Goal: Task Accomplishment & Management: Complete application form

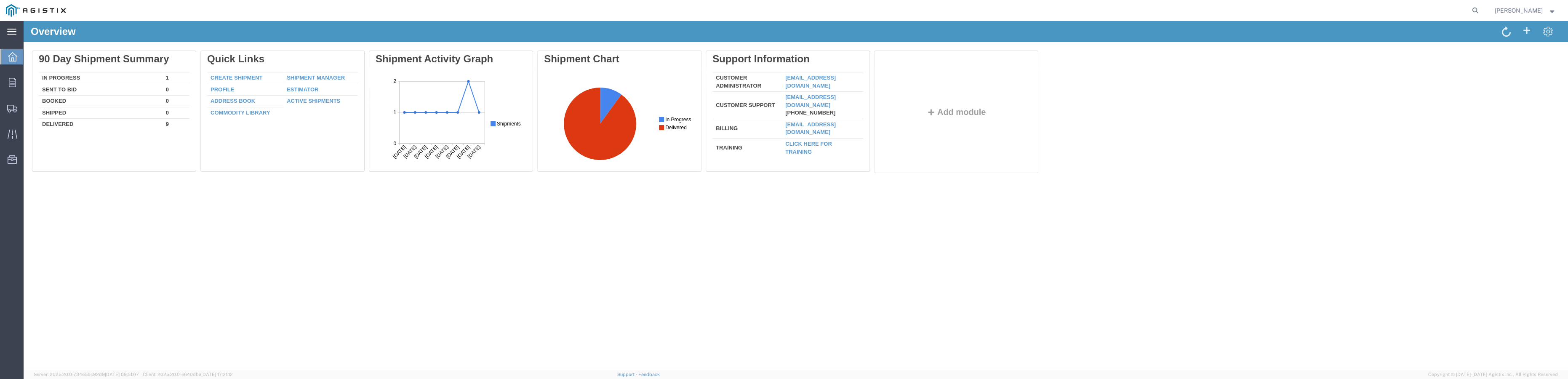
click at [11, 29] on icon at bounding box center [11, 31] width 9 height 6
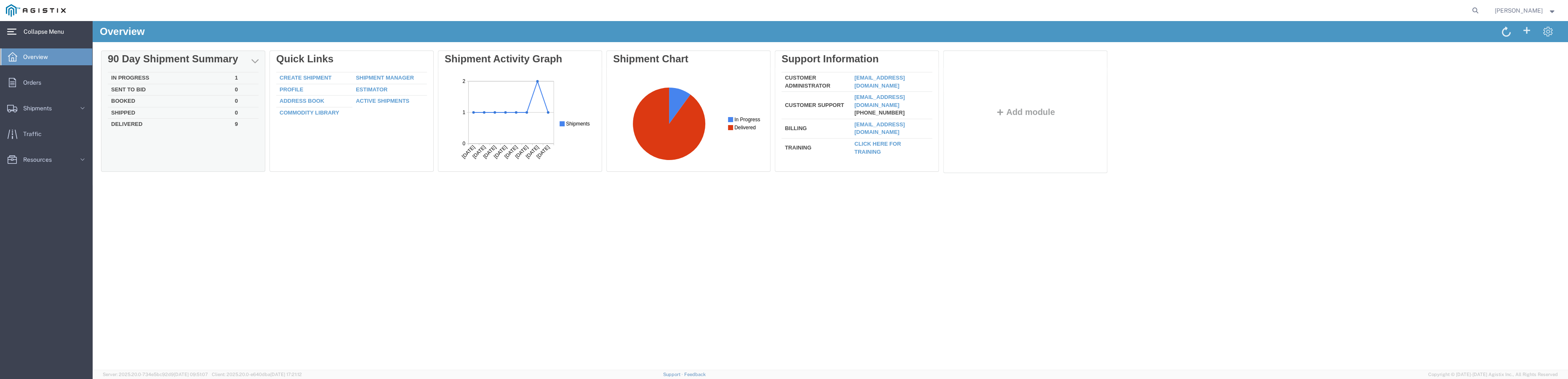
click at [124, 75] on td "In Progress" at bounding box center [169, 78] width 124 height 12
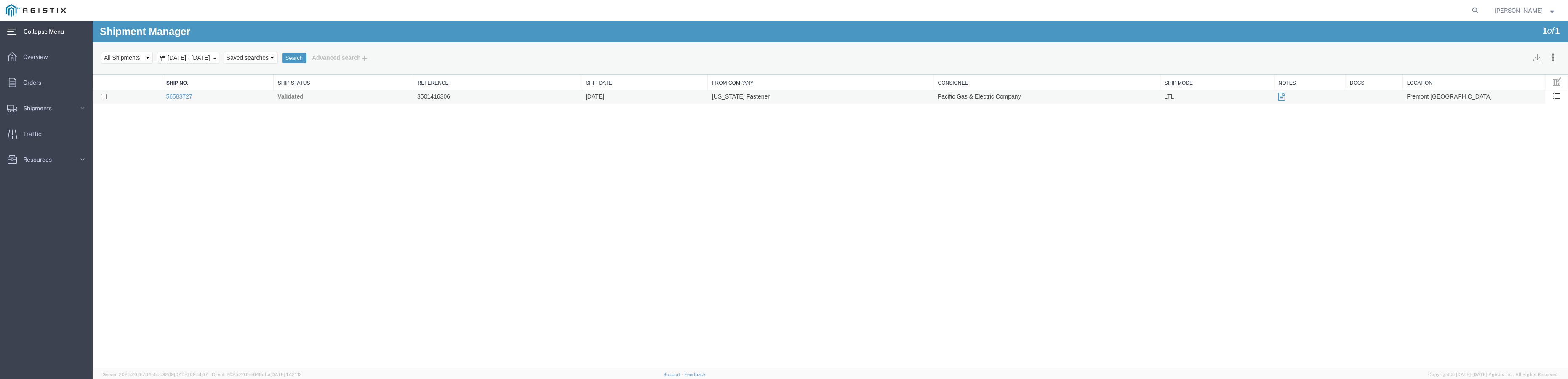
click at [628, 99] on td "[DATE]" at bounding box center [644, 97] width 126 height 14
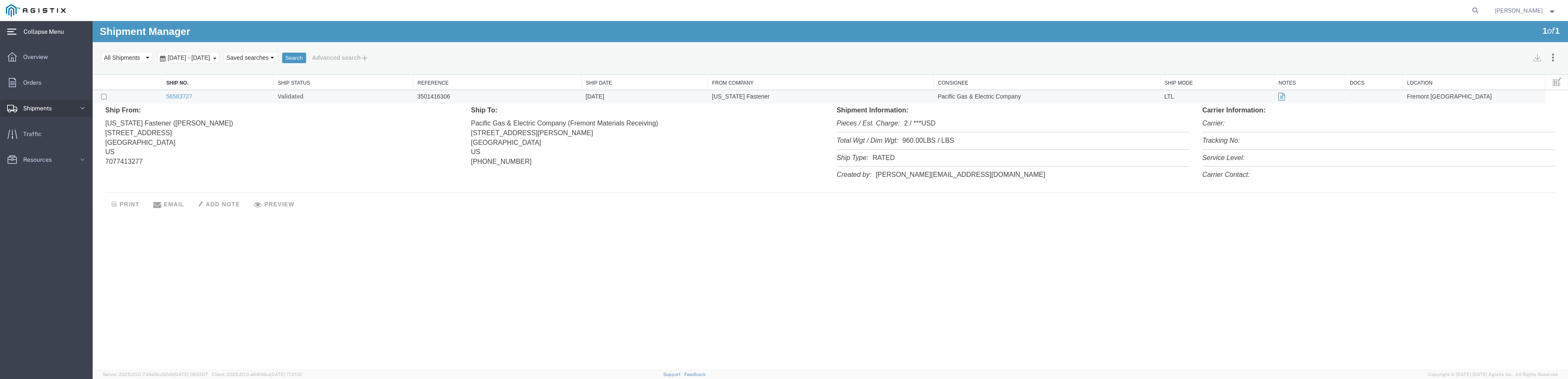
click at [40, 108] on span "Shipments" at bounding box center [40, 108] width 34 height 17
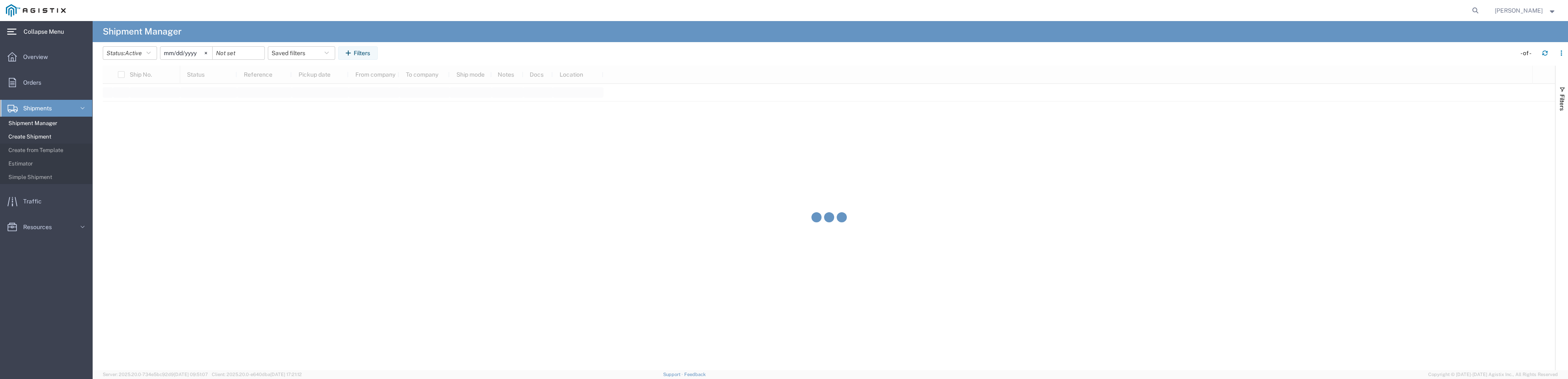
click at [49, 138] on span "Create Shipment" at bounding box center [47, 136] width 78 height 17
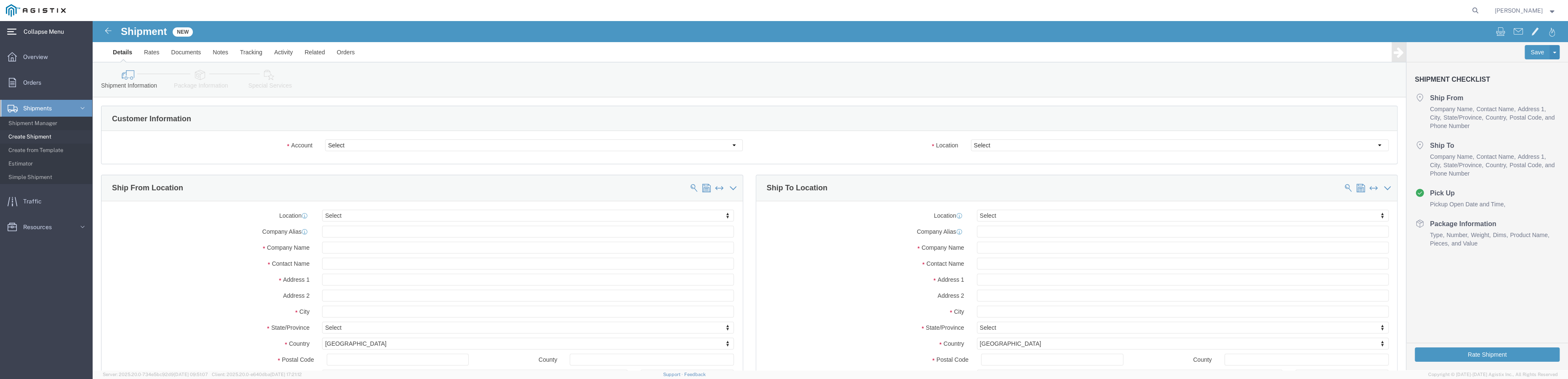
select select
click select "Select PG&E Ryco Steel Products Inc"
select select "9596"
click select "Select PG&E Ryco Steel Products Inc"
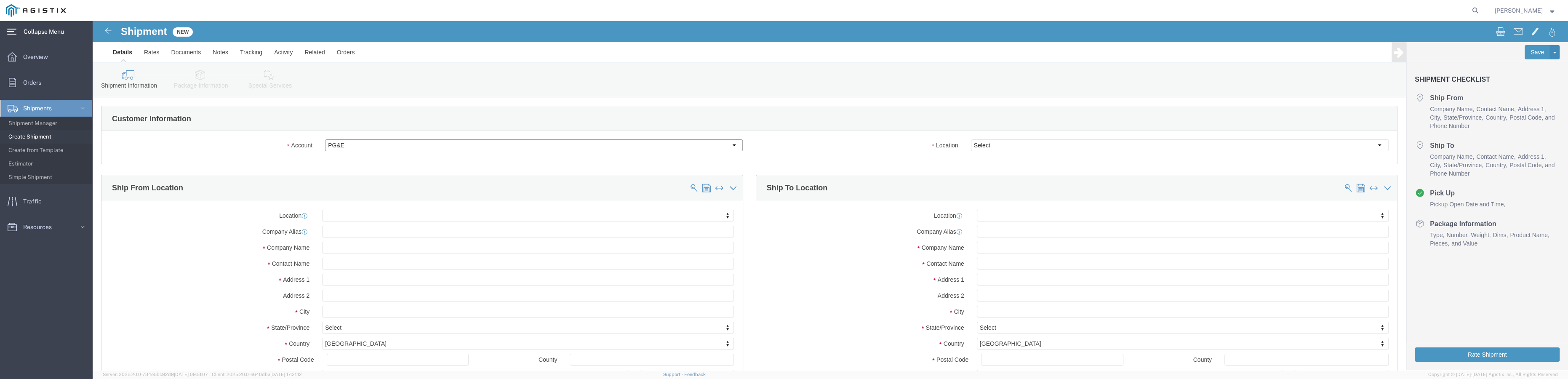
select select "PURCHORD"
select select
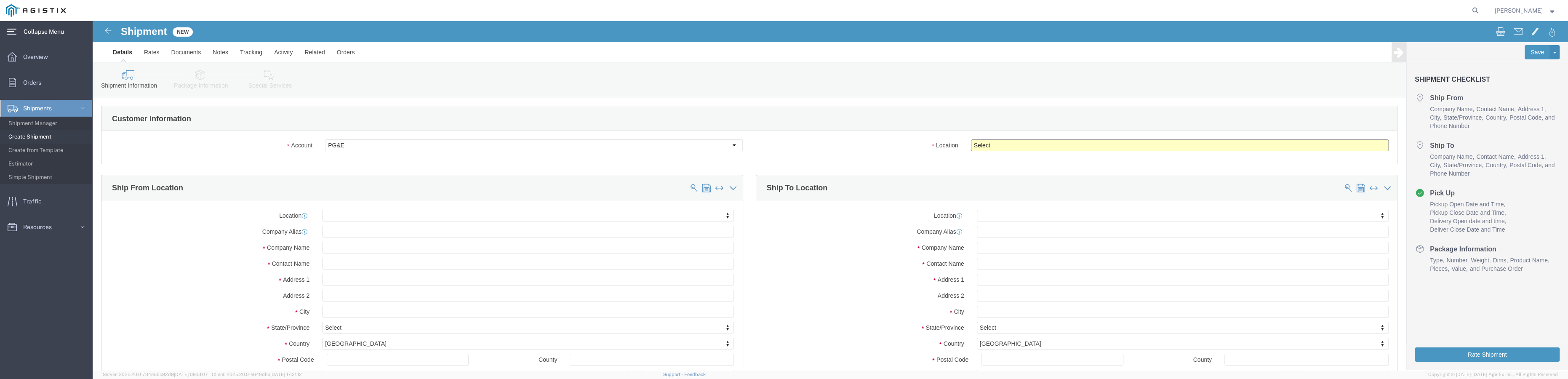
click select "Select All Others [GEOGRAPHIC_DATA] [GEOGRAPHIC_DATA] [GEOGRAPHIC_DATA] [GEOGRA…"
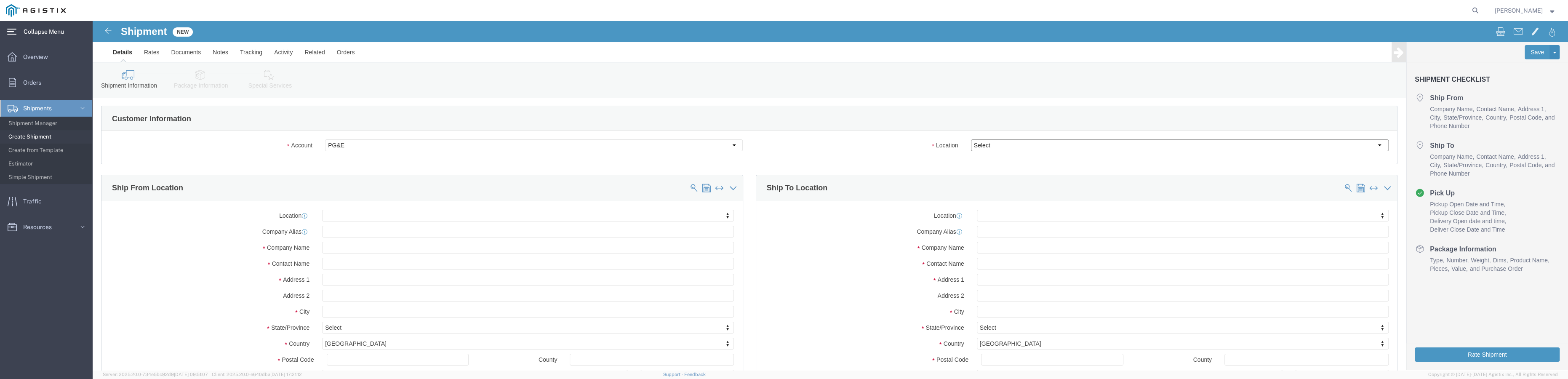
select select "23082"
click select "Select All Others [GEOGRAPHIC_DATA] [GEOGRAPHIC_DATA] [GEOGRAPHIC_DATA] [GEOGRA…"
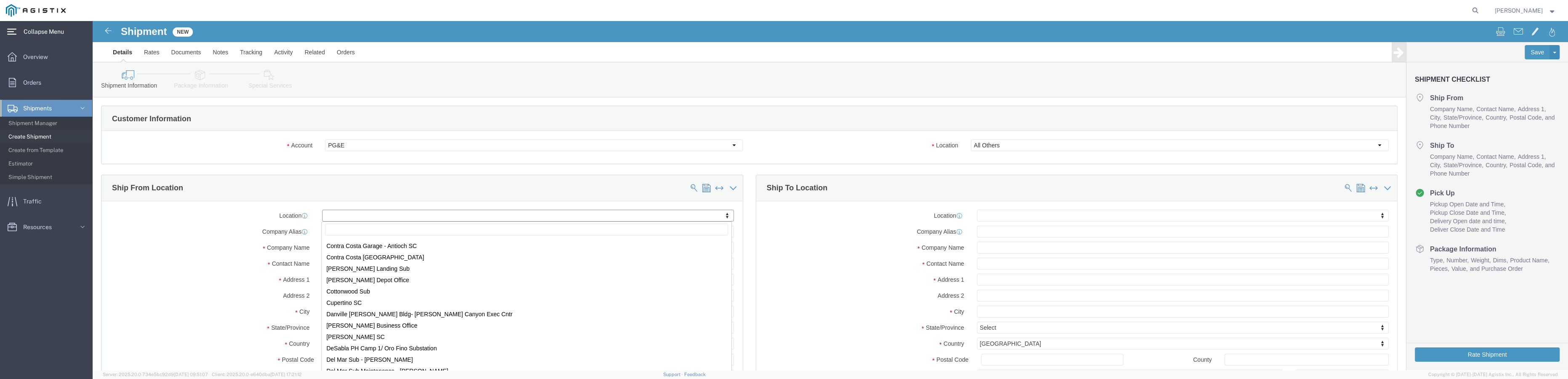
scroll to position [957, 0]
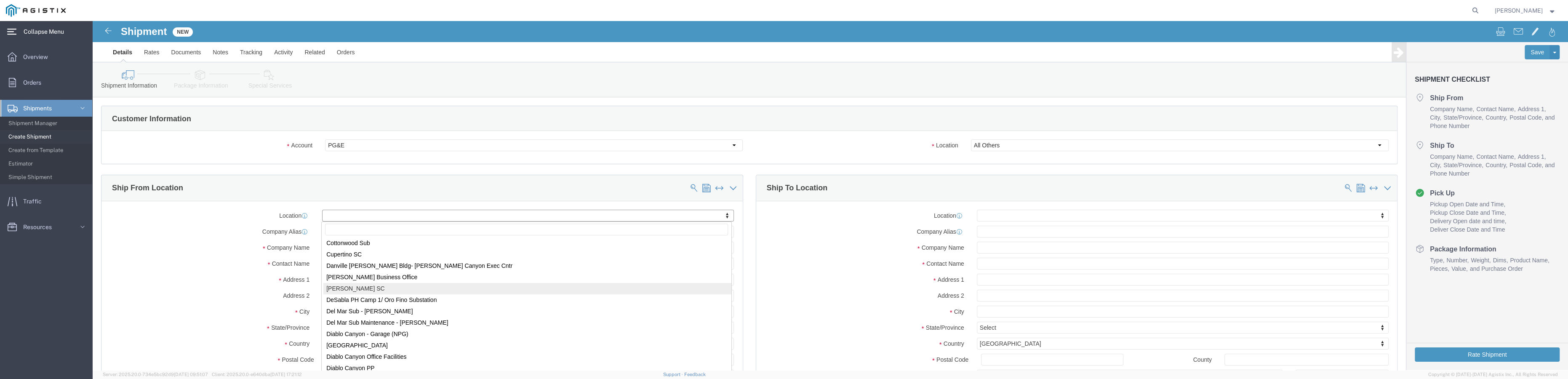
select select "19721"
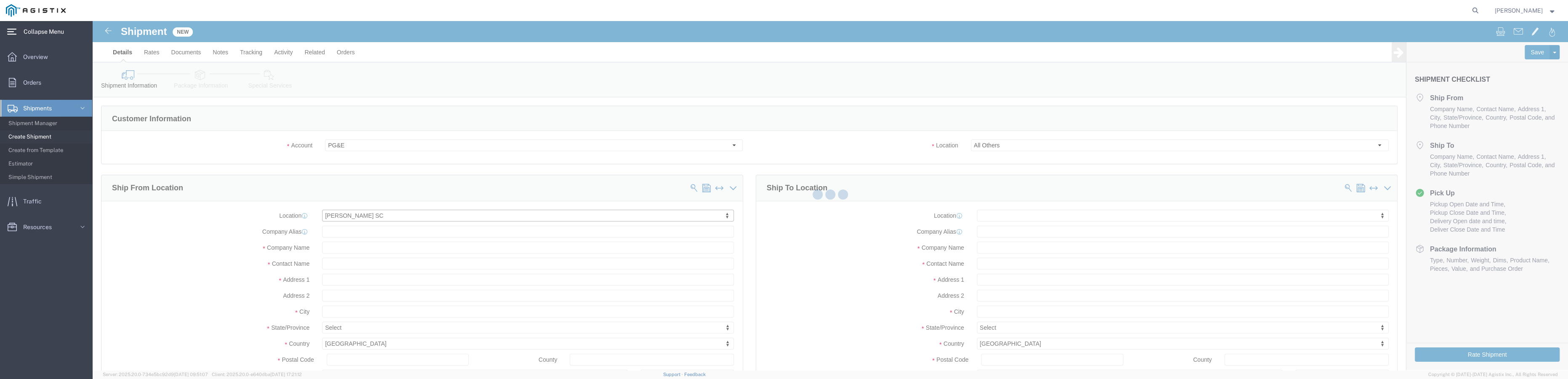
type input "[STREET_ADDRESS]"
type input "95616-4231"
type input "269102"
type input "PG&E"
type input "[PERSON_NAME]"
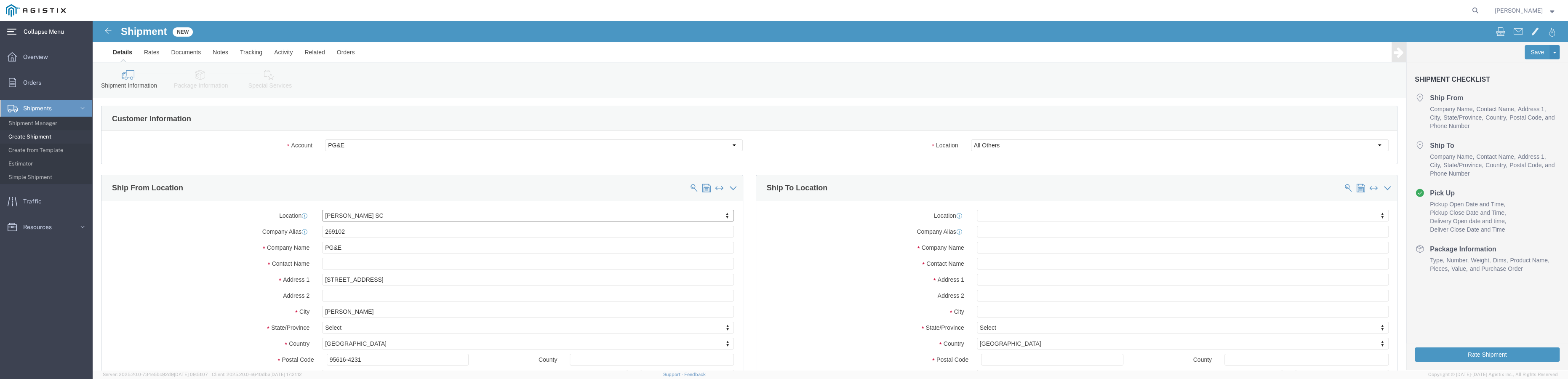
select select "CA"
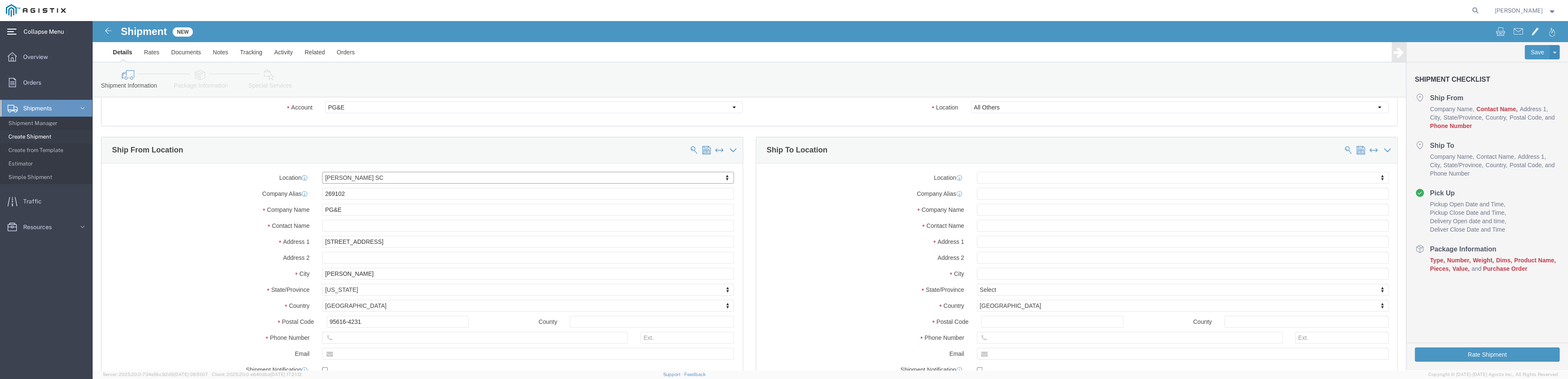
scroll to position [76, 0]
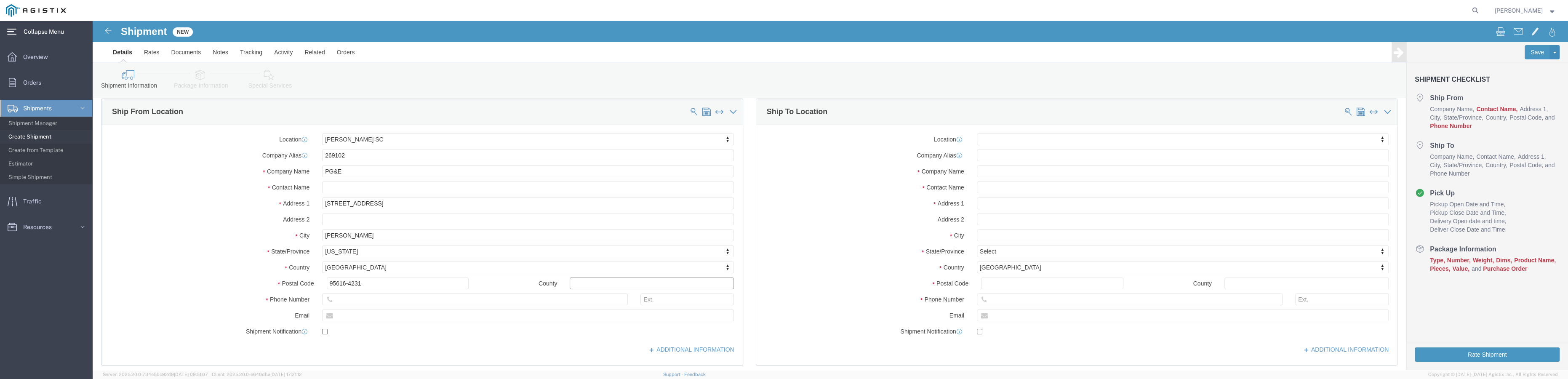
click input "text"
type input "A"
click input "text"
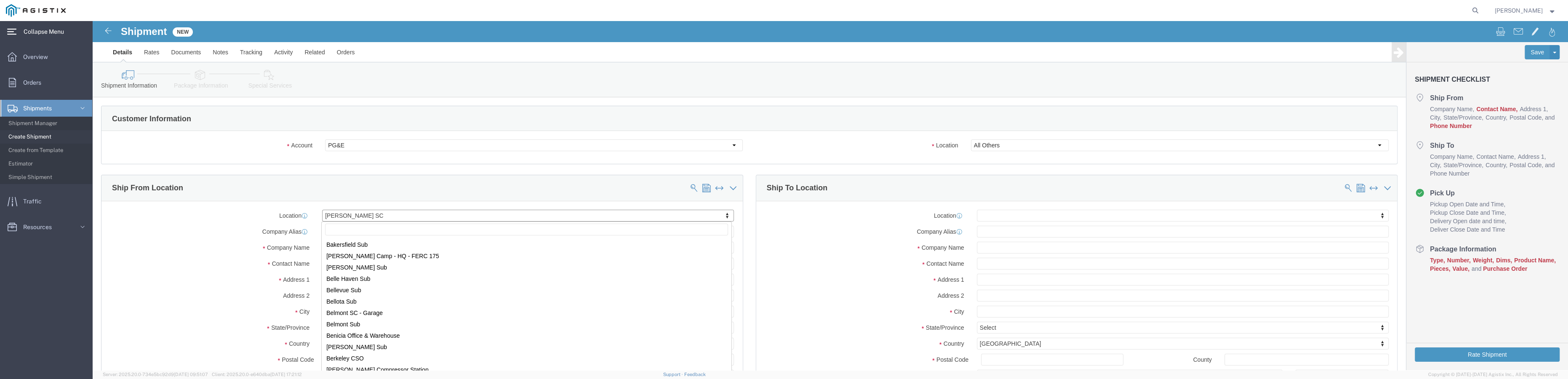
scroll to position [336, 0]
select select "71475"
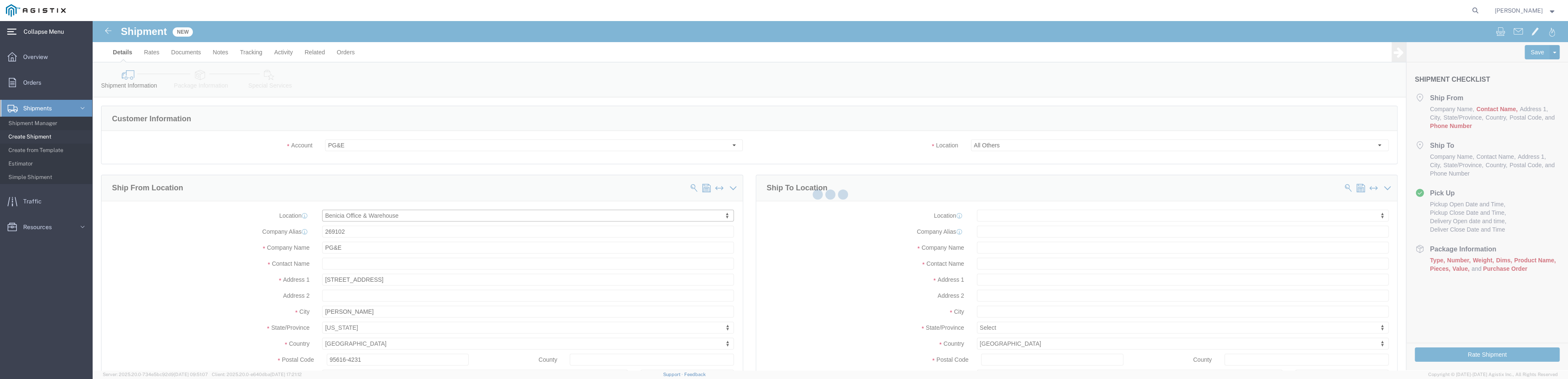
type input "[STREET_ADDRESS]"
type input "94510-1184"
type input "Benicia"
select select "CA"
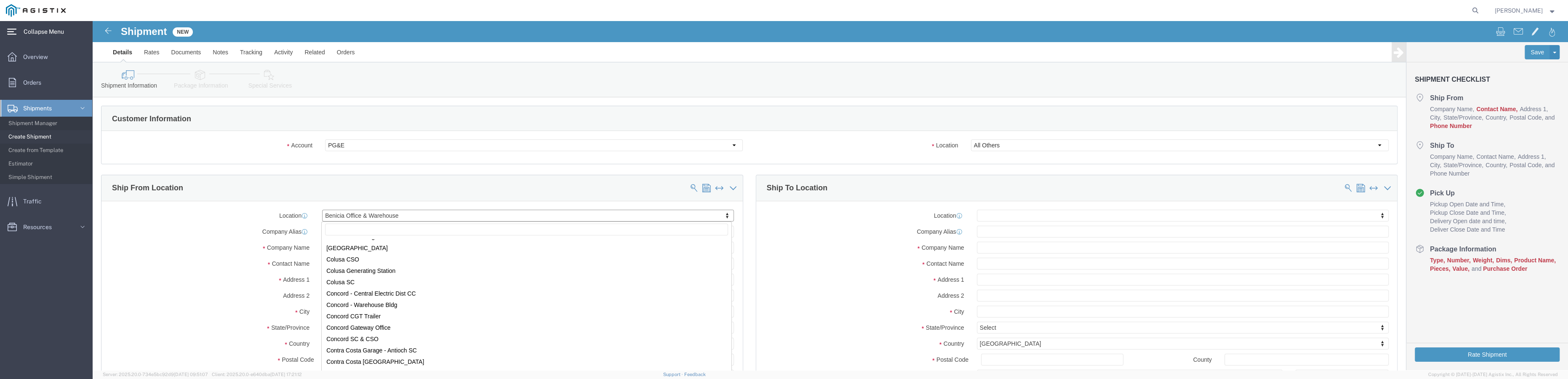
scroll to position [816, 0]
click at [55, 153] on span "Create from Template" at bounding box center [47, 150] width 78 height 17
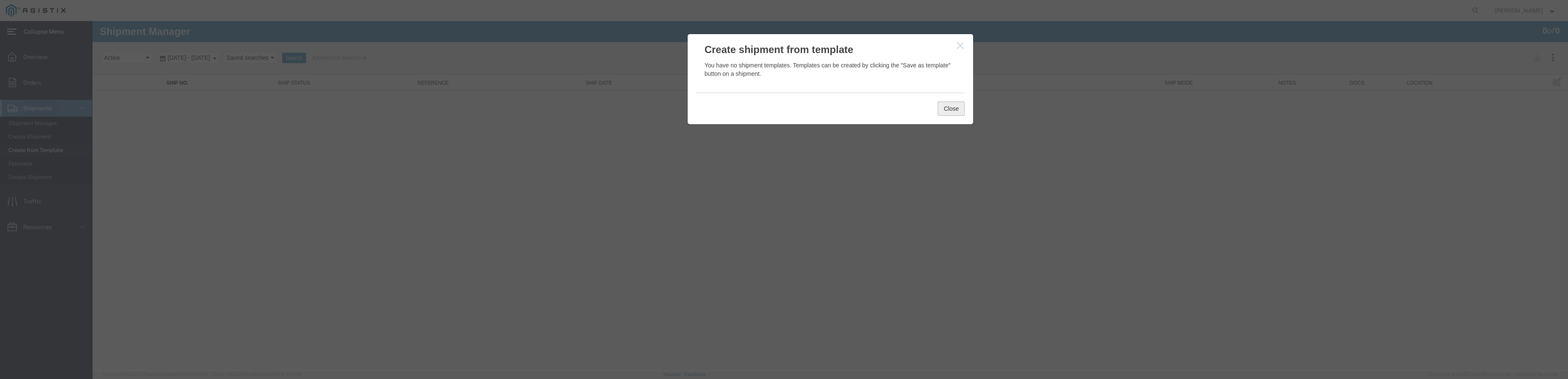
click at [946, 110] on button "Close" at bounding box center [951, 108] width 27 height 14
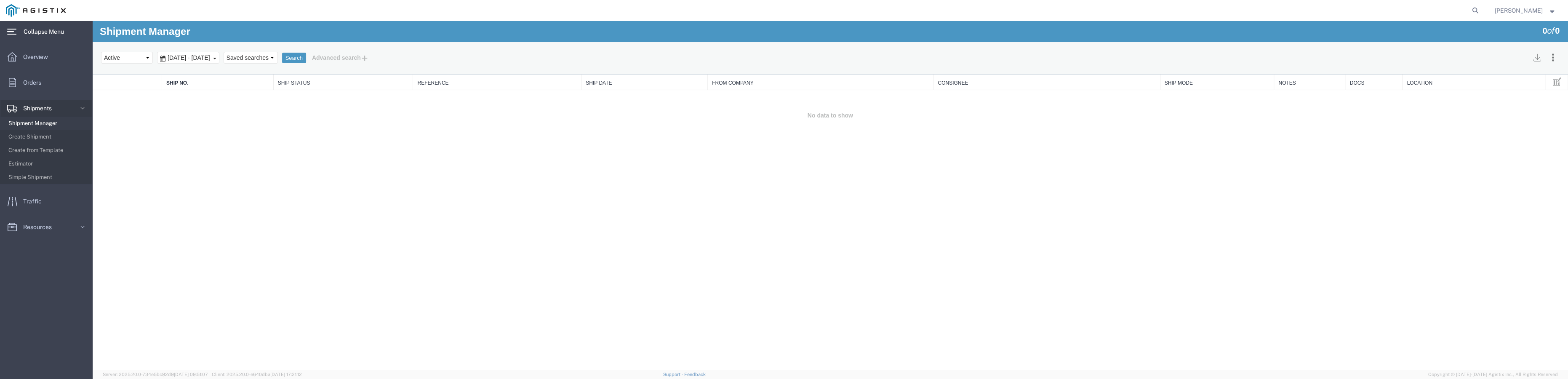
click at [54, 124] on span "Shipment Manager" at bounding box center [47, 123] width 78 height 17
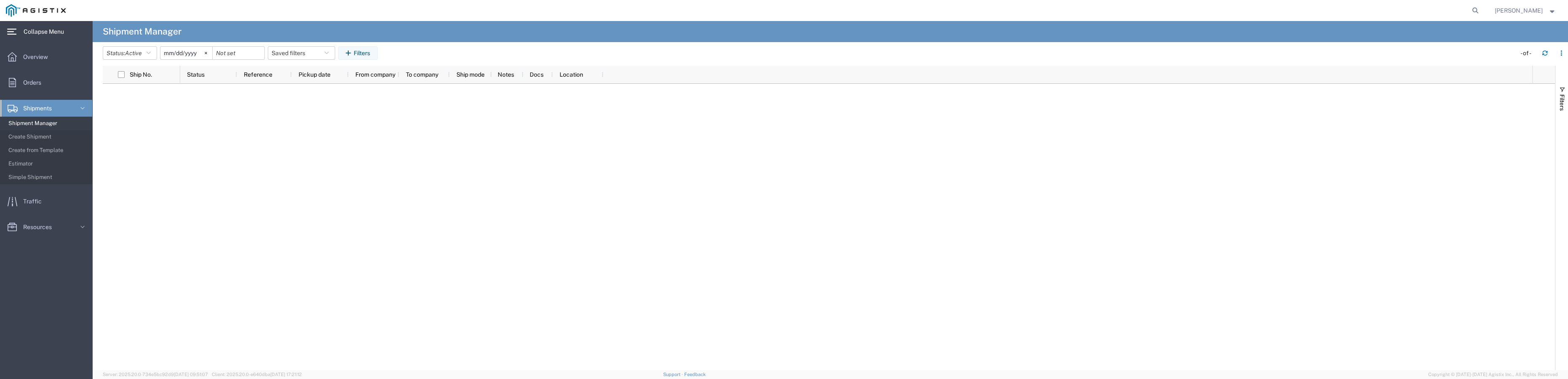
click at [179, 53] on input "[DATE]" at bounding box center [186, 53] width 52 height 12
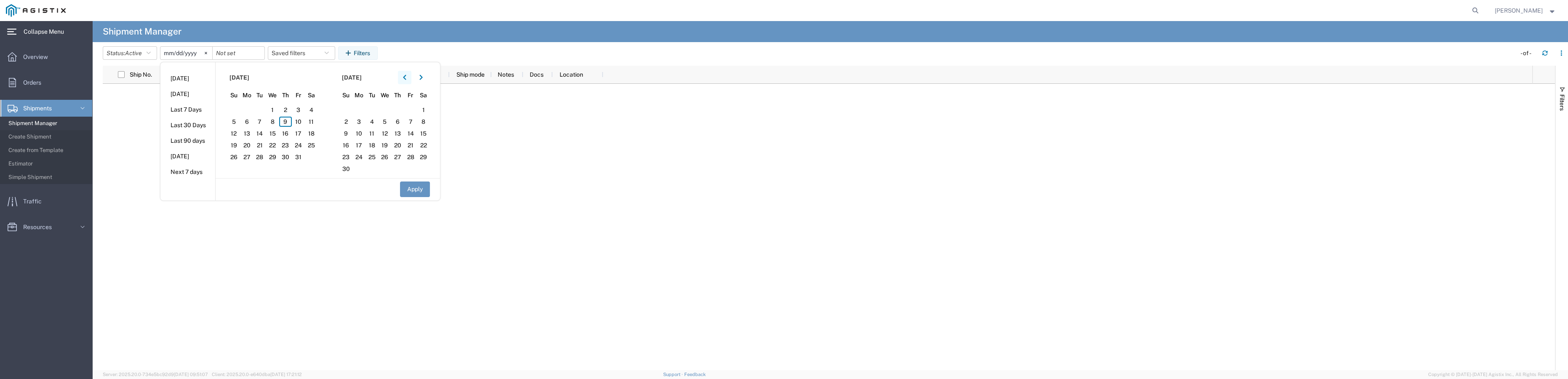
click at [406, 77] on icon "button" at bounding box center [404, 77] width 3 height 6
click at [286, 111] on span "4" at bounding box center [285, 110] width 13 height 10
click at [423, 189] on button "Apply" at bounding box center [415, 189] width 30 height 16
type input "[DATE]"
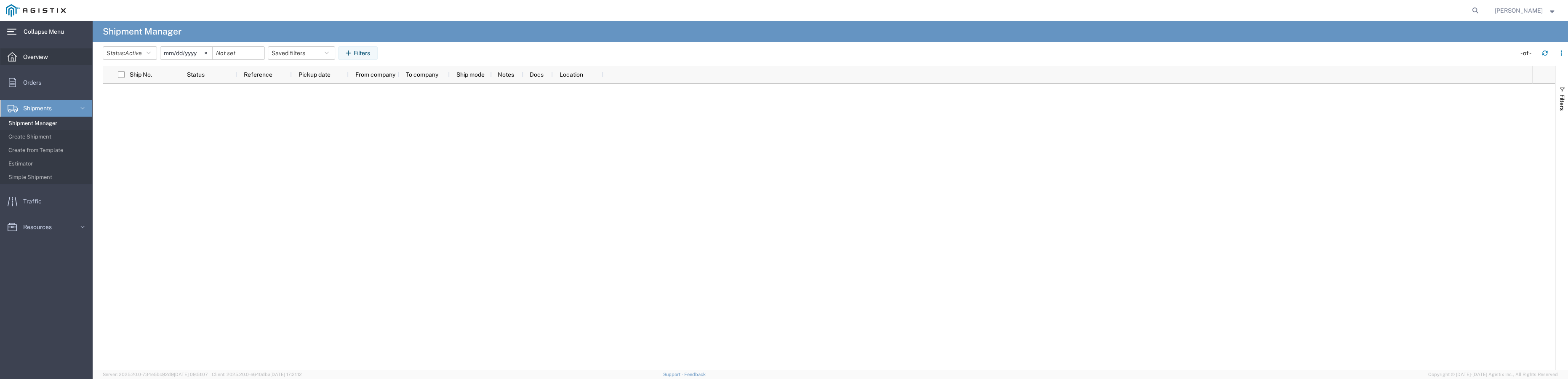
click at [58, 64] on link "Overview" at bounding box center [46, 57] width 92 height 17
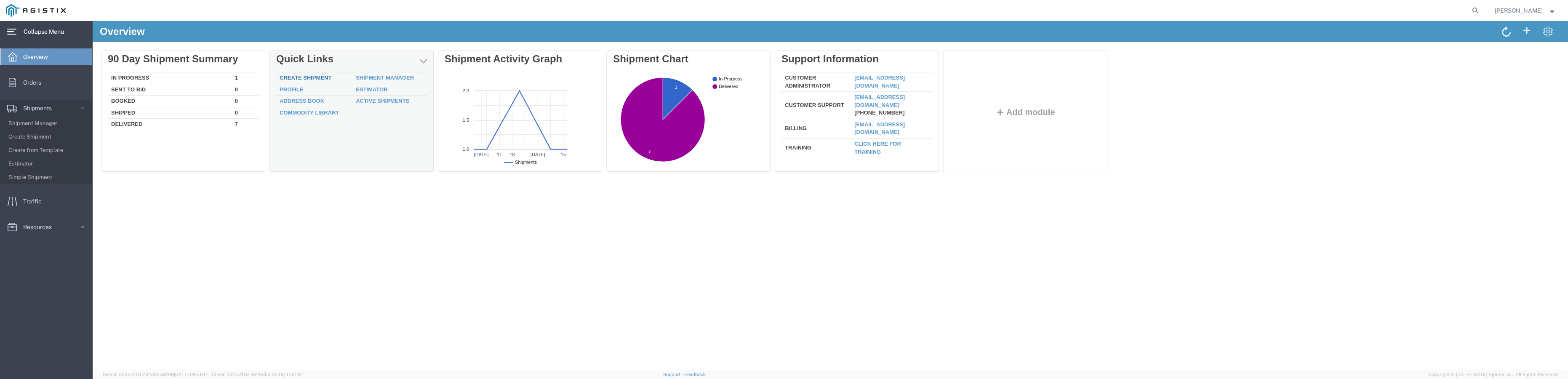
click at [309, 80] on link "Create Shipment" at bounding box center [305, 78] width 52 height 6
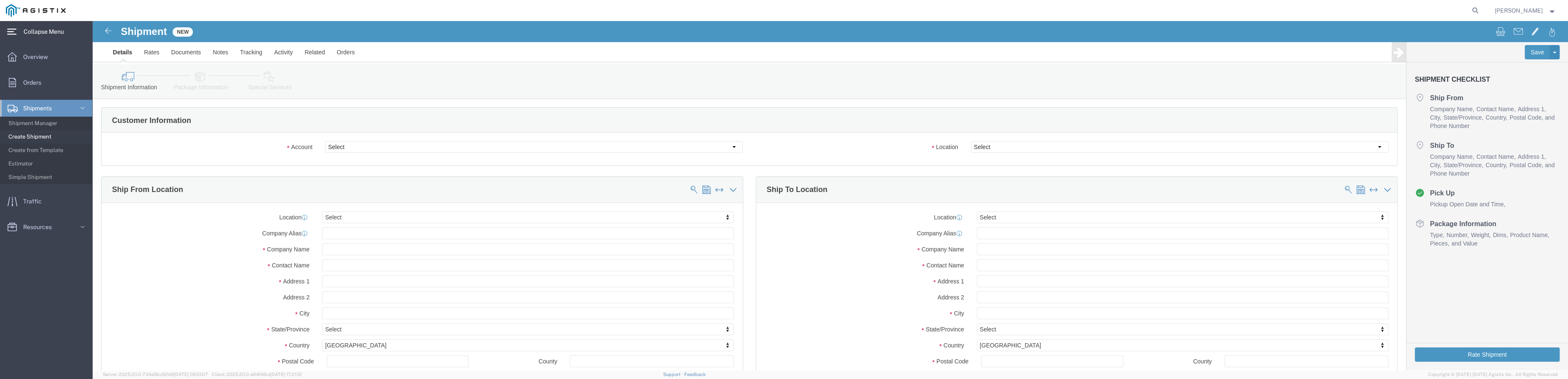
select select
click select "Select PG&E Ryco Steel Products Inc"
select select "9596"
click select "Select PG&E Ryco Steel Products Inc"
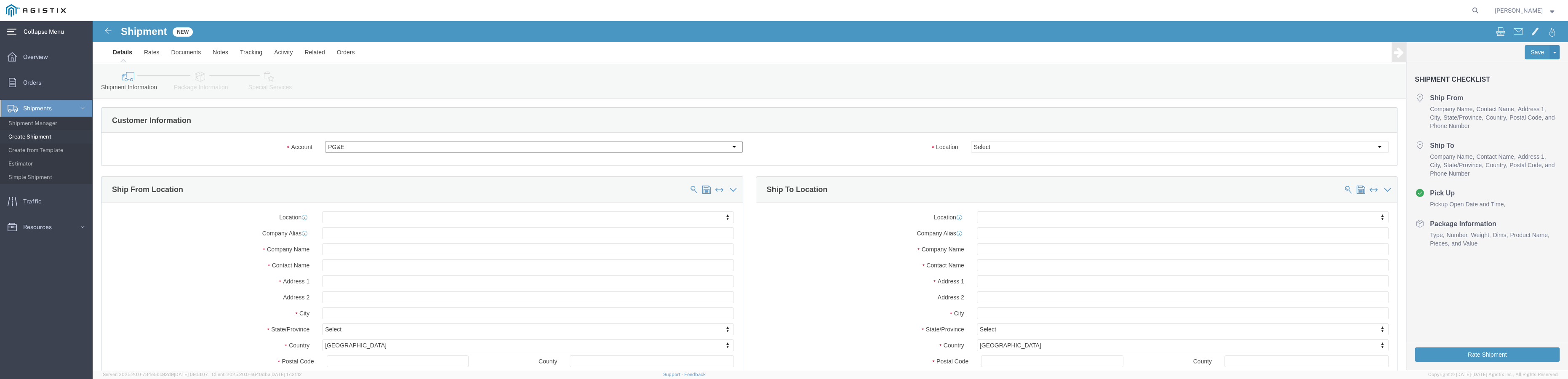
select select "PURCHORD"
select select
click select "Select All Others [GEOGRAPHIC_DATA] [GEOGRAPHIC_DATA] [GEOGRAPHIC_DATA] [GEOGRA…"
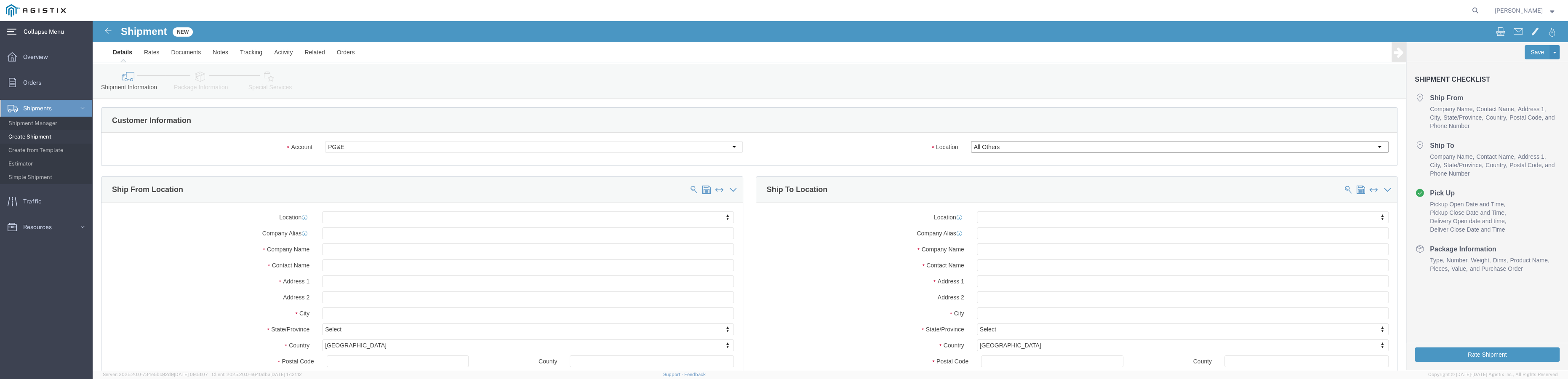
click select "Select All Others [GEOGRAPHIC_DATA] [GEOGRAPHIC_DATA] [GEOGRAPHIC_DATA] [GEOGRA…"
select select "19996"
click select "Select All Others [GEOGRAPHIC_DATA] [GEOGRAPHIC_DATA] [GEOGRAPHIC_DATA] [GEOGRA…"
type input "C"
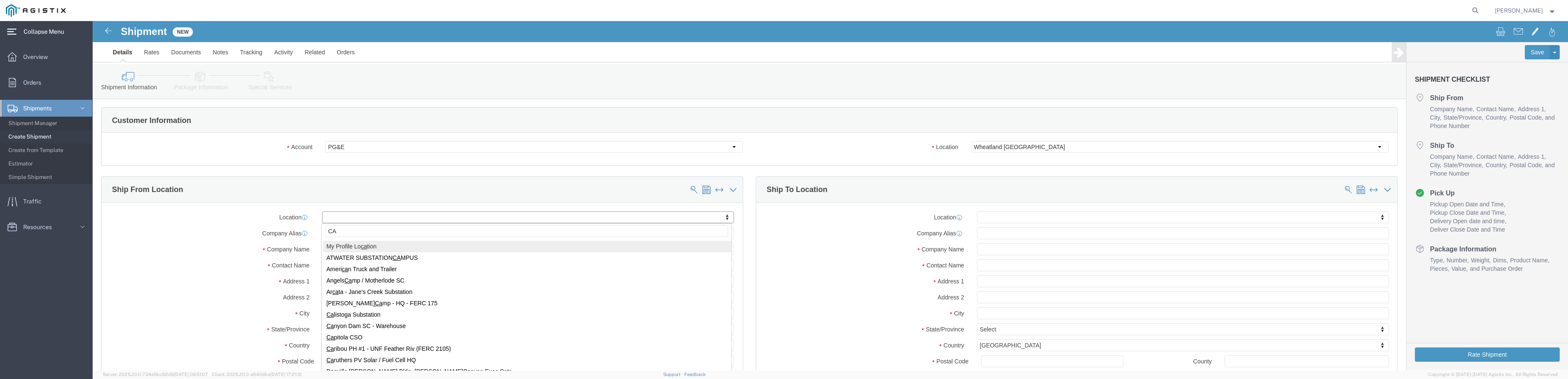
type input "C"
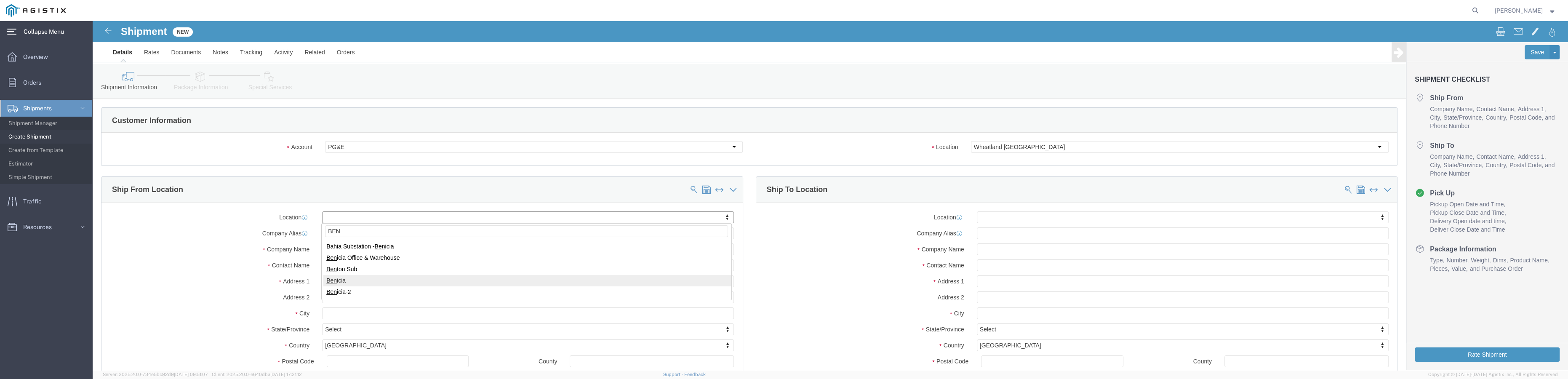
type input "BEN"
select select "40471"
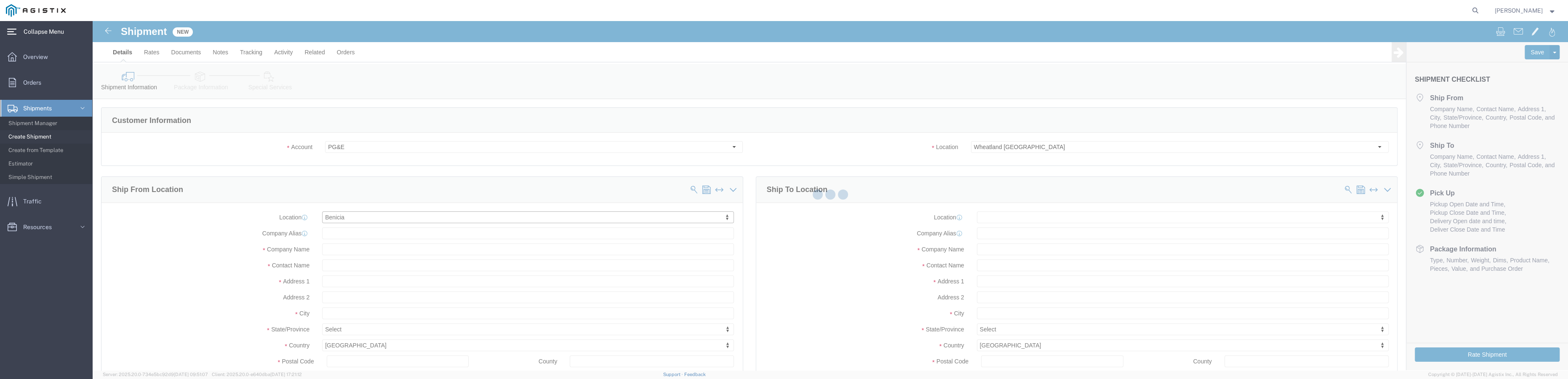
type input "1121618"
type input "Ryco Steel Products Inc"
type input "PO Box 1716"
type input "Benicia"
type input "94510"
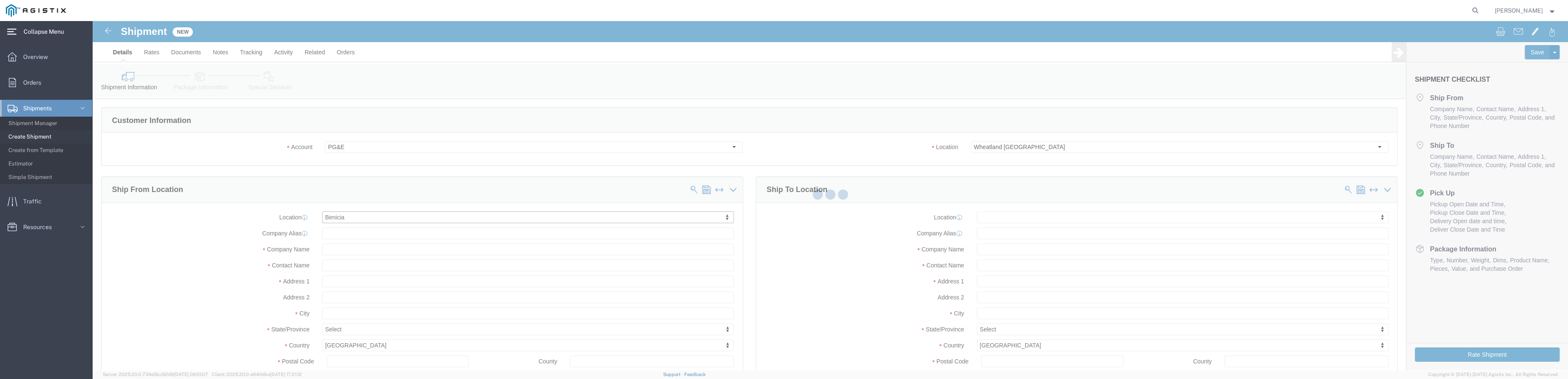
type input "[PHONE_NUMBER]"
select select "CA"
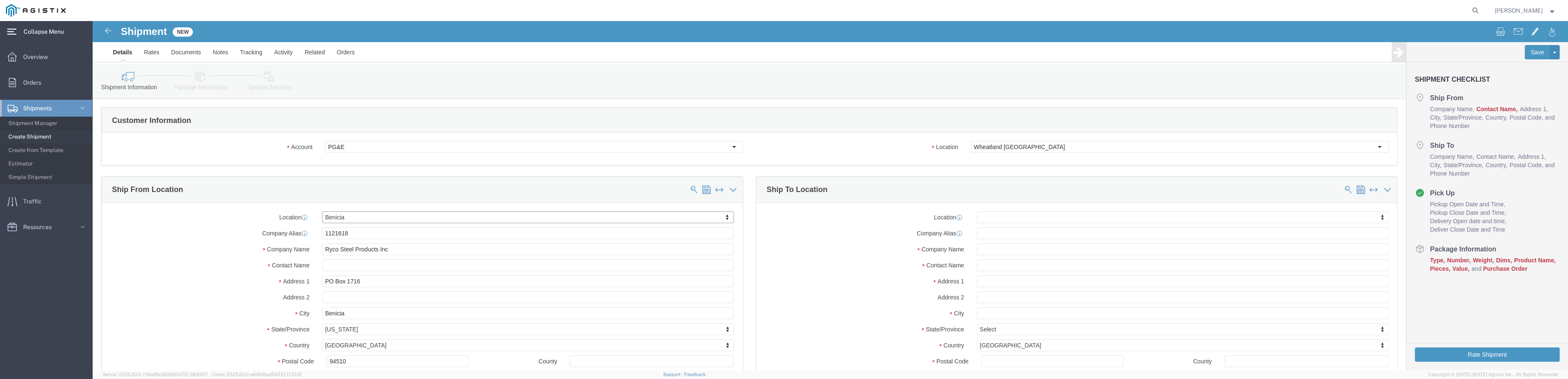
click div "Location [GEOGRAPHIC_DATA] My Profile Location (OBSOLETE) [GEOGRAPHIC_DATA] SC …"
type input "BENI"
select select "46131"
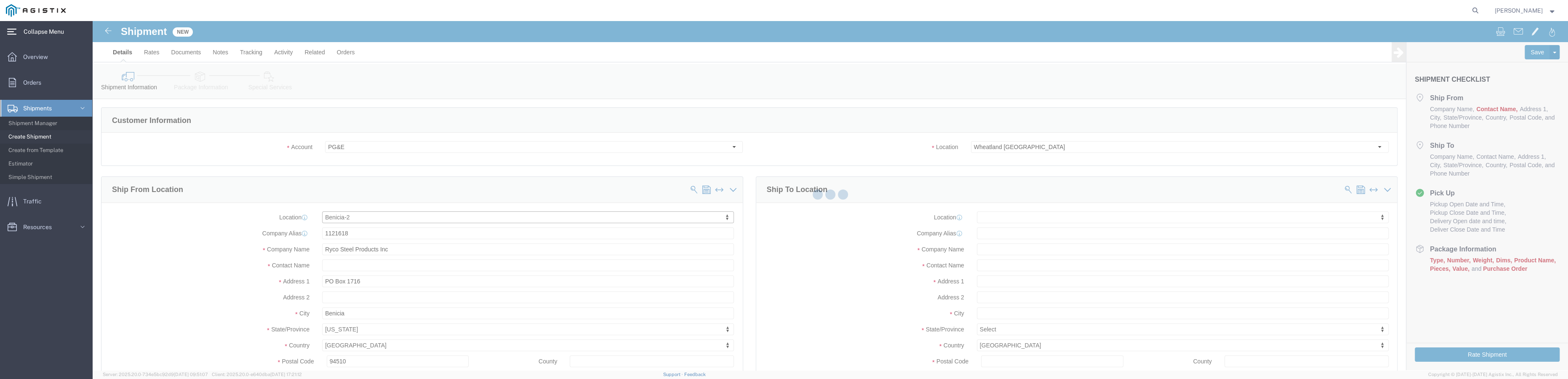
type input "1126946"
type input "[US_STATE] Fastener"
type input "[STREET_ADDRESS]"
select select "CA"
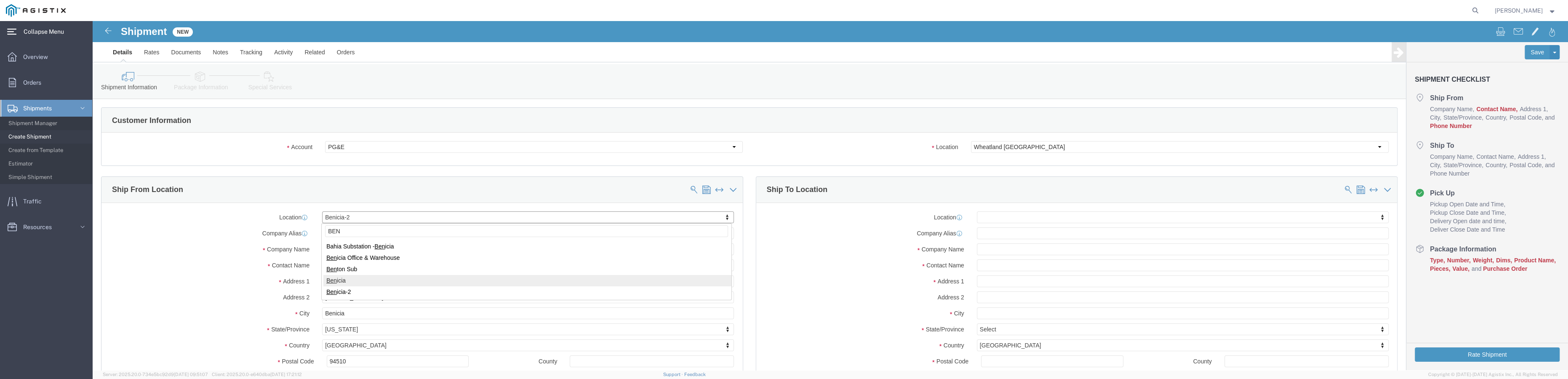
type input "BEN"
select select "40471"
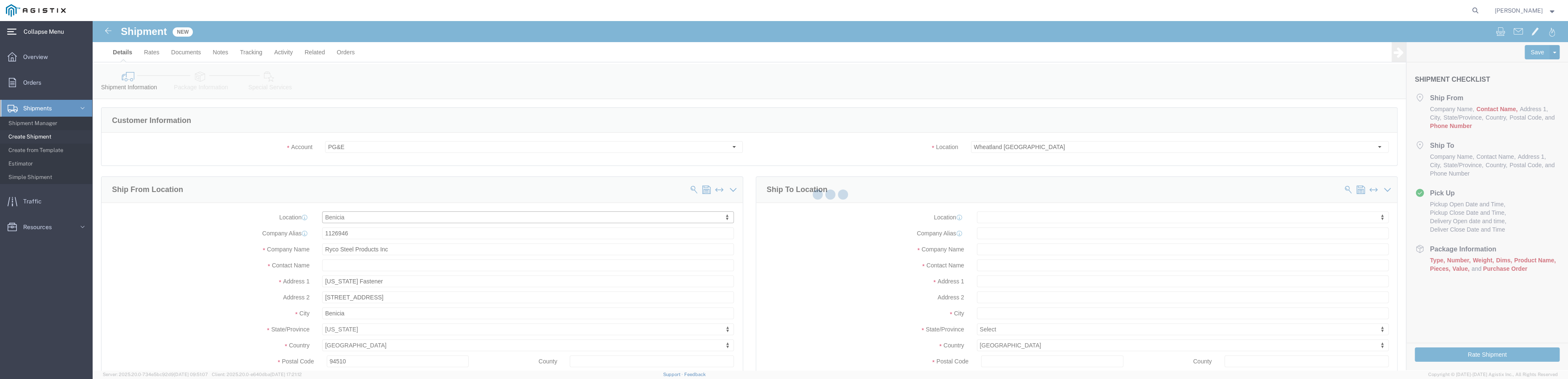
type input "1121618"
type input "PO Box 1716"
type input "[PHONE_NUMBER]"
select select "CA"
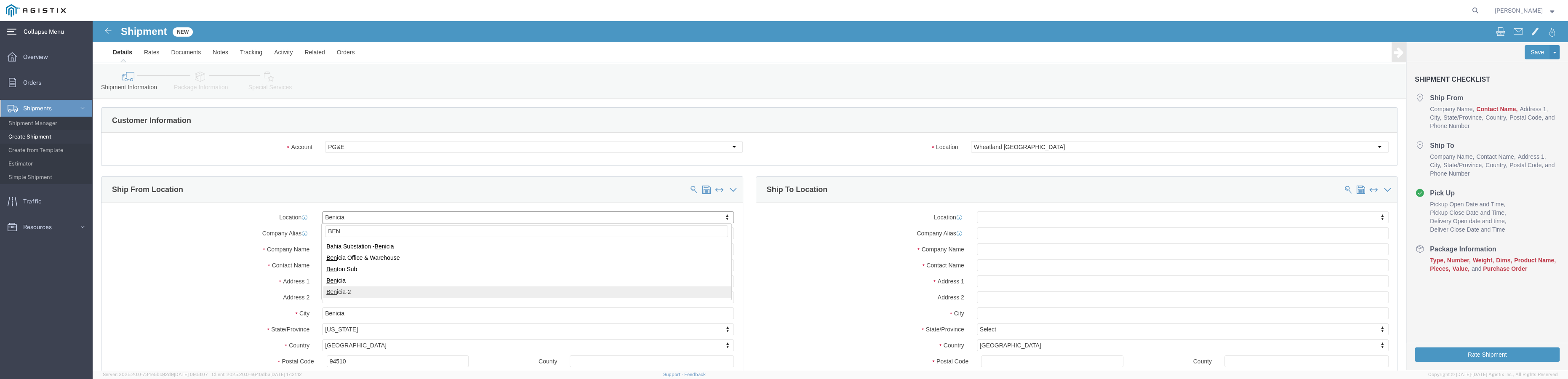
type input "BEN"
select select "46131"
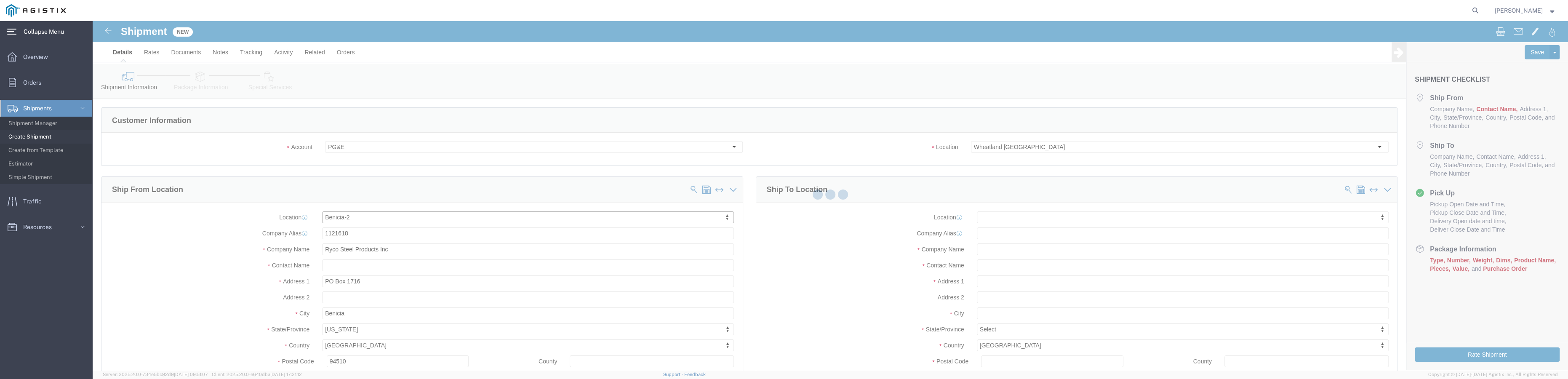
type input "1126946"
type input "[US_STATE] Fastener"
type input "[STREET_ADDRESS]"
select select "CA"
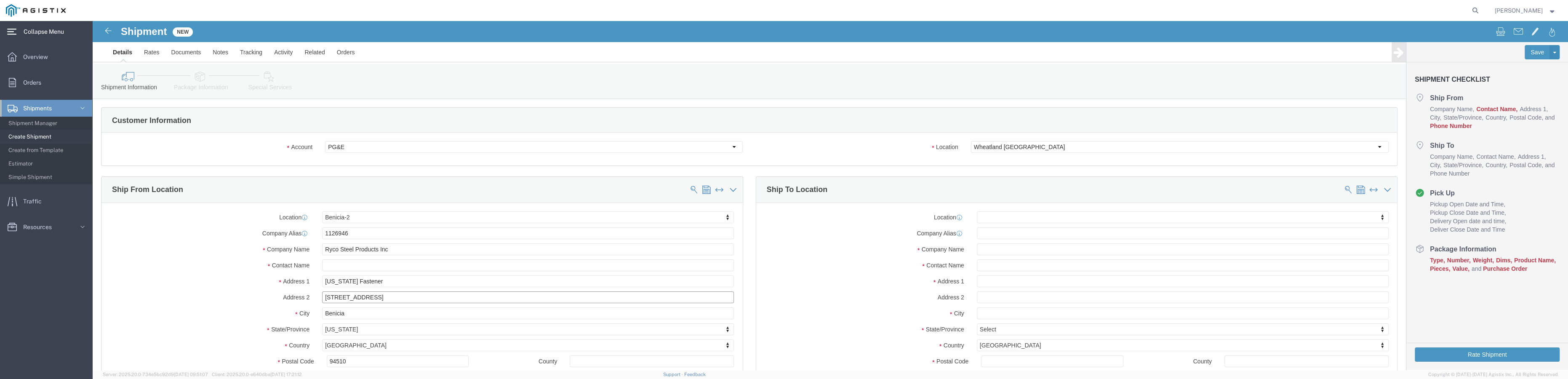
click input "[STREET_ADDRESS]"
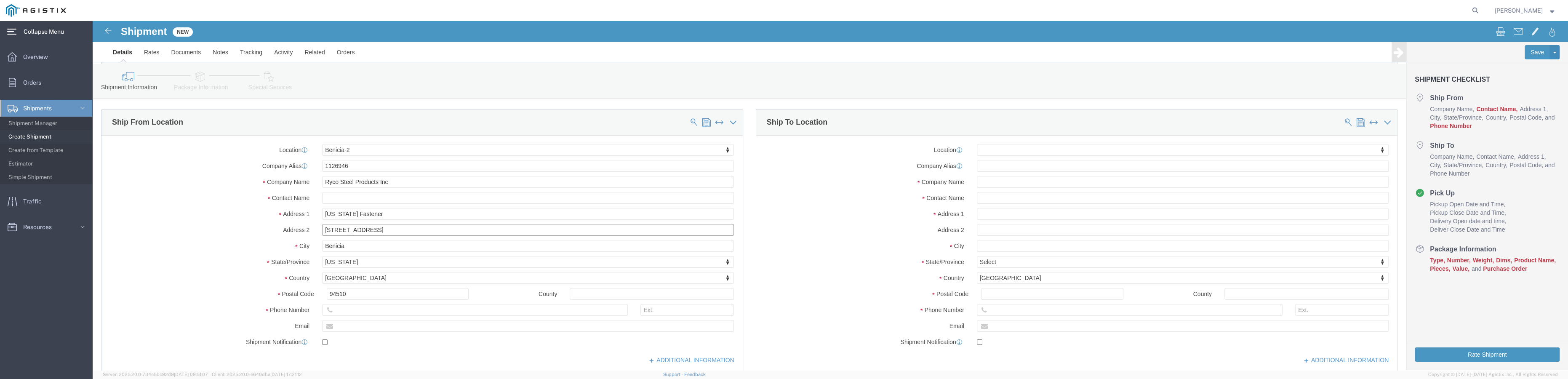
scroll to position [76, 0]
type input "[STREET_ADDRESS]"
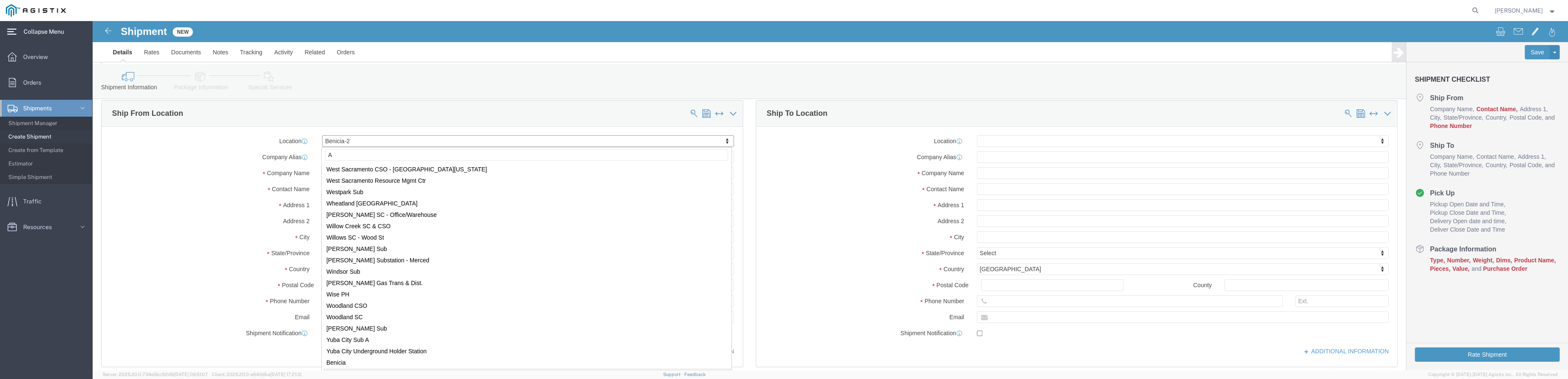
scroll to position [0, 0]
type input "AA"
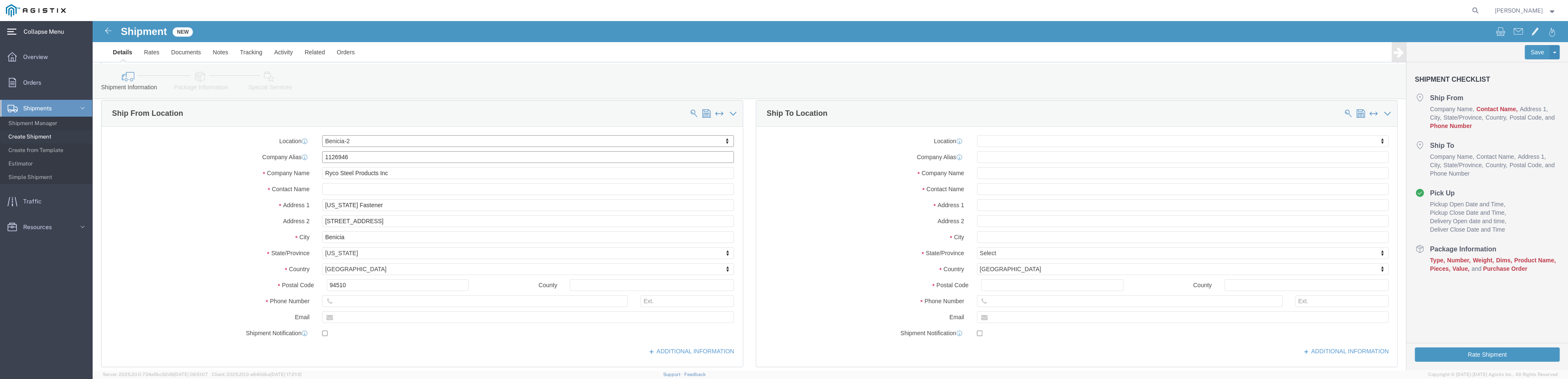
click input "1126946"
drag, startPoint x: 299, startPoint y: 134, endPoint x: 241, endPoint y: 133, distance: 58.0
click input "1126946"
type input "AA"
click div
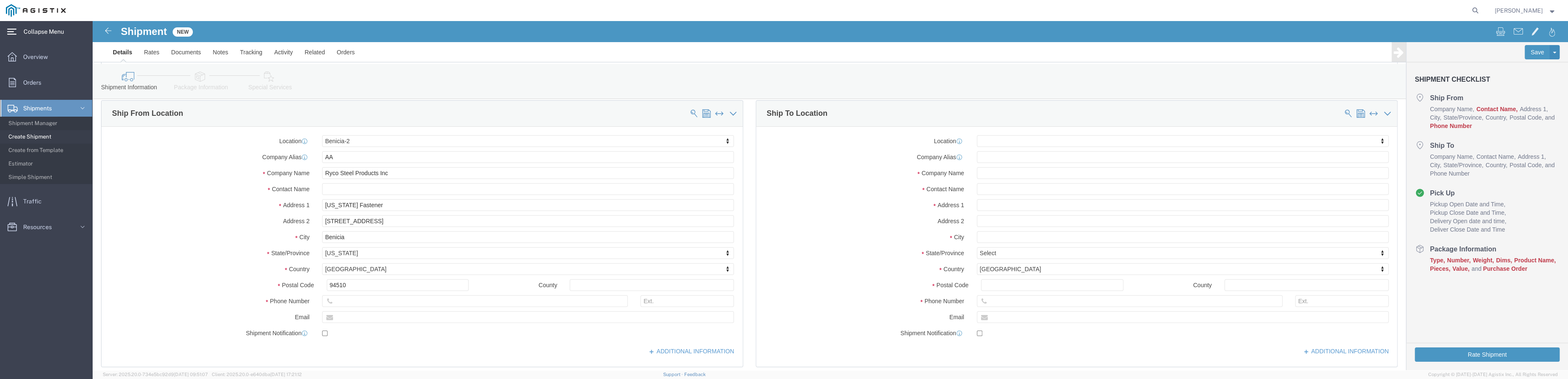
click div
click body "Shipment New Details Rates Documents Notes Tracking Activity Related Orders Sav…"
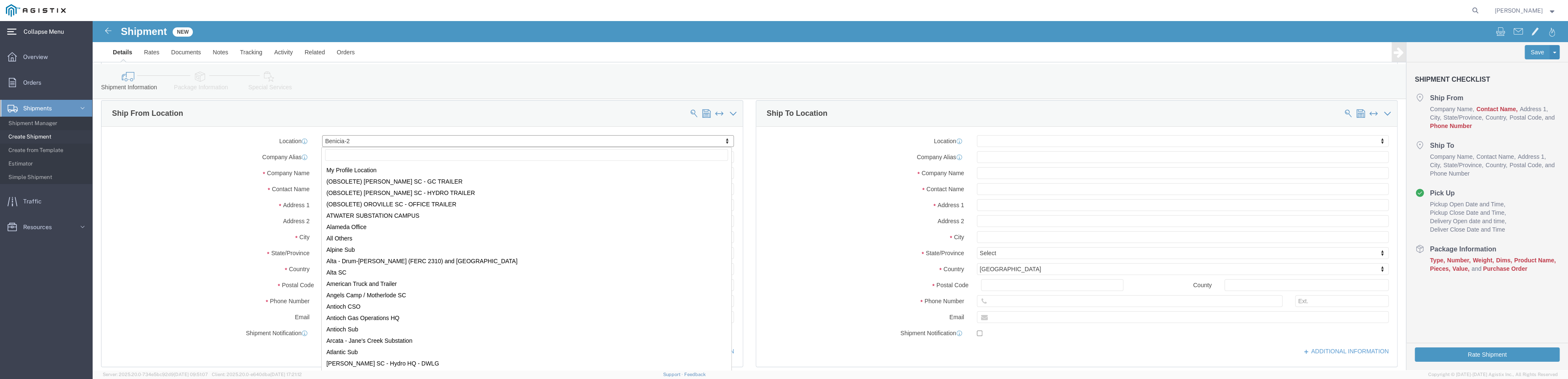
scroll to position [5389, 0]
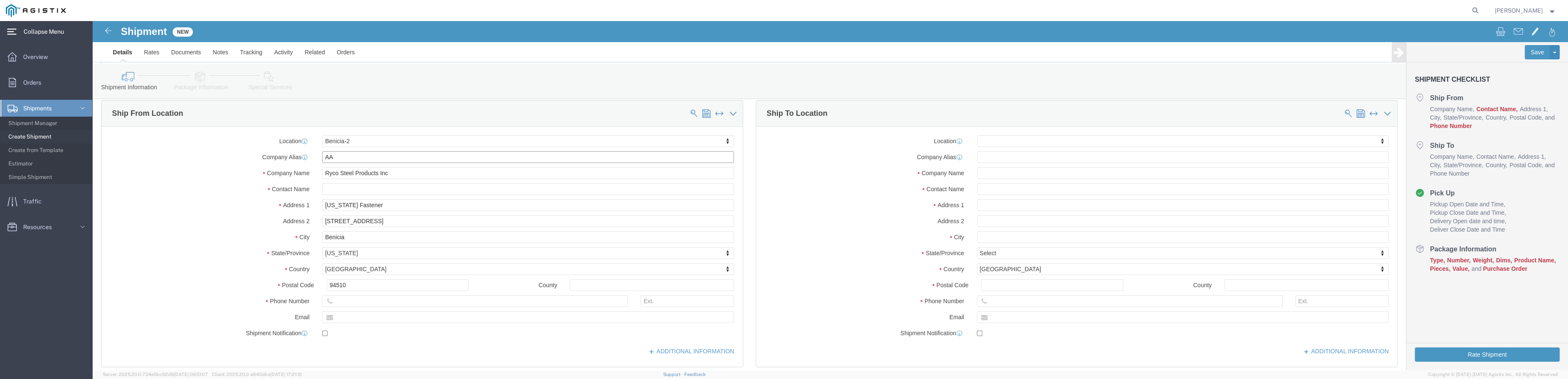
drag, startPoint x: 262, startPoint y: 133, endPoint x: 201, endPoint y: 126, distance: 61.4
click div "Location [GEOGRAPHIC_DATA]-2 My Profile Location (OBSOLETE) [GEOGRAPHIC_DATA] S…"
click input "Ryco Steel Products Inc"
drag, startPoint x: 299, startPoint y: 152, endPoint x: 218, endPoint y: 147, distance: 81.2
click div "Company Name Ryco Steel Products Inc"
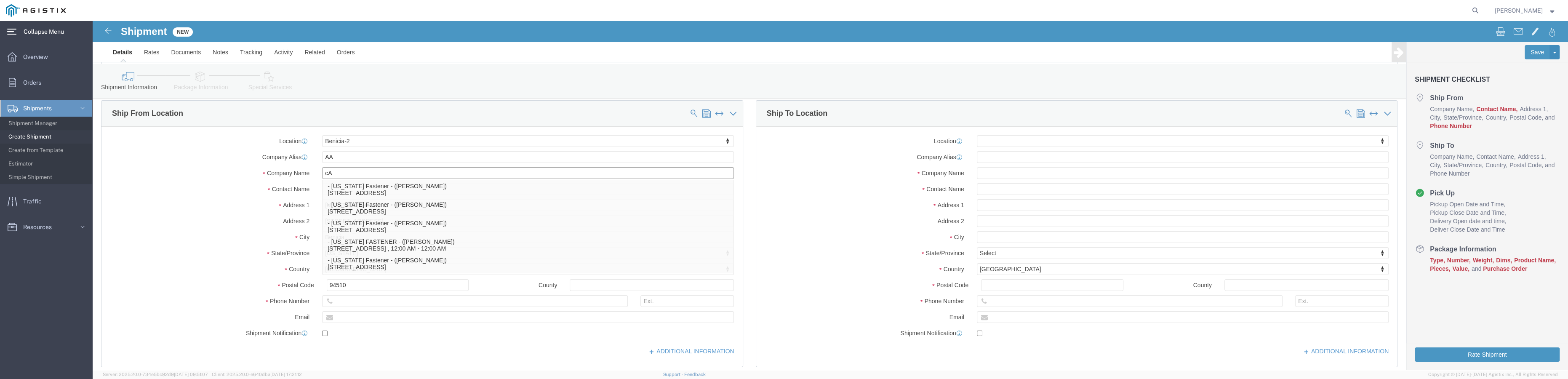
type input "c"
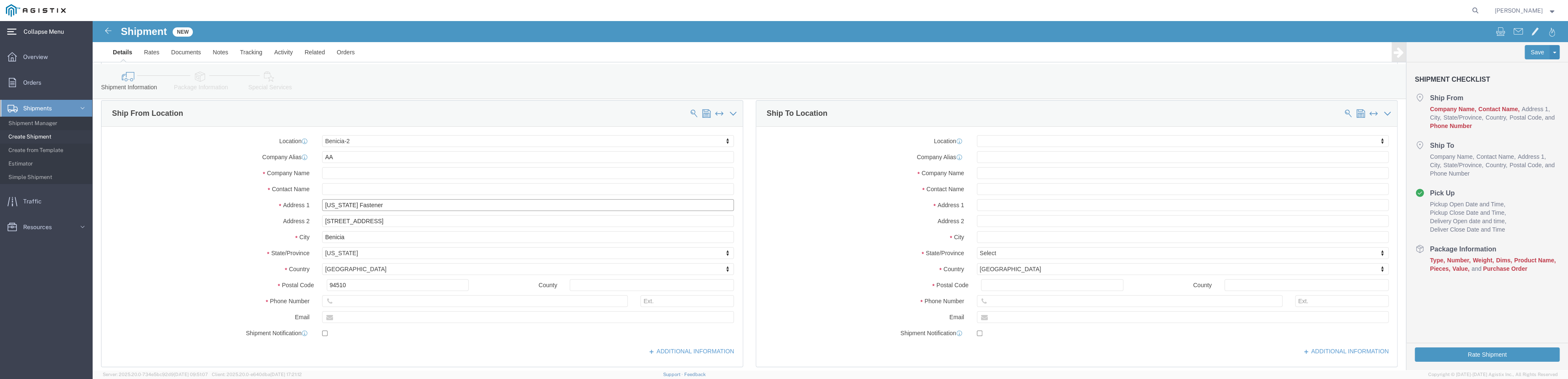
click input "[US_STATE] Fastener"
drag, startPoint x: 300, startPoint y: 187, endPoint x: 228, endPoint y: 180, distance: 72.3
click input "[US_STATE] Fastener"
click input "text"
paste input "[US_STATE] Fastener"
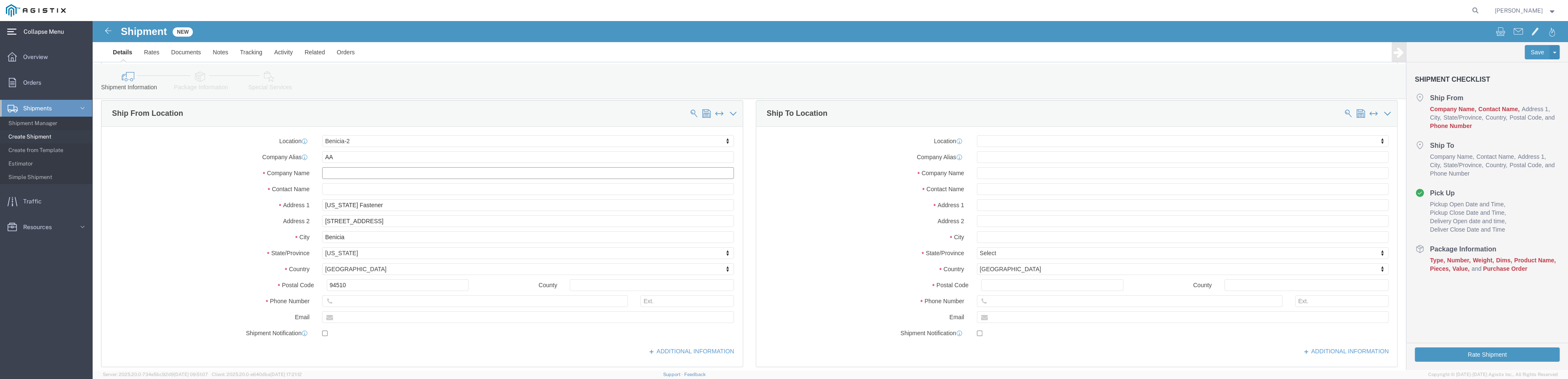
type input "[US_STATE] Fastener"
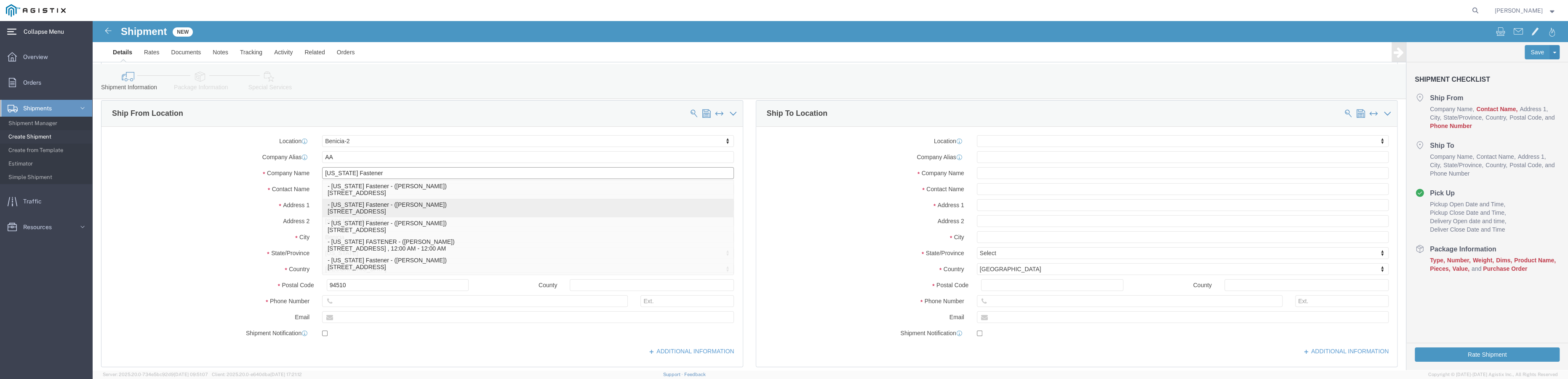
click p "- [US_STATE] Fastener - ([PERSON_NAME]) [STREET_ADDRESS]"
select select
type input "[PERSON_NAME]"
type input "[STREET_ADDRESS]"
type input "Ste A"
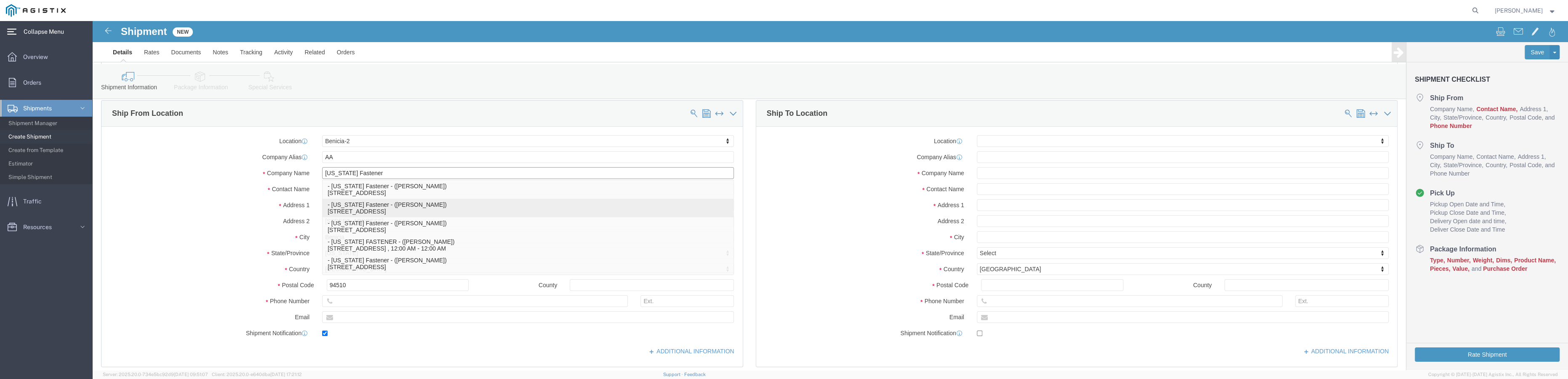
type input "[PERSON_NAME][EMAIL_ADDRESS][DOMAIN_NAME]"
checkbox input "true"
select select "CA"
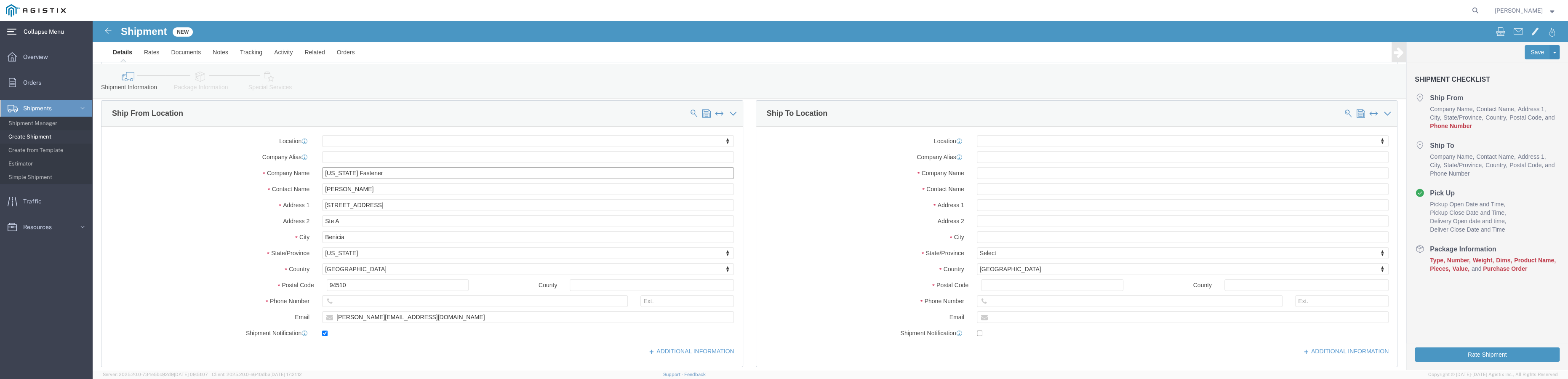
type input "[US_STATE] Fastener"
click input "text"
type input "7077413277"
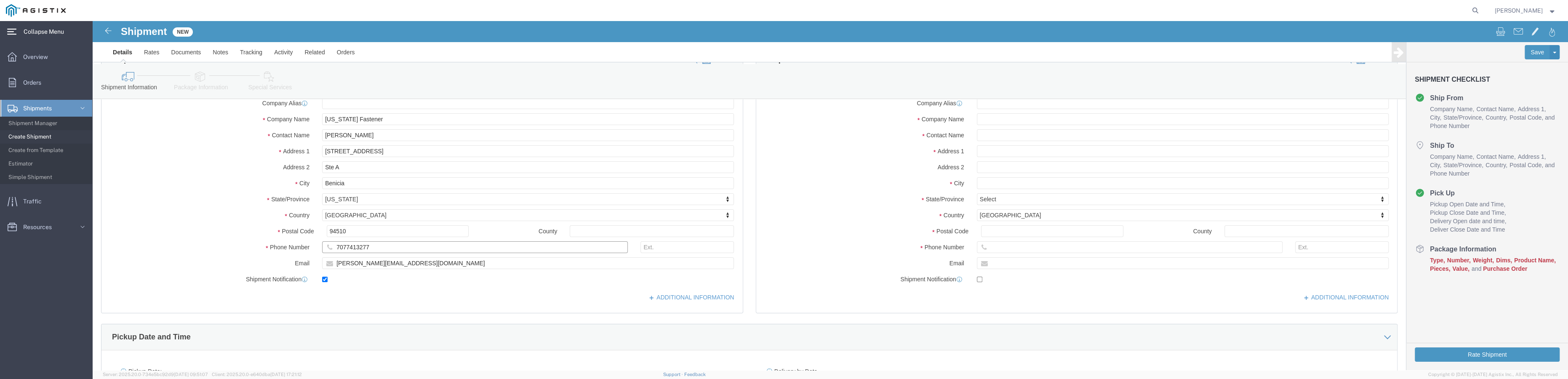
scroll to position [230, 0]
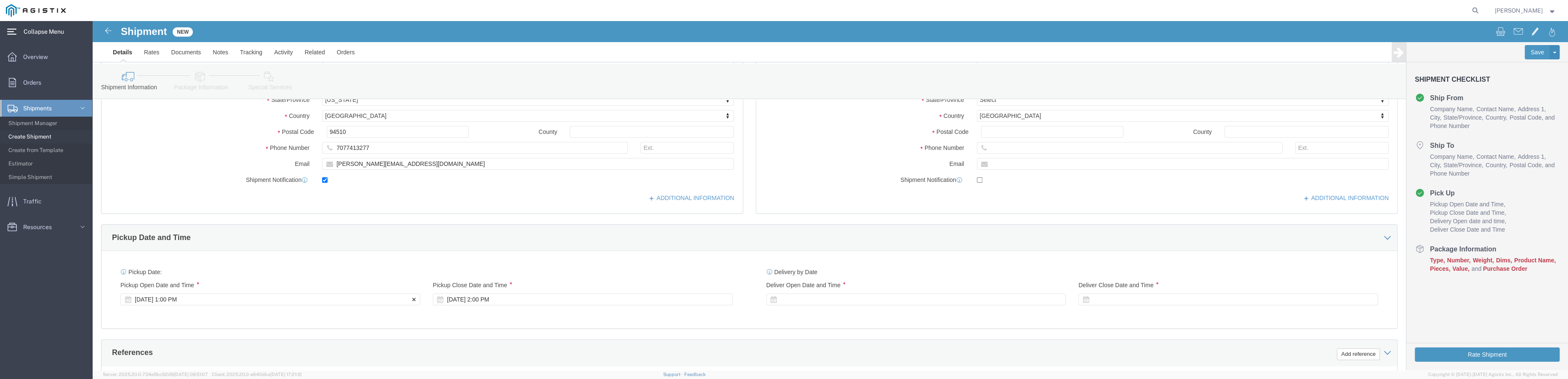
click icon
click div "[DATE] 1:00 PM"
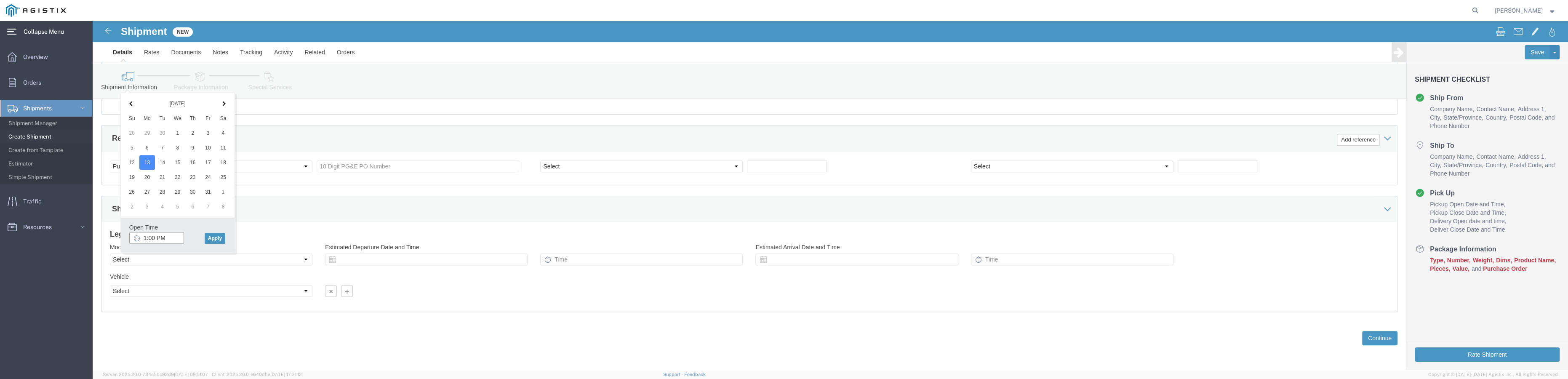
click input "1:00 PM"
click input "8:00 PM"
type input "8:00 AM"
click button "Apply"
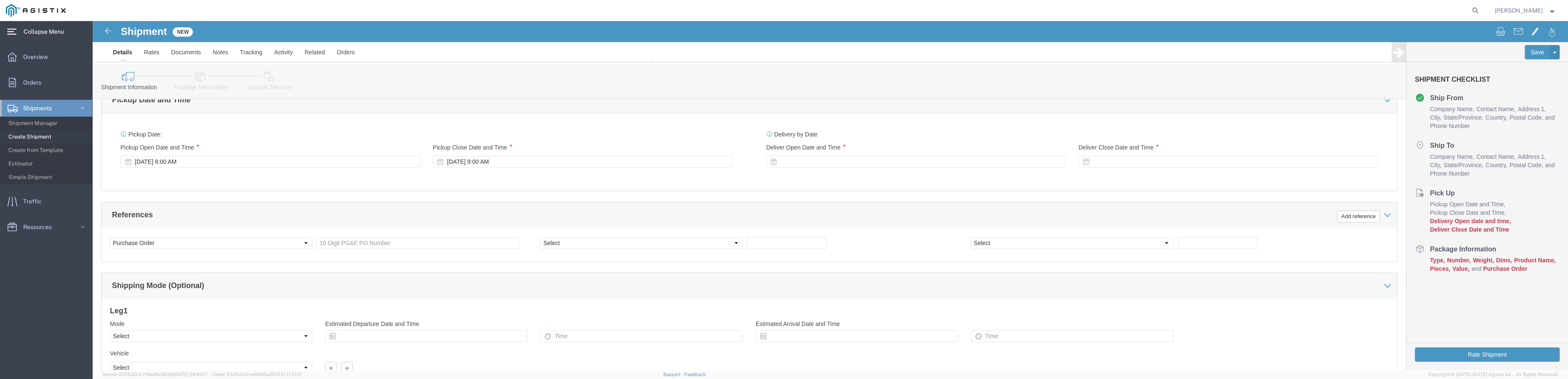
scroll to position [329, 0]
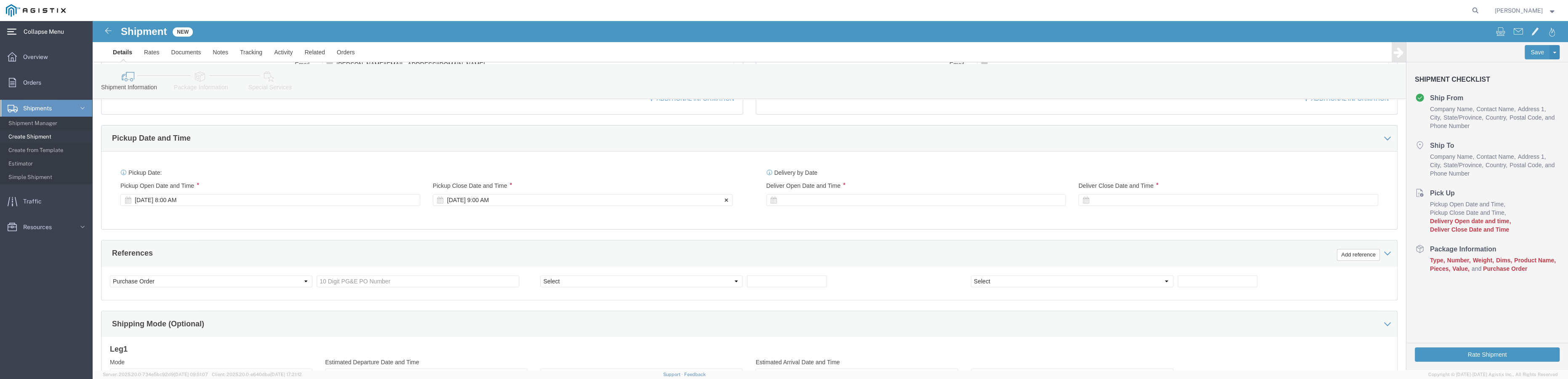
click div "[DATE] 9:00 AM"
click input "1:00 AM"
type input "1:00 PM"
click button "Apply"
click div
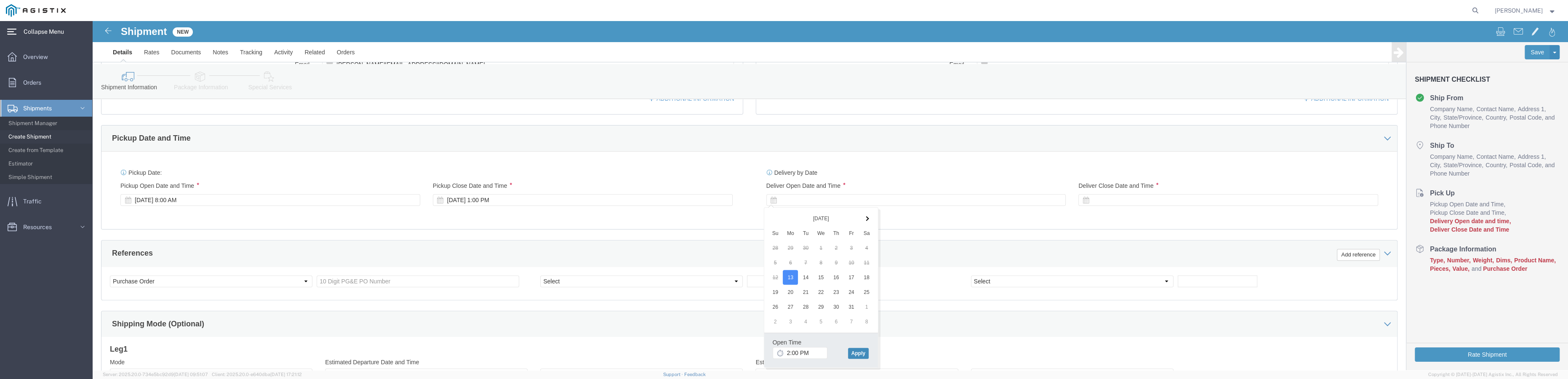
click button "Apply"
click icon
click div
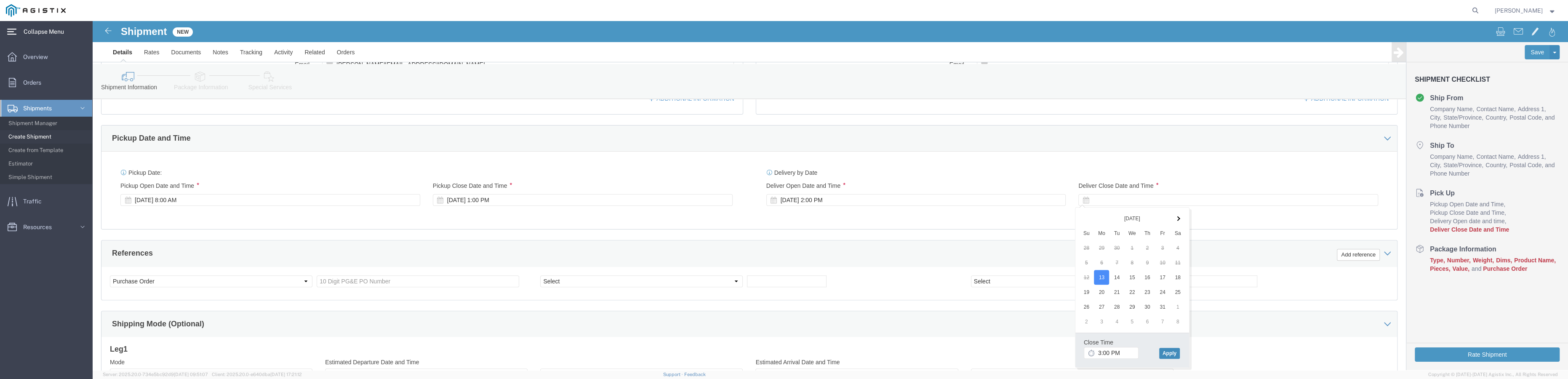
click button "Apply"
click div "[DATE] 2:00 PM"
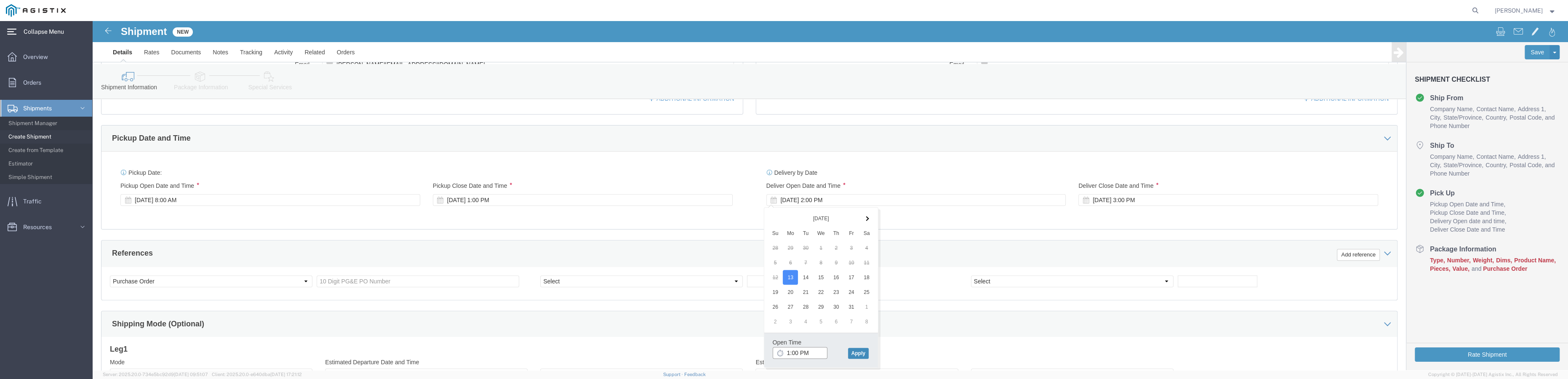
type input "1:00 PM"
click button "Apply"
click div "[DATE] 1:00 PM"
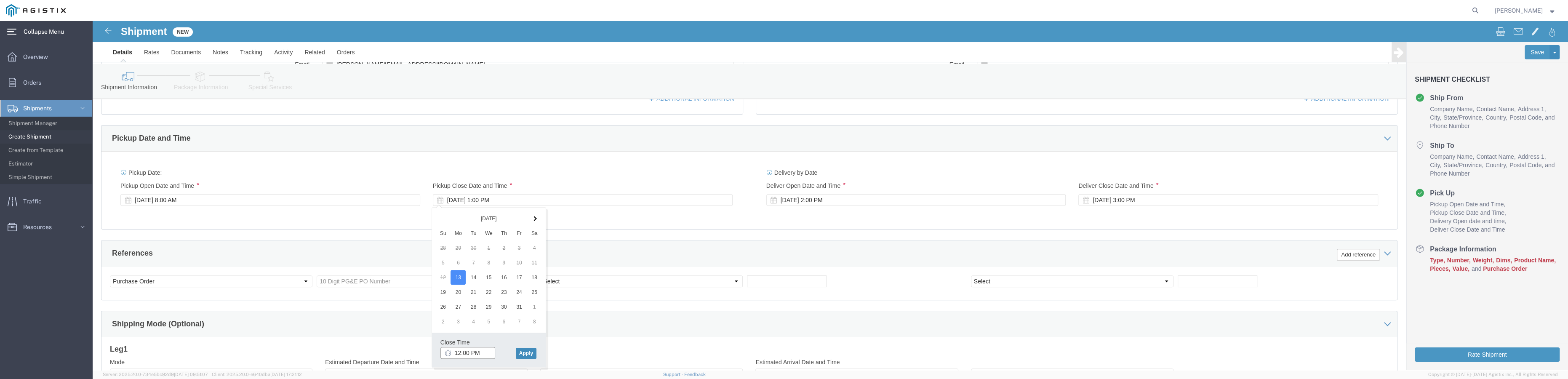
type input "12:00 PM"
click button "Apply"
click input "text"
type input "3501388238"
click div "Select Account Type Activity ID Airline Appointment Number ASN Batch Request # …"
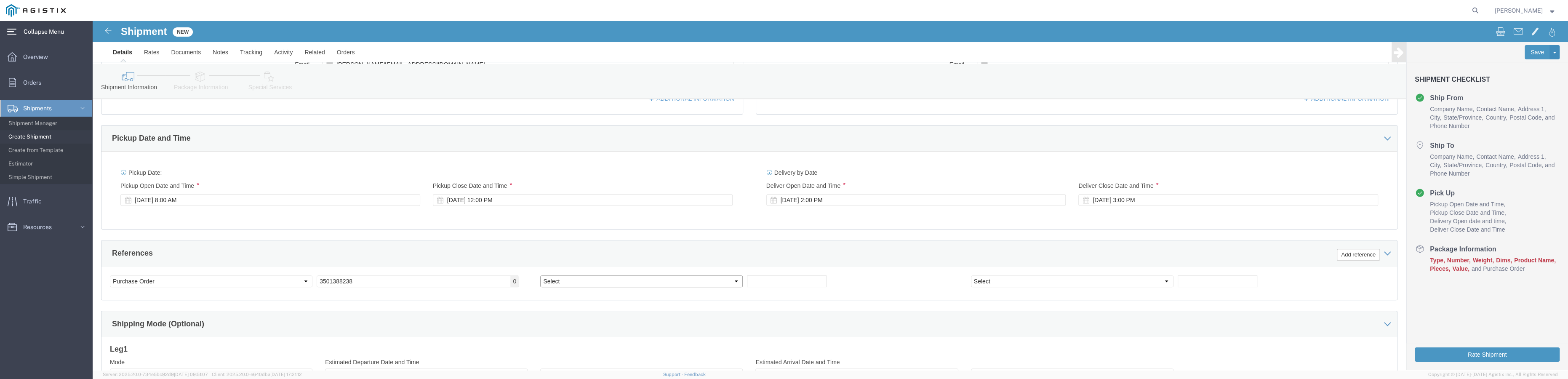
click select "Select Account Type Activity ID Airline Appointment Number ASN Batch Request # …"
click div "Shipping Mode (Optional)"
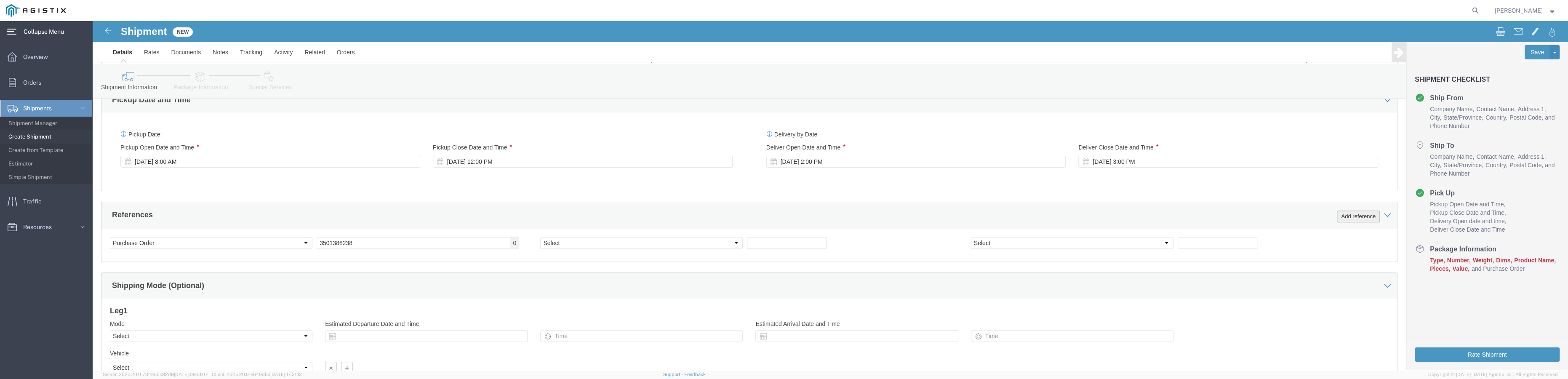
click button "Add reference"
click select "Select Account Type Activity ID Airline Appointment Number ASN Batch Request # …"
select select "ORDERNUM"
click select "Select Account Type Activity ID Airline Appointment Number ASN Batch Request # …"
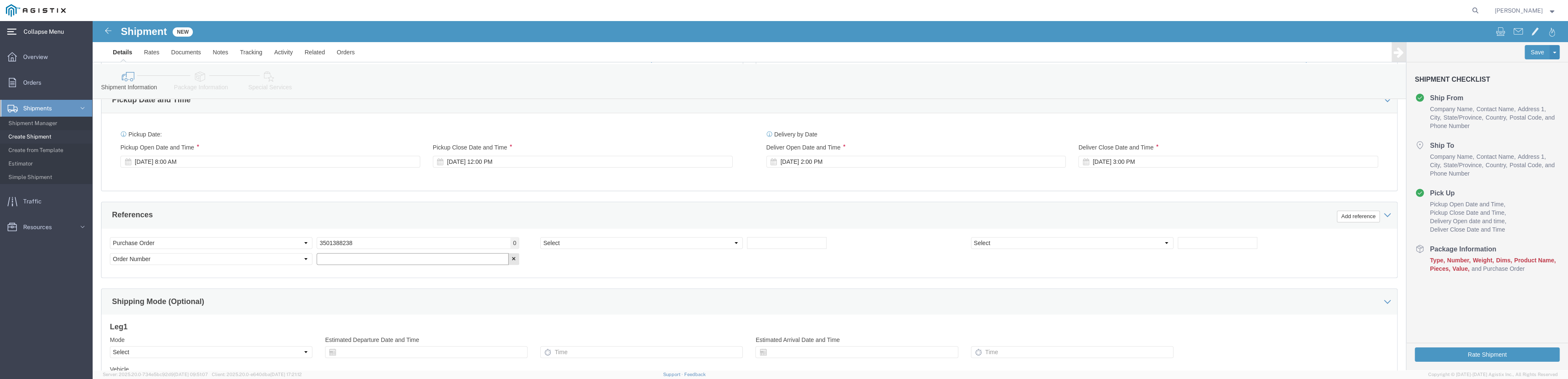
click input "text"
click input "s246011-6"
type input "S246011-6"
click div "Select Account Type Activity ID Airline Appointment Number ASN Batch Request # …"
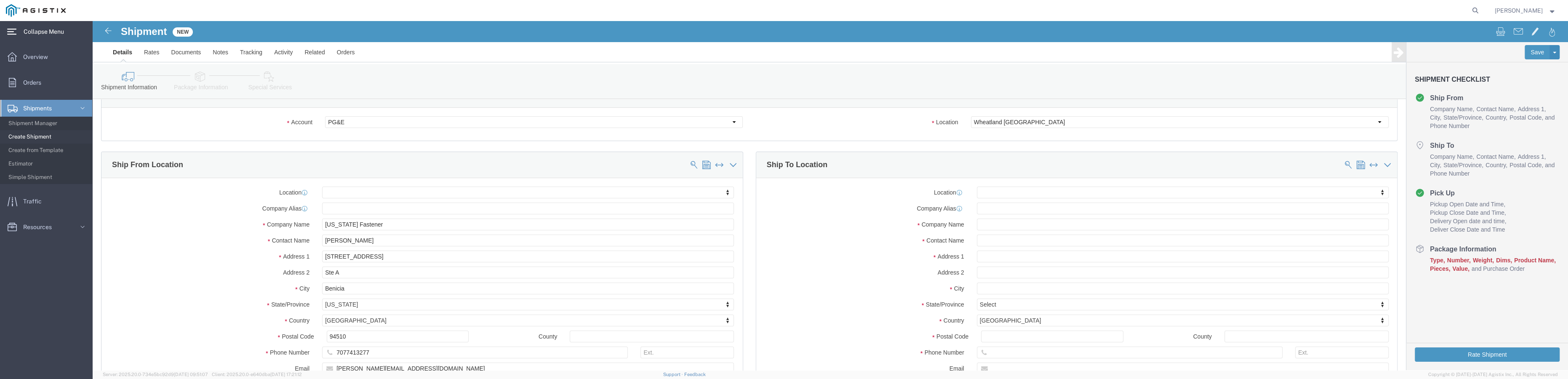
scroll to position [0, 0]
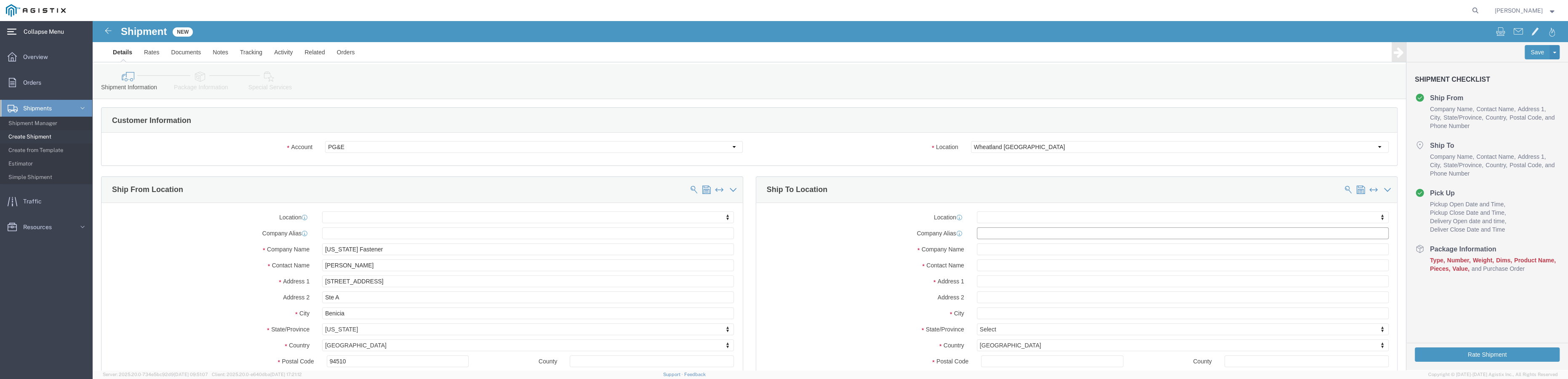
click input "text"
type input "p"
type input "PACIFIC GAS"
type input "DAV"
select select "71519"
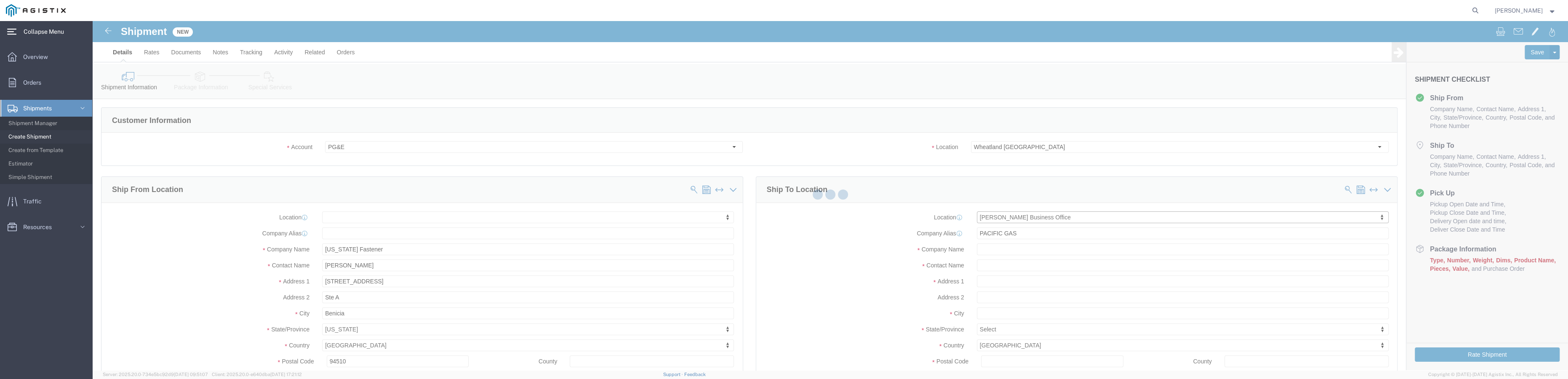
type input "PG&E"
type input "[STREET_ADDRESS]"
type input "[PERSON_NAME]"
type input "95618"
select select "CA"
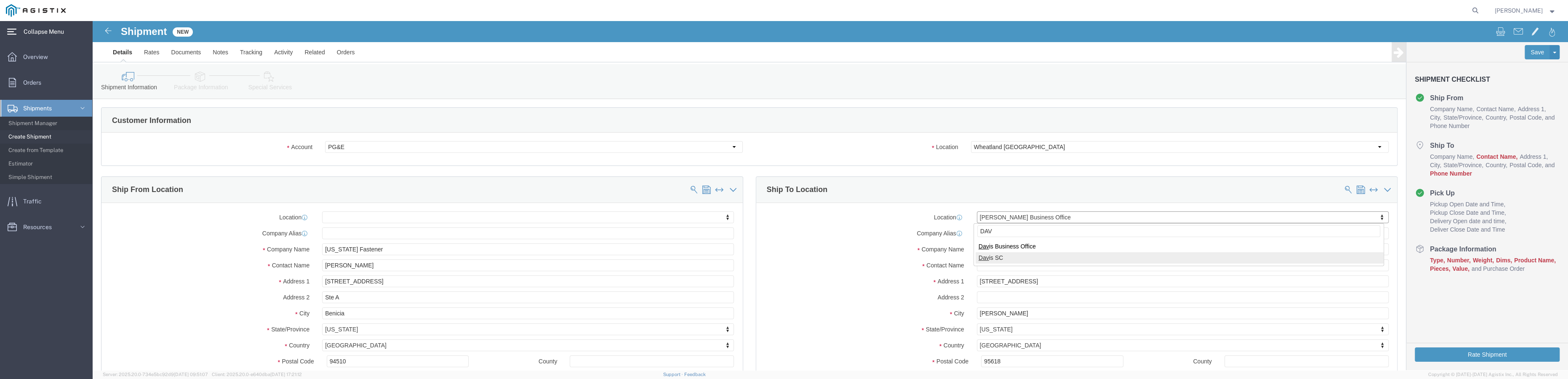
type input "DAV"
select select "19721"
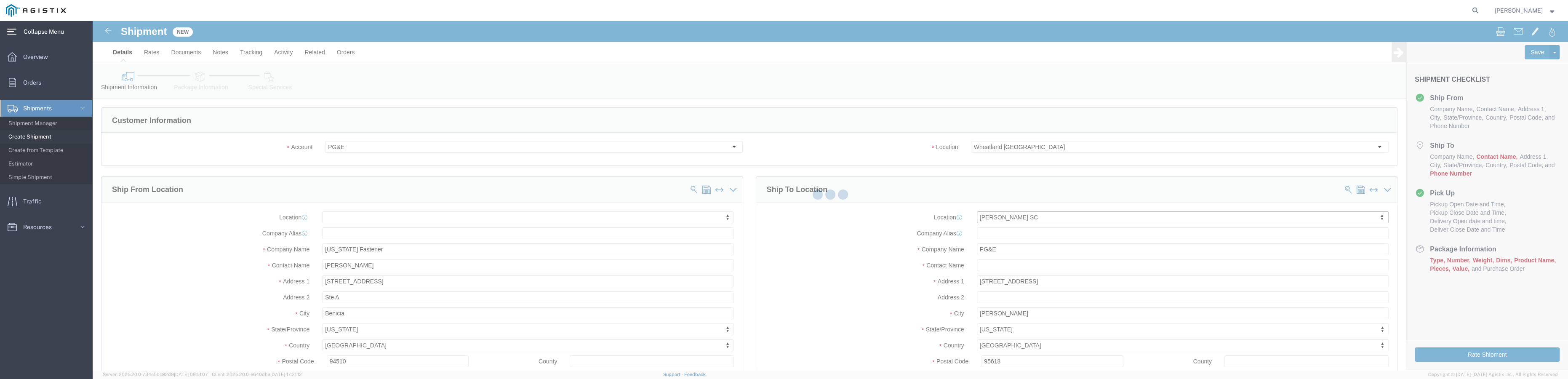
type input "269102"
type input "[STREET_ADDRESS]"
type input "[PERSON_NAME]"
type input "95616-4231"
select select "CA"
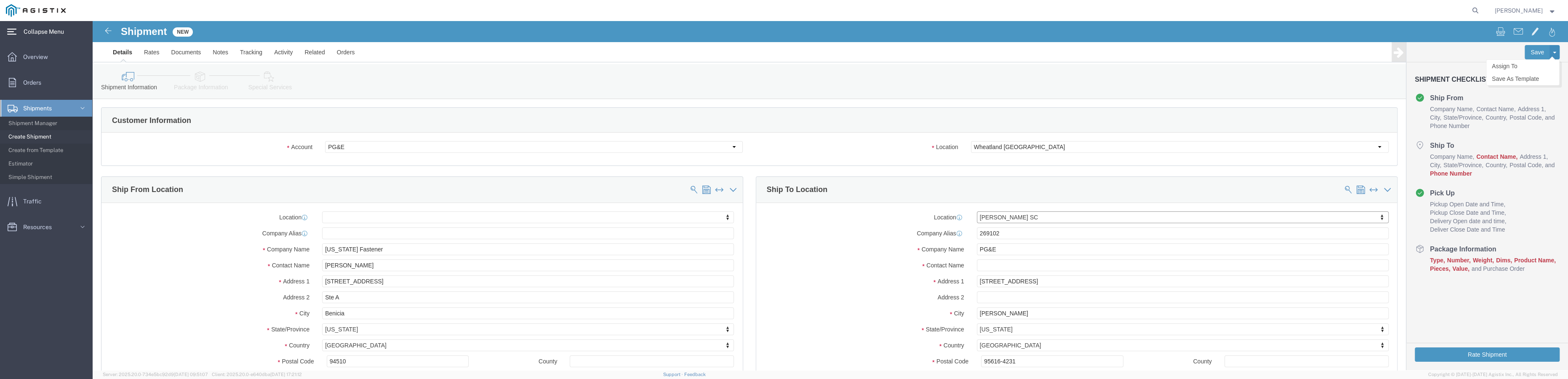
click button
drag, startPoint x: 681, startPoint y: 14, endPoint x: 688, endPoint y: 19, distance: 8.6
click div "Shipment New"
click at [46, 125] on span "Shipment Manager" at bounding box center [47, 123] width 78 height 17
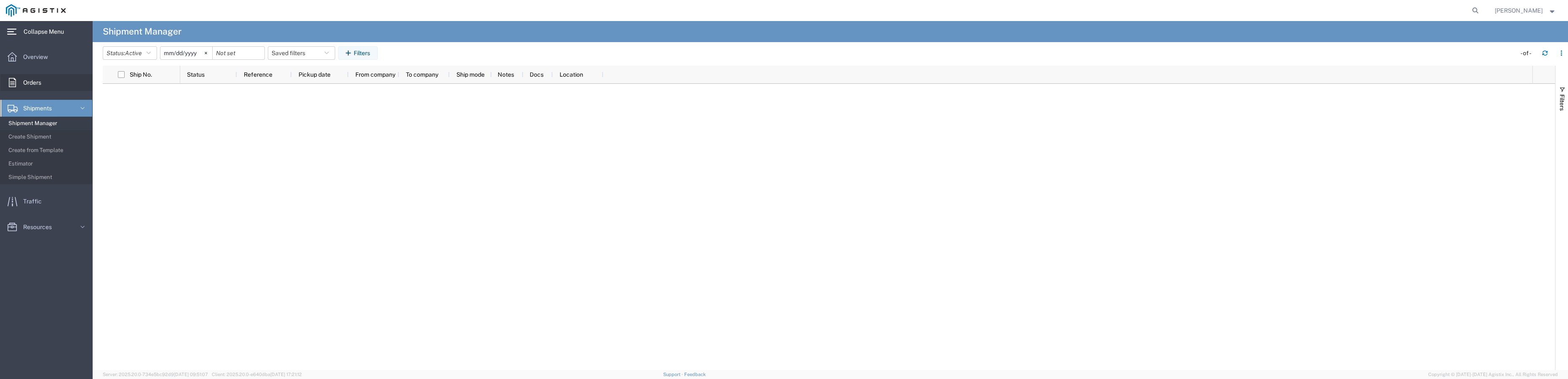
drag, startPoint x: 45, startPoint y: 82, endPoint x: 55, endPoint y: 90, distance: 12.8
click at [44, 82] on span "Orders" at bounding box center [35, 82] width 24 height 17
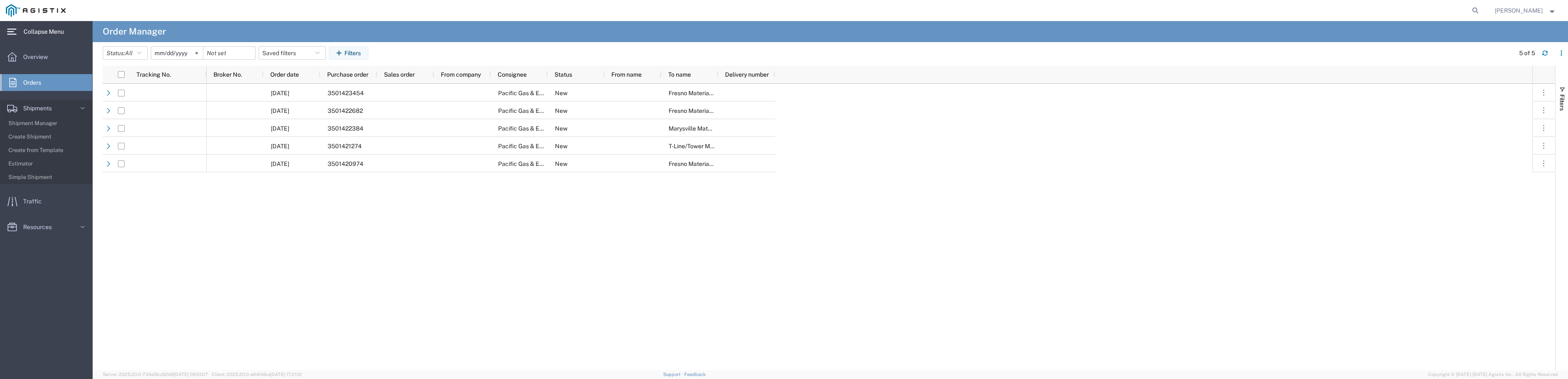
click at [188, 52] on input "[DATE]" at bounding box center [177, 53] width 52 height 12
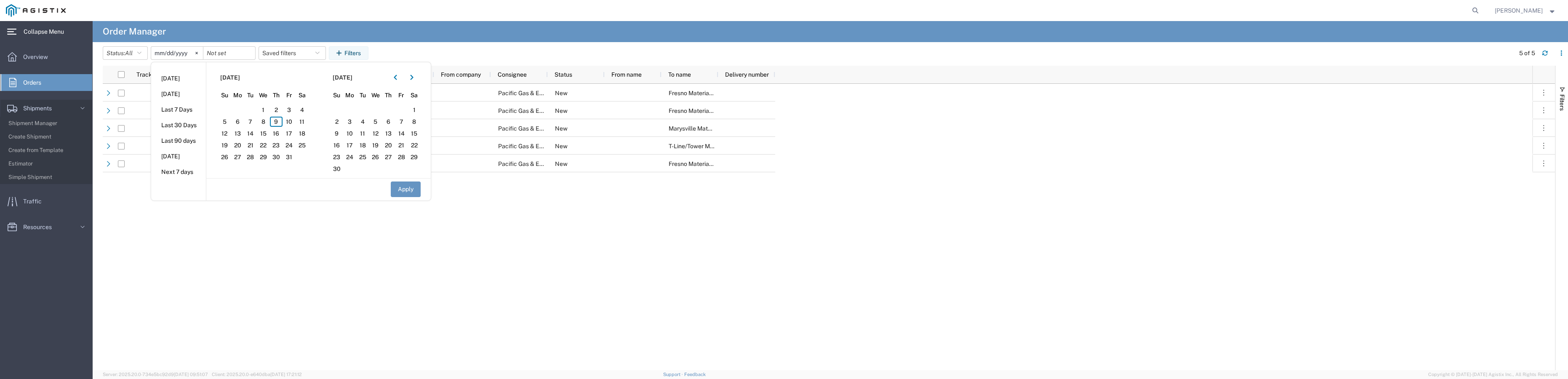
click at [193, 52] on input "[DATE]" at bounding box center [177, 53] width 52 height 12
click at [187, 52] on input "[DATE]" at bounding box center [177, 53] width 52 height 12
click at [192, 53] on input "[DATE]" at bounding box center [177, 53] width 52 height 12
click at [410, 188] on button "Apply" at bounding box center [406, 189] width 30 height 16
type input "[DATE]"
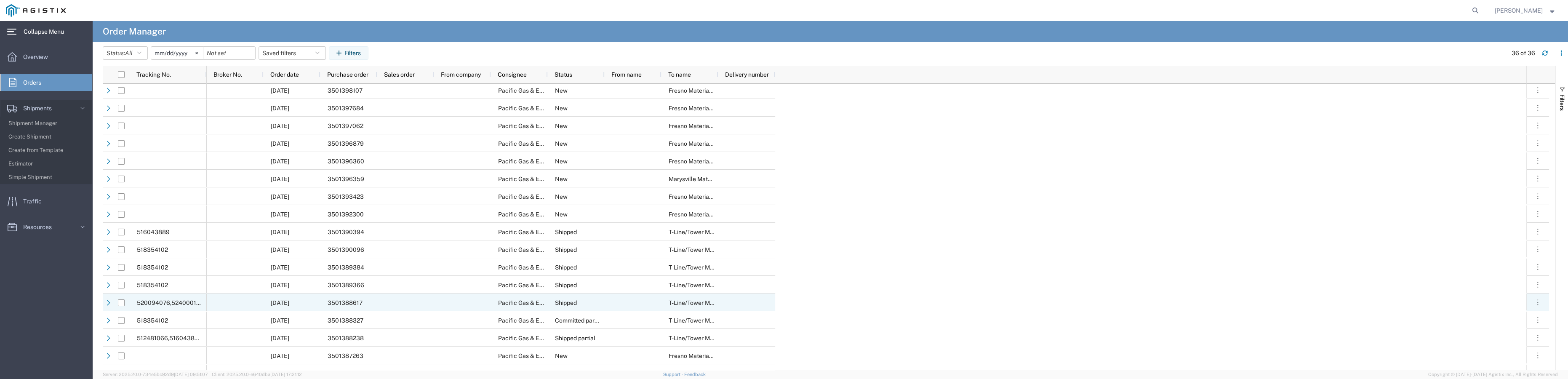
scroll to position [306, 0]
click at [121, 301] on input "Press Space to toggle row selection (unchecked)" at bounding box center [121, 299] width 7 height 7
checkbox input "true"
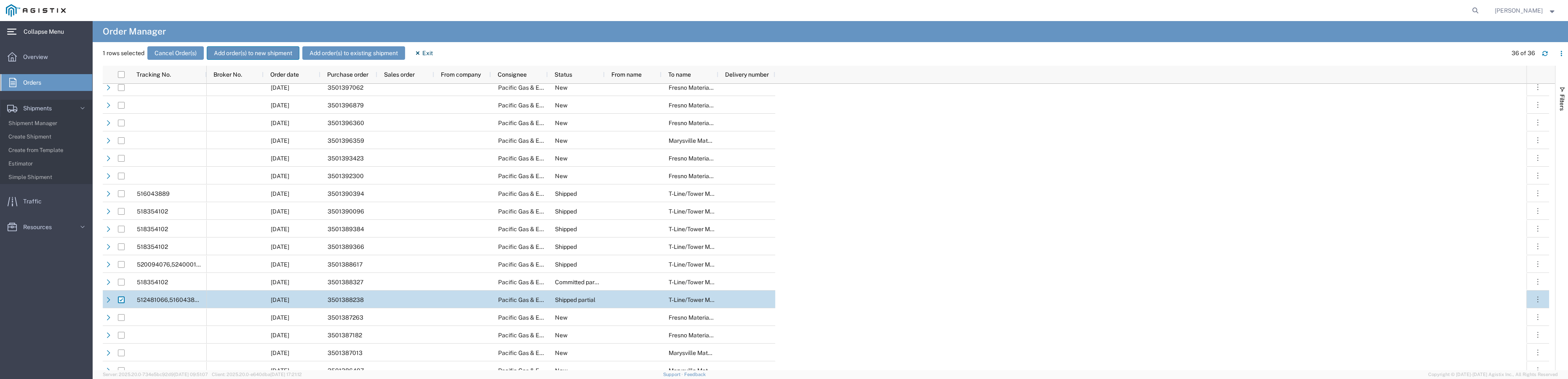
click at [249, 52] on button "Add order(s) to new shipment" at bounding box center [253, 53] width 93 height 14
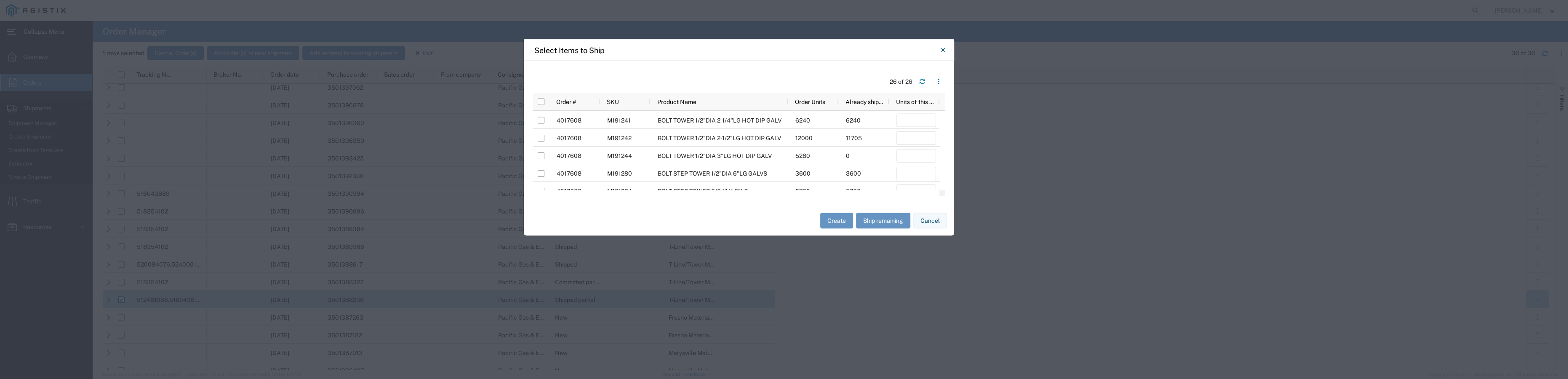
drag, startPoint x: 896, startPoint y: 103, endPoint x: 837, endPoint y: 28, distance: 95.4
click at [837, 39] on div "Select Items to Ship" at bounding box center [739, 50] width 430 height 22
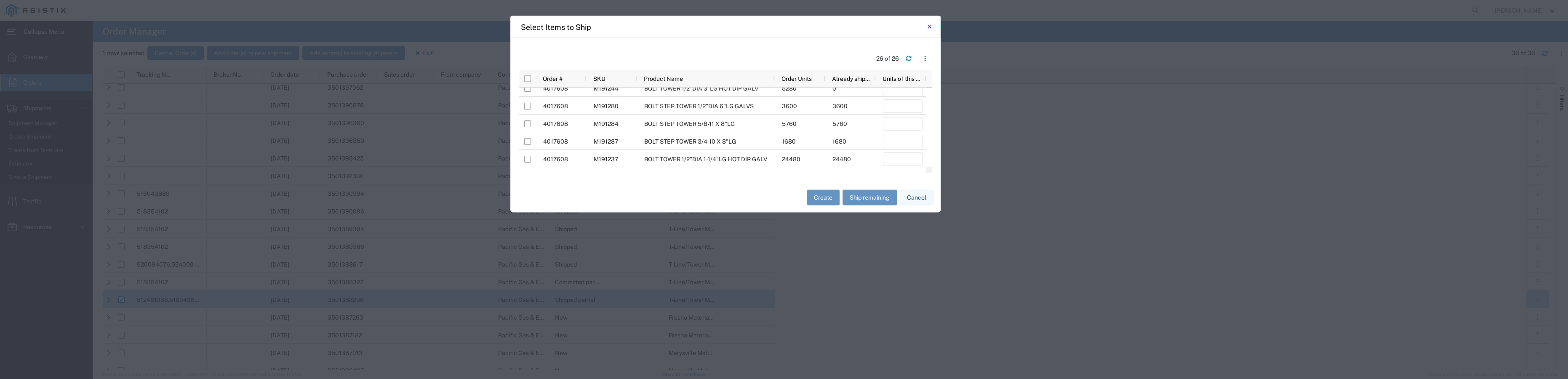
scroll to position [76, 0]
click at [527, 163] on input "Press Space to toggle row selection (unchecked)" at bounding box center [527, 162] width 7 height 7
checkbox input "true"
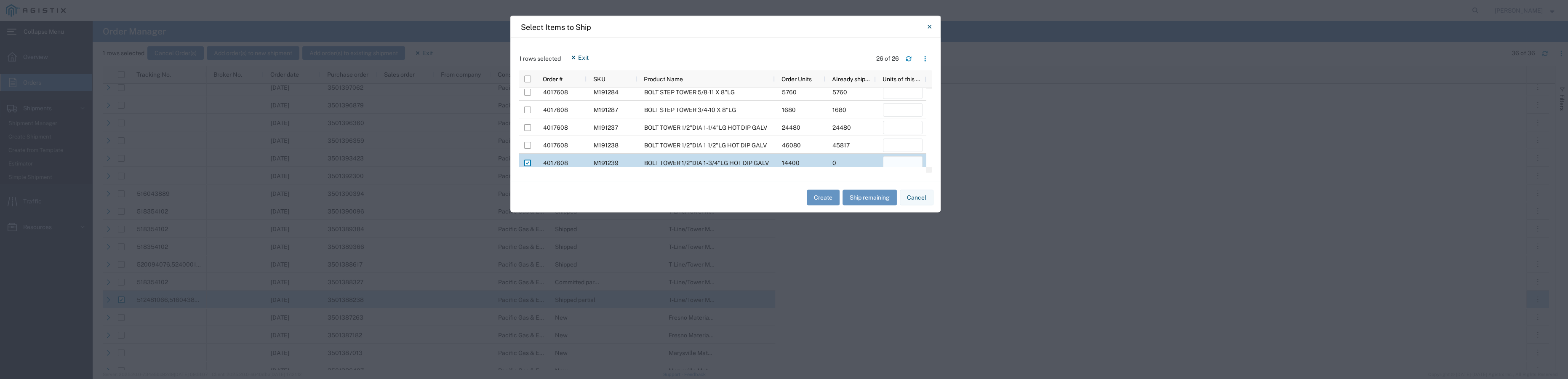
click at [902, 161] on input "number" at bounding box center [903, 163] width 40 height 14
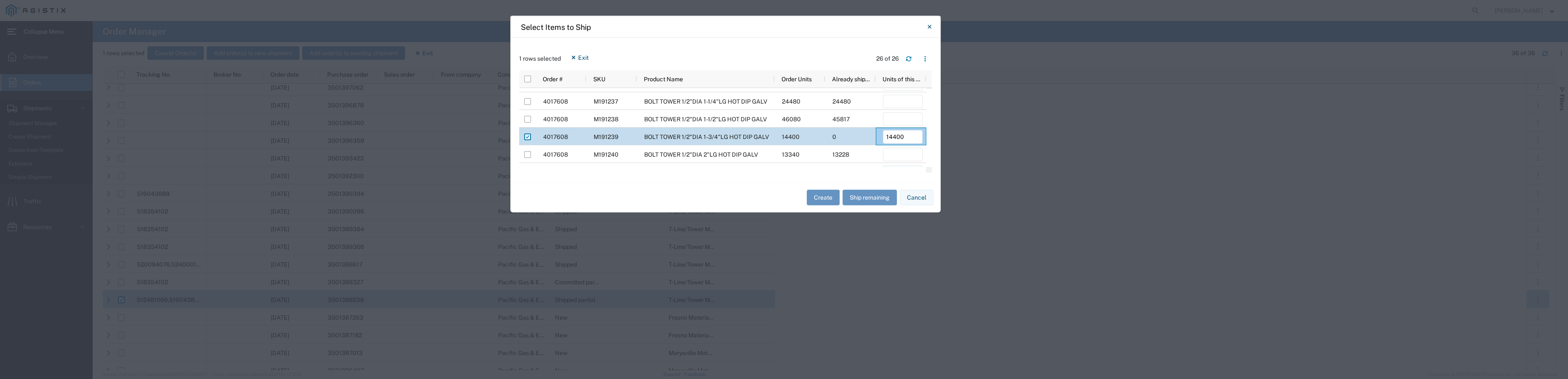
scroll to position [107, 0]
click at [869, 147] on div "13228" at bounding box center [850, 149] width 50 height 17
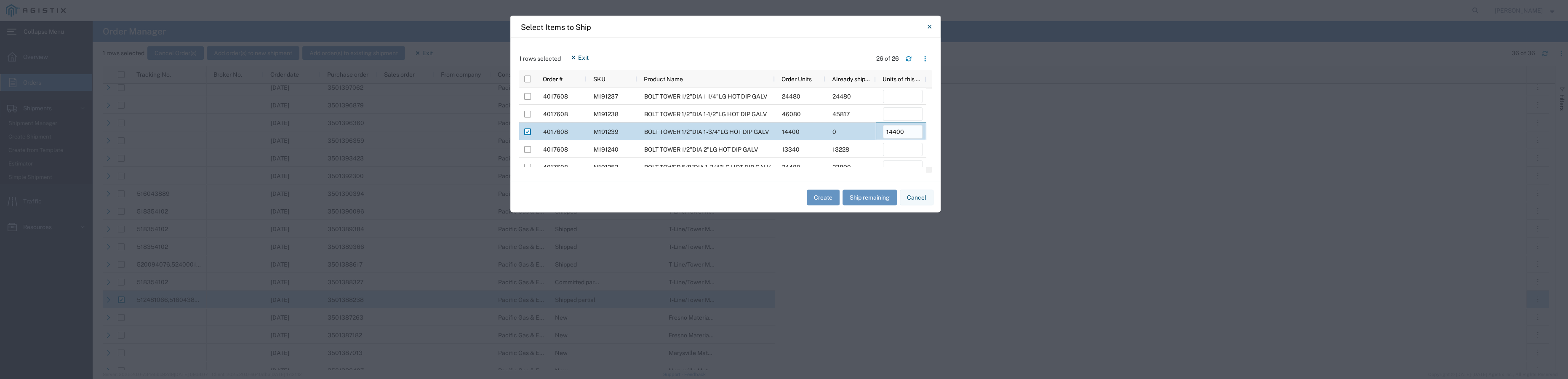
click at [903, 130] on input "14400" at bounding box center [903, 133] width 40 height 14
type input "14400"
click at [893, 146] on input "number" at bounding box center [903, 150] width 40 height 14
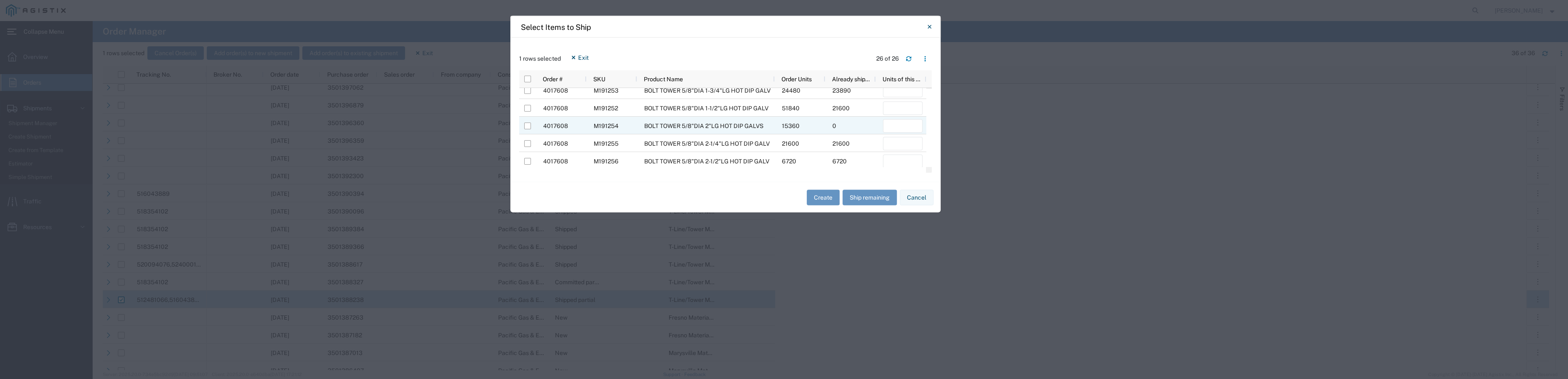
scroll to position [0, 0]
click at [527, 96] on input "Press Space to toggle row selection (unchecked)" at bounding box center [527, 96] width 7 height 7
checkbox input "true"
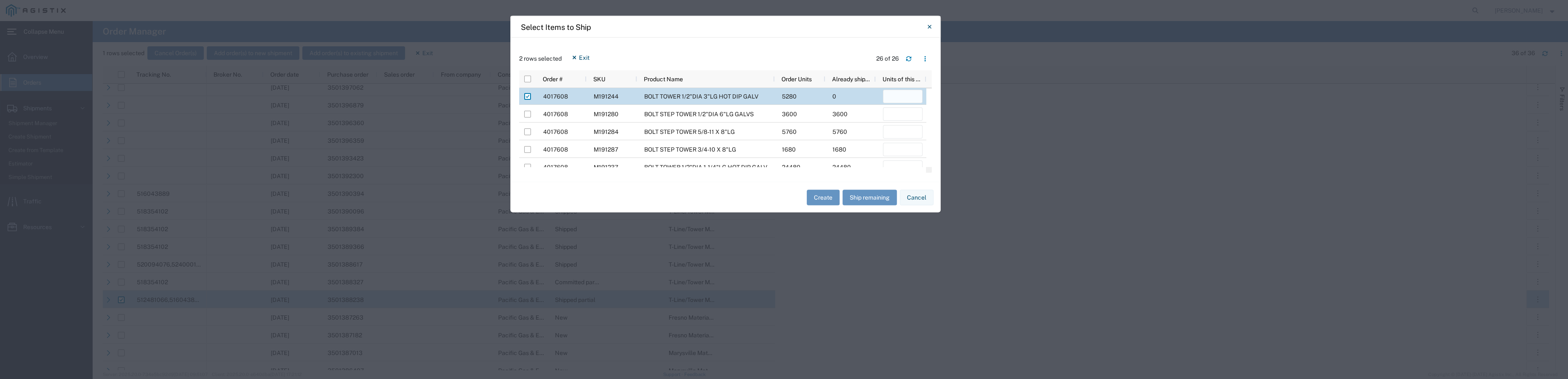
click at [892, 96] on input "number" at bounding box center [903, 96] width 40 height 14
type input "4800"
click at [912, 113] on input "number" at bounding box center [903, 114] width 40 height 14
type input "0"
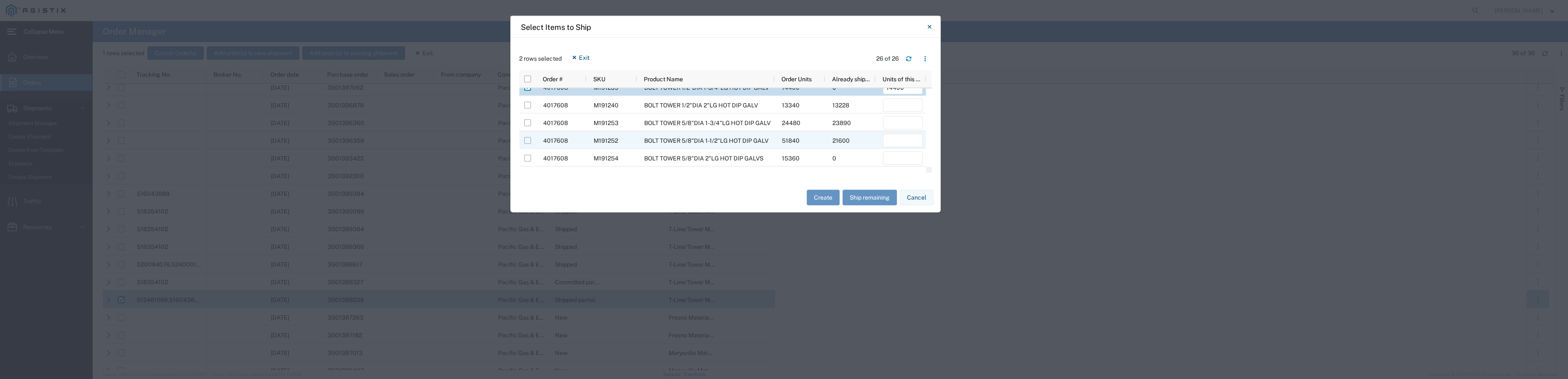
click at [529, 141] on input "Press Space to toggle row selection (unchecked)" at bounding box center [527, 141] width 7 height 7
checkbox input "true"
click at [910, 136] on input "number" at bounding box center [903, 141] width 40 height 14
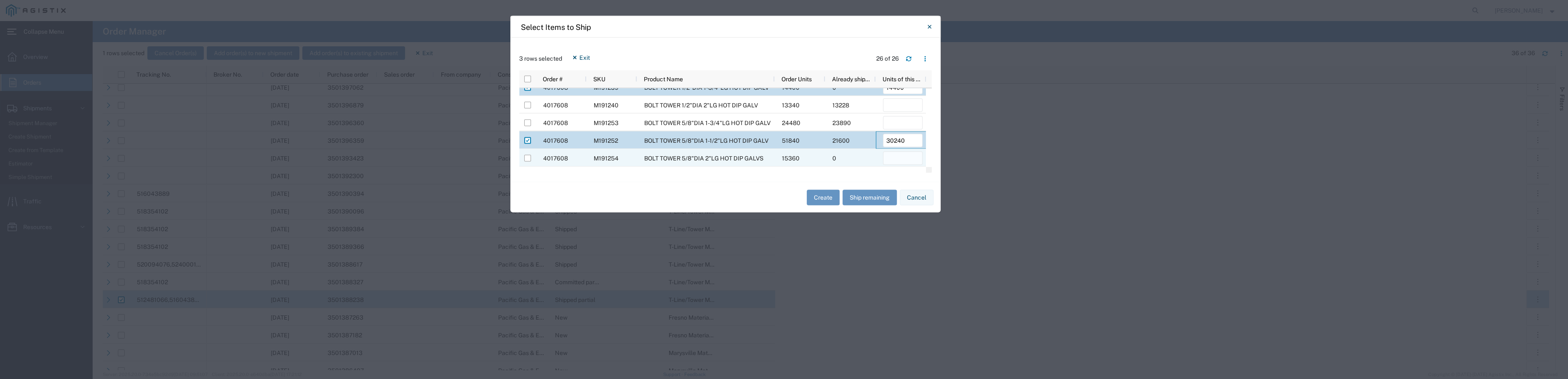
type input "30240"
click at [907, 154] on input "number" at bounding box center [903, 159] width 40 height 14
click at [525, 158] on input "Press Space to toggle row selection (unchecked)" at bounding box center [527, 158] width 7 height 7
checkbox input "true"
click at [900, 153] on input "number" at bounding box center [903, 159] width 40 height 14
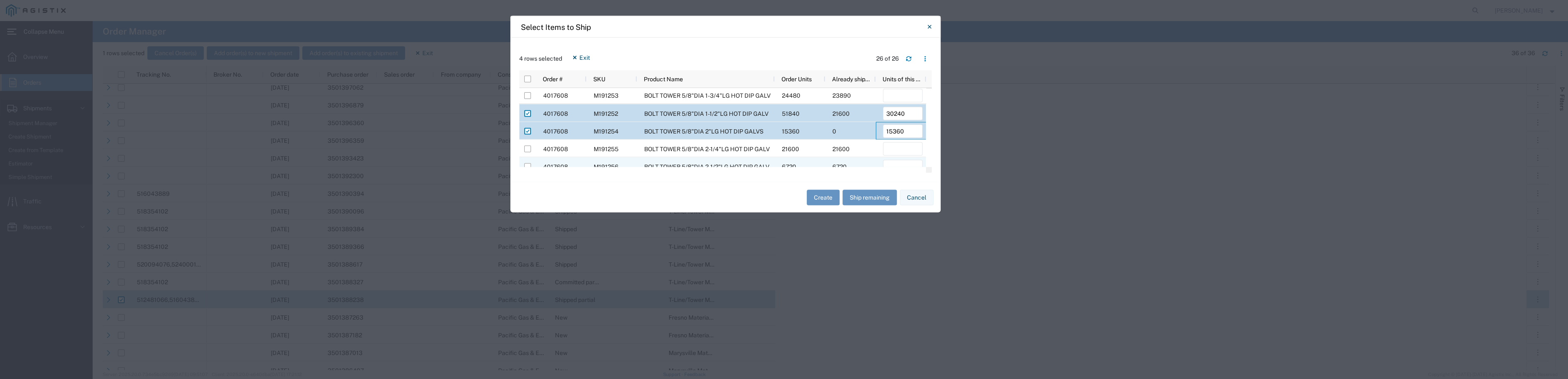
scroll to position [189, 0]
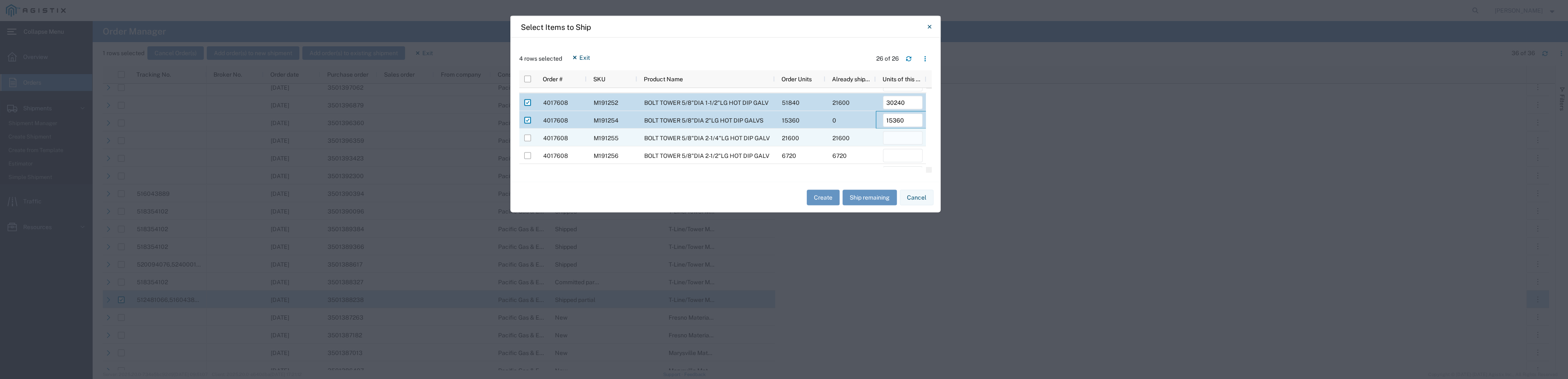
type input "15360"
click at [890, 136] on input "number" at bounding box center [903, 138] width 40 height 14
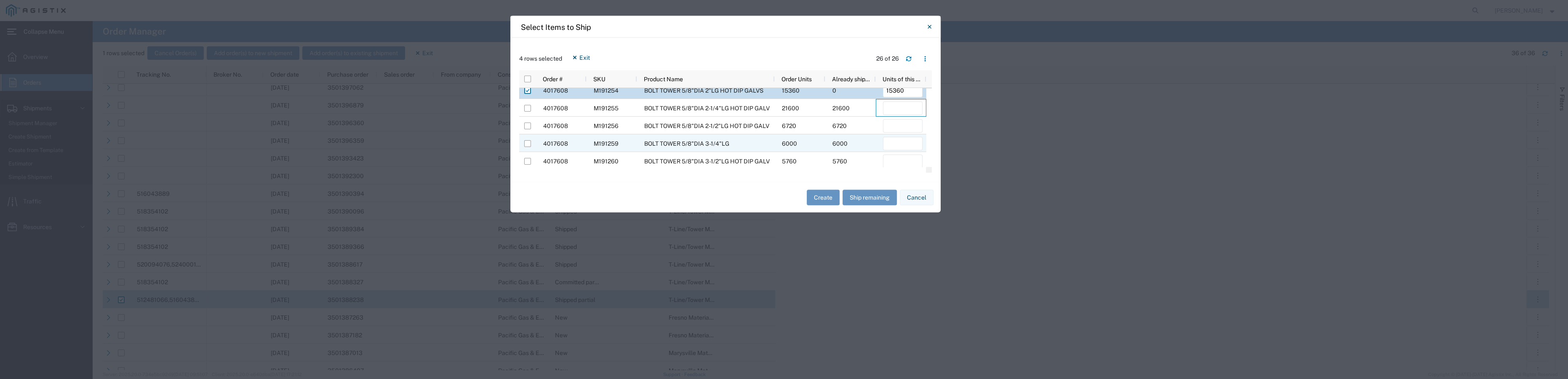
scroll to position [228, 0]
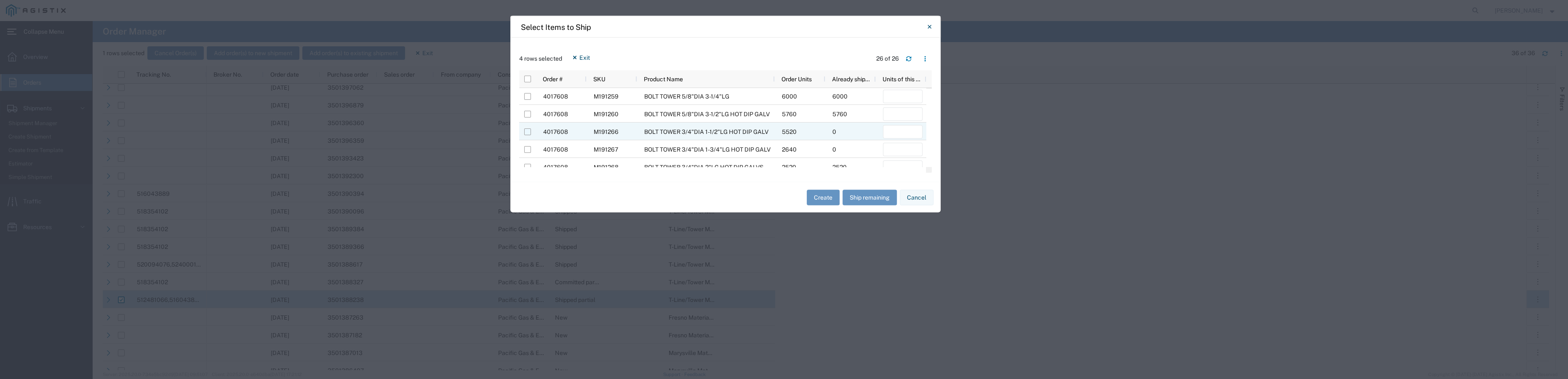
click at [527, 133] on input "Press Space to toggle row selection (unchecked)" at bounding box center [527, 132] width 7 height 7
checkbox input "true"
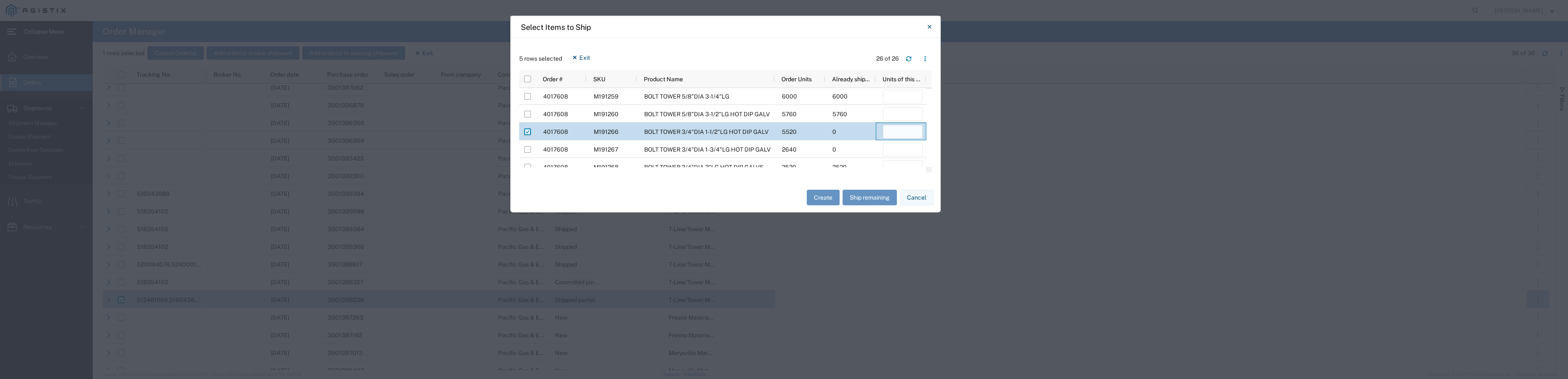
click at [891, 133] on input "number" at bounding box center [903, 133] width 40 height 14
type input "5520"
click at [730, 200] on div "Create Ship remaining Cancel" at bounding box center [725, 197] width 430 height 30
click at [527, 153] on div at bounding box center [527, 150] width 7 height 17
click at [527, 149] on input "Press Space to toggle row selection (unchecked)" at bounding box center [527, 149] width 7 height 7
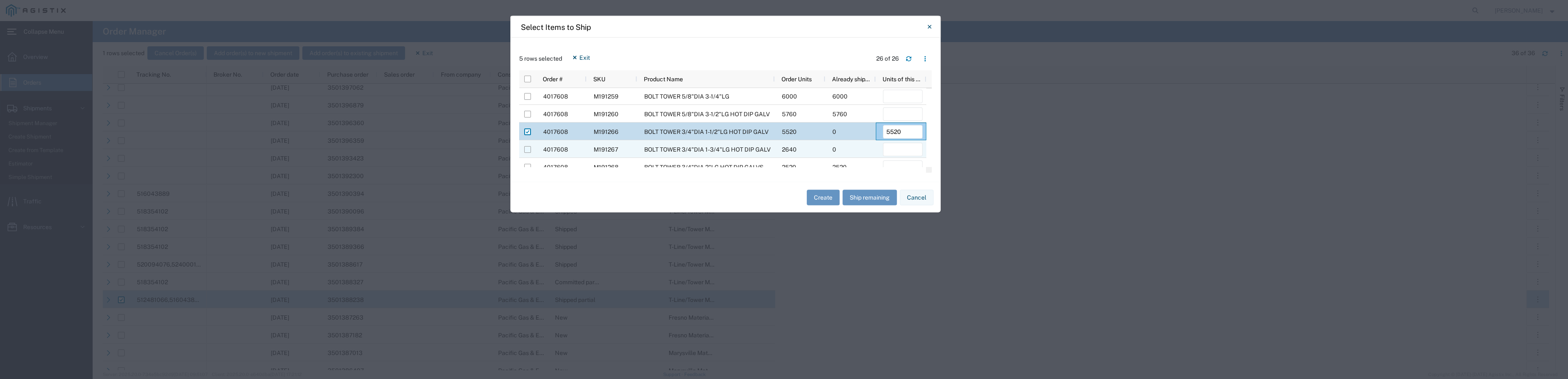
checkbox input "true"
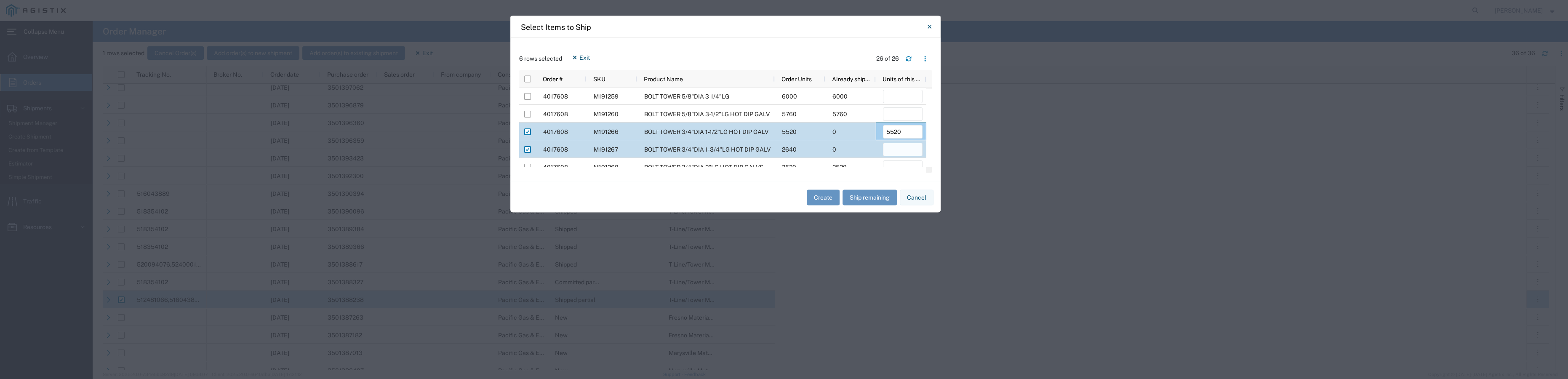
click at [908, 144] on input "number" at bounding box center [903, 150] width 40 height 14
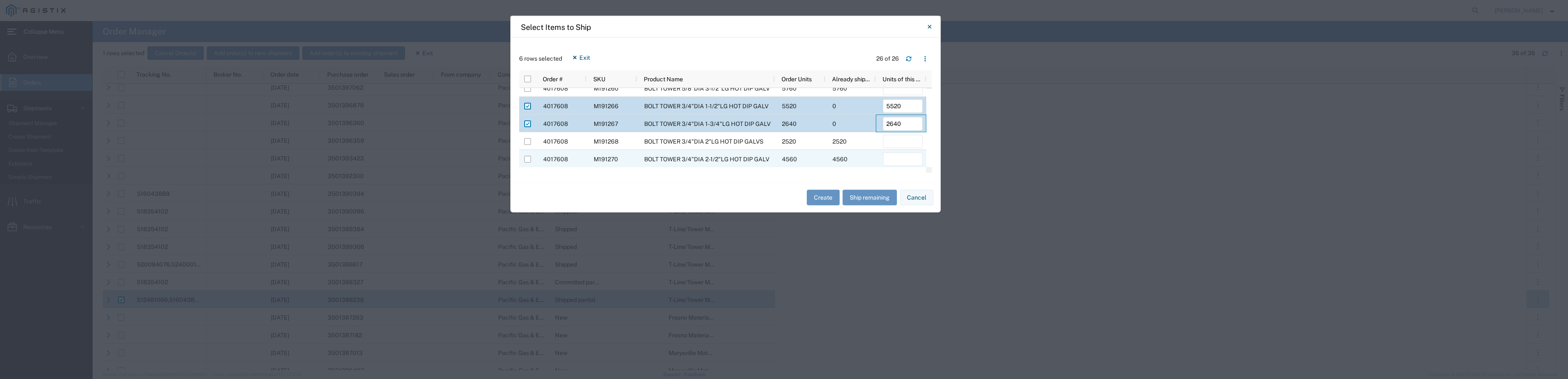
scroll to position [304, 0]
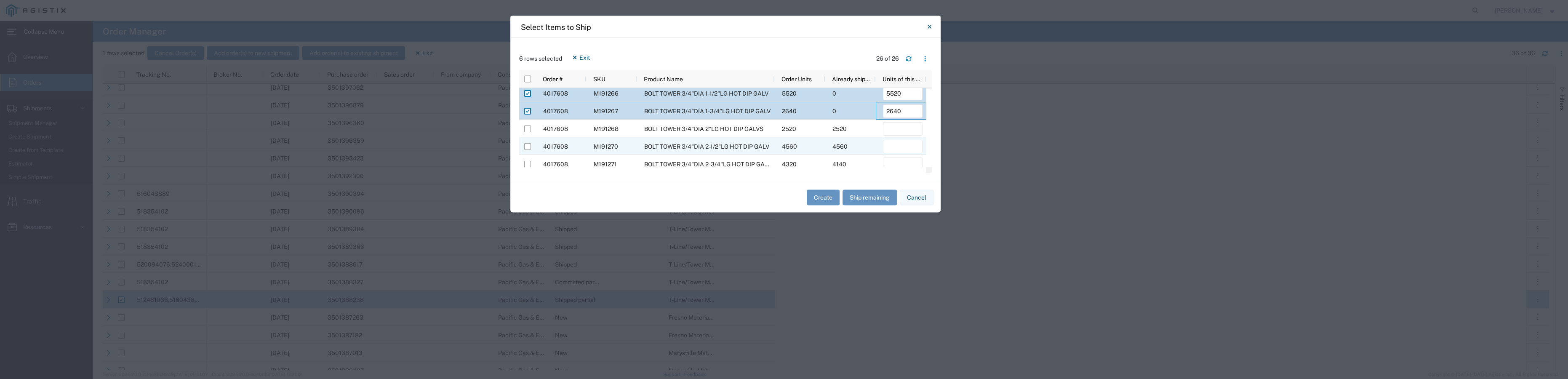
type input "2640"
click at [627, 148] on div "M191270" at bounding box center [611, 146] width 50 height 17
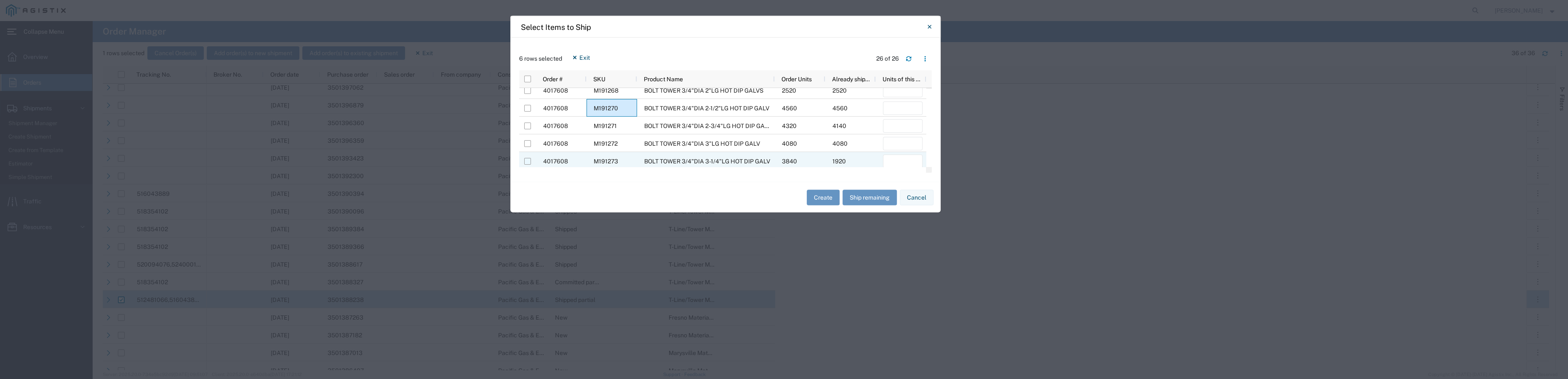
click at [530, 161] on input "Press Space to toggle row selection (unchecked)" at bounding box center [527, 161] width 7 height 7
checkbox input "true"
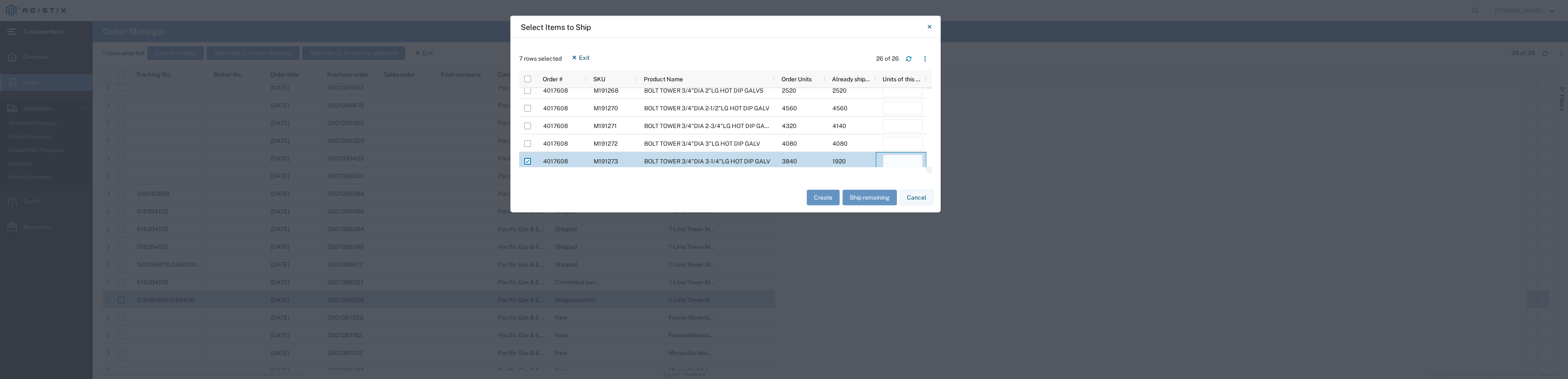
click at [910, 158] on input "number" at bounding box center [903, 162] width 40 height 14
type input "1920"
click at [823, 199] on button "Create" at bounding box center [823, 197] width 33 height 16
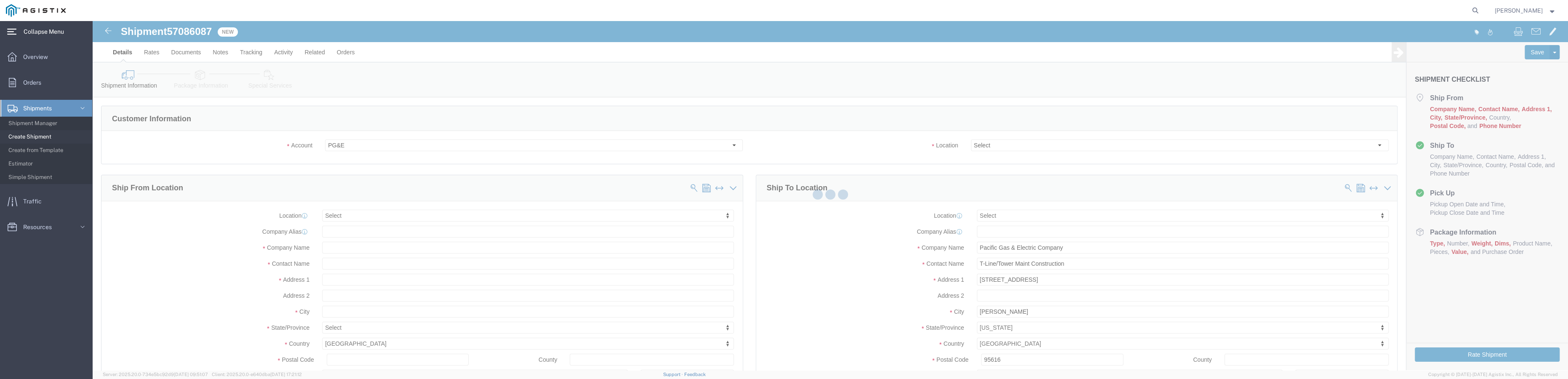
select select
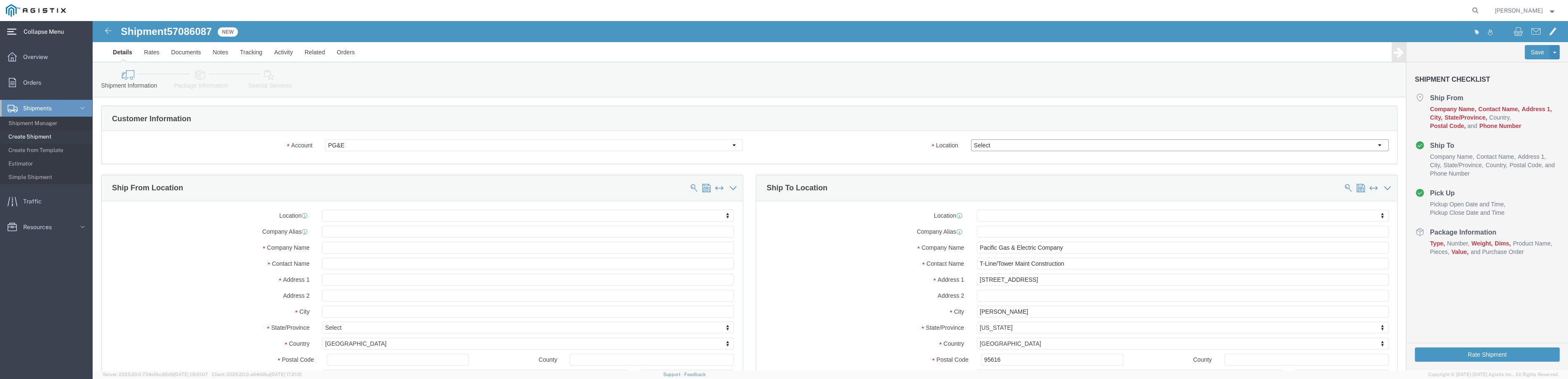
click select "Select All Others [GEOGRAPHIC_DATA] [GEOGRAPHIC_DATA] [GEOGRAPHIC_DATA] [GEOGRA…"
select select "23082"
click select "Select All Others [GEOGRAPHIC_DATA] [GEOGRAPHIC_DATA] [GEOGRAPHIC_DATA] [GEOGRA…"
click span
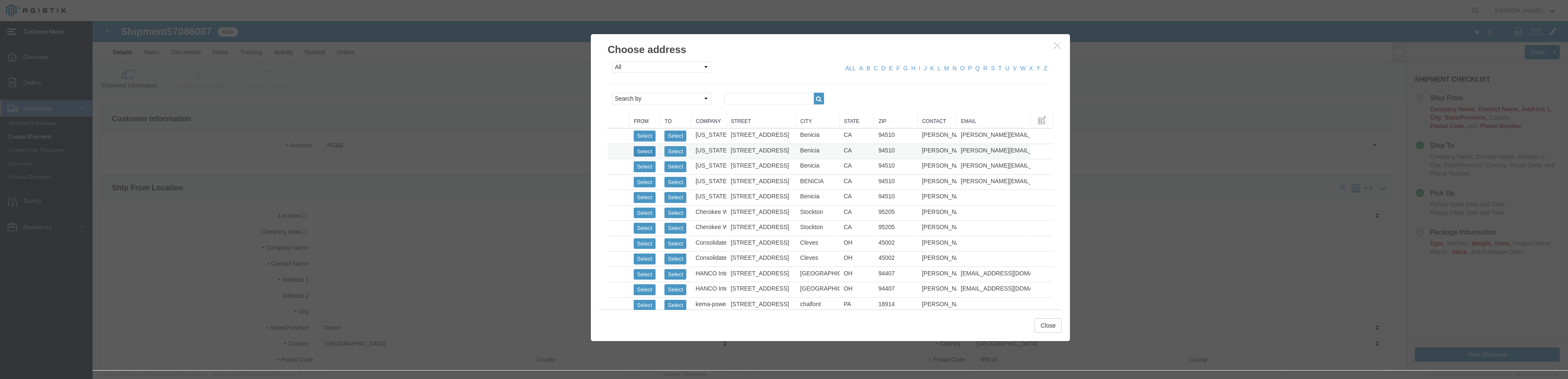
click button "Select"
select select
type input "[STREET_ADDRESS]"
type input "Ste A"
type input "94510"
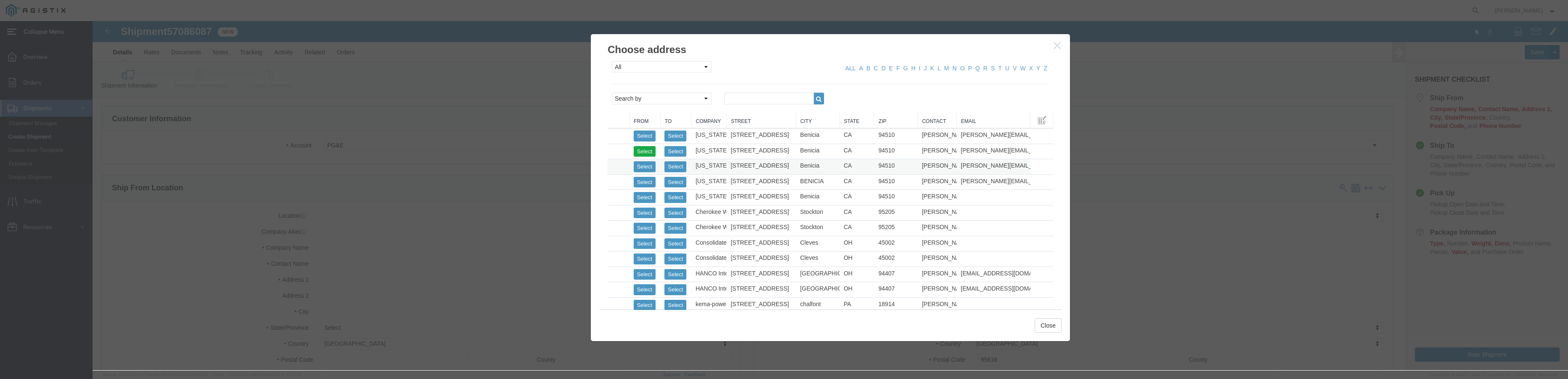
type input "[PERSON_NAME][EMAIL_ADDRESS][DOMAIN_NAME]"
checkbox input "true"
type input "[US_STATE] Fastener"
type input "[PERSON_NAME]"
type input "Benicia"
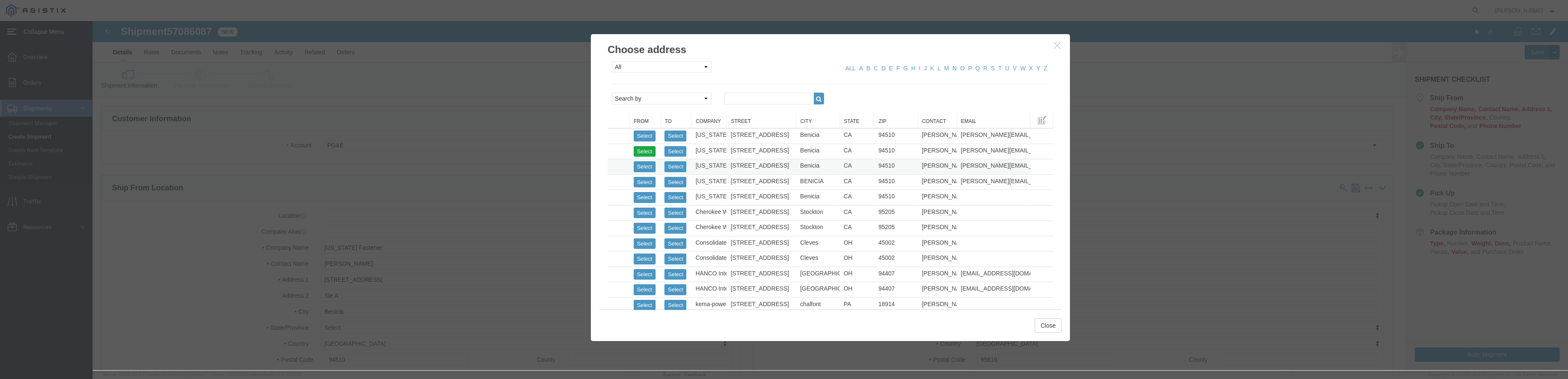
select select "CA"
click button "Close"
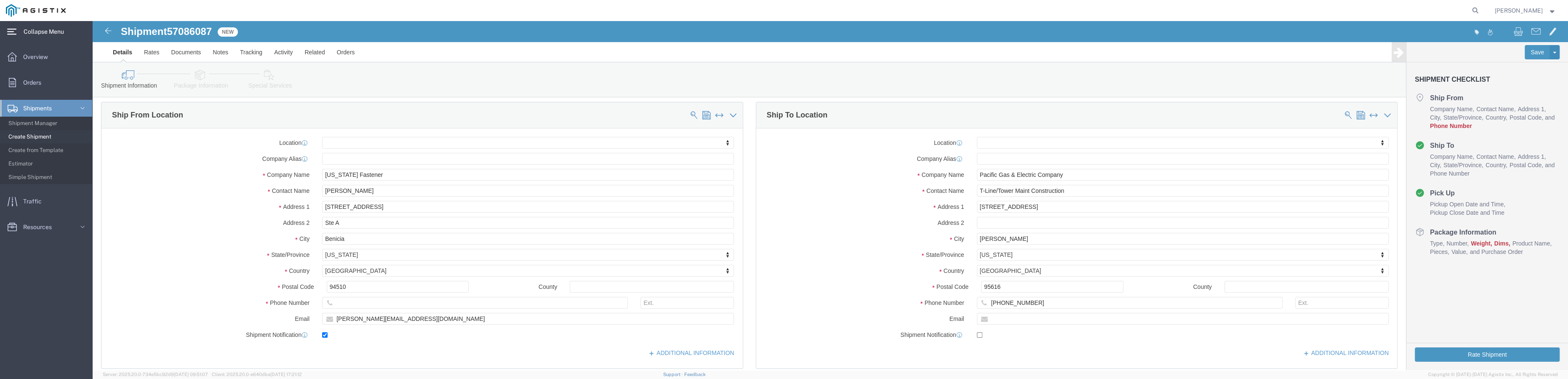
scroll to position [115, 0]
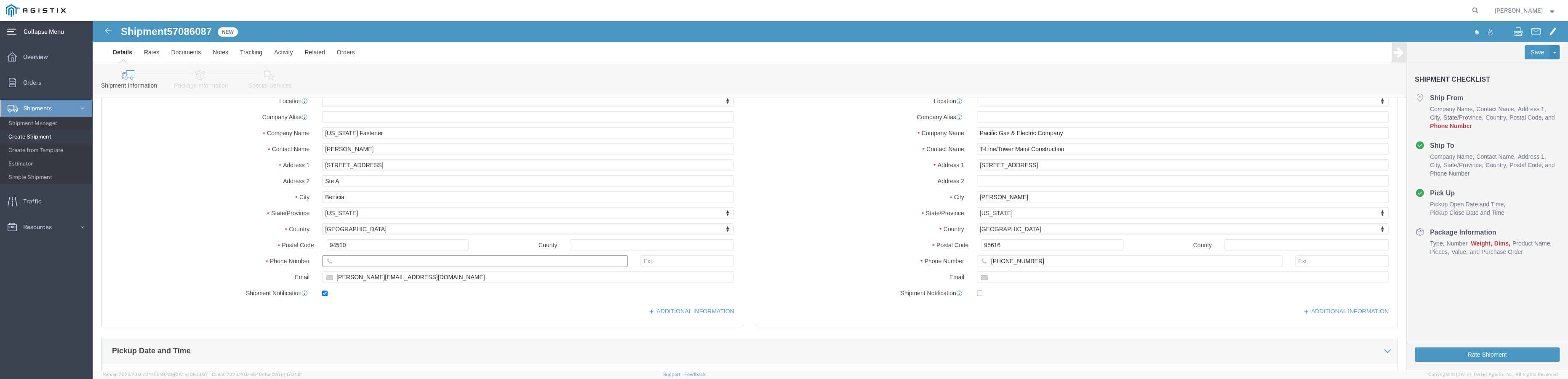
click input "text"
type input "7077413277"
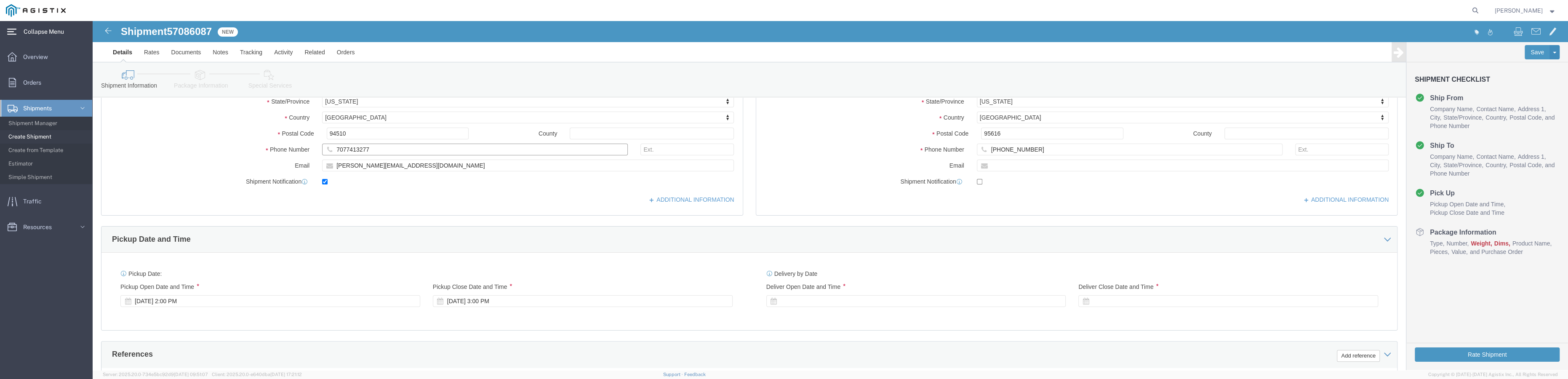
scroll to position [268, 0]
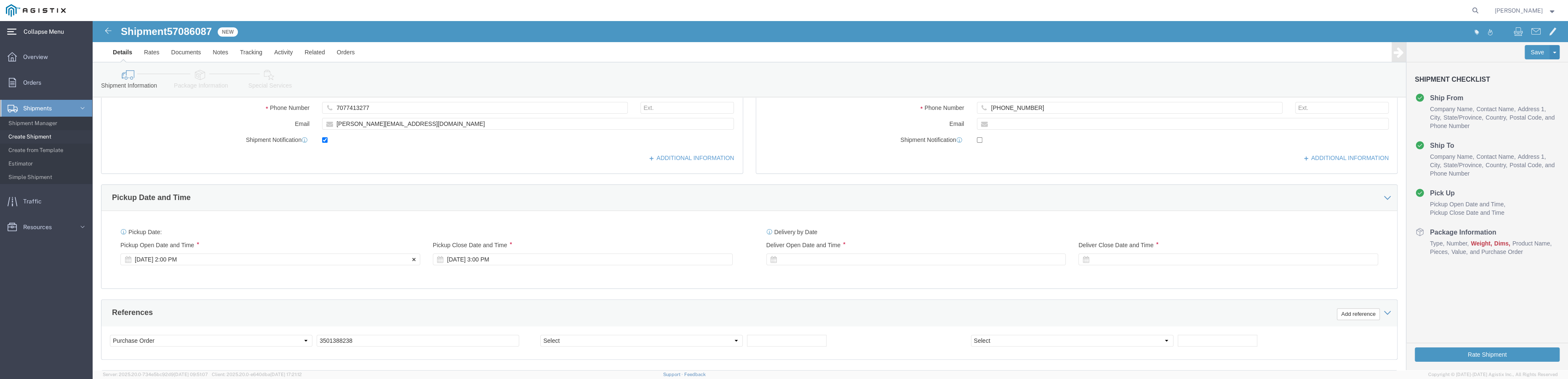
click icon
click div "[DATE] 2:00 PM"
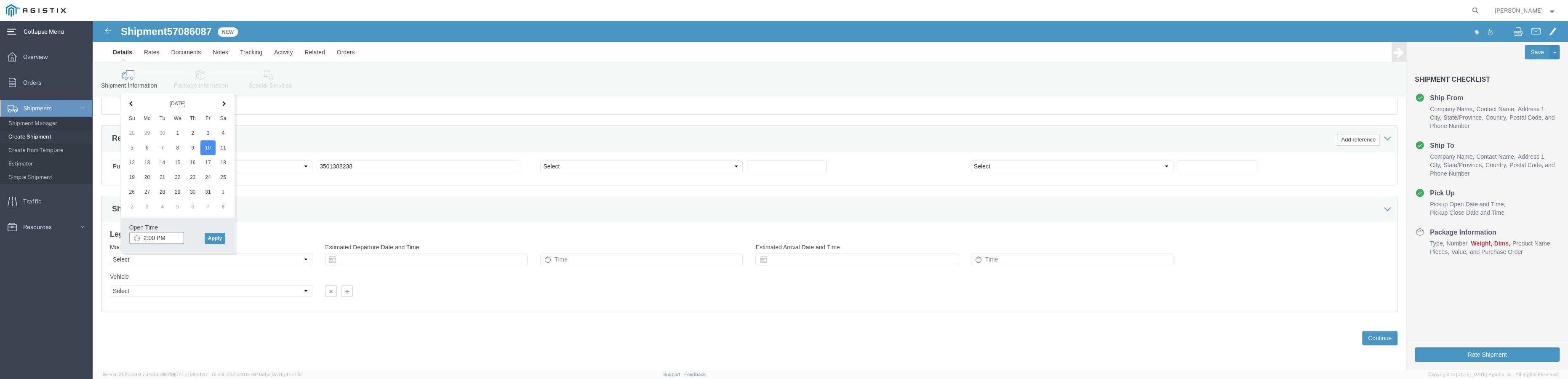
click input "2:00 PM"
click input "8:00 PM"
type input "8:00 AM"
click button "Apply"
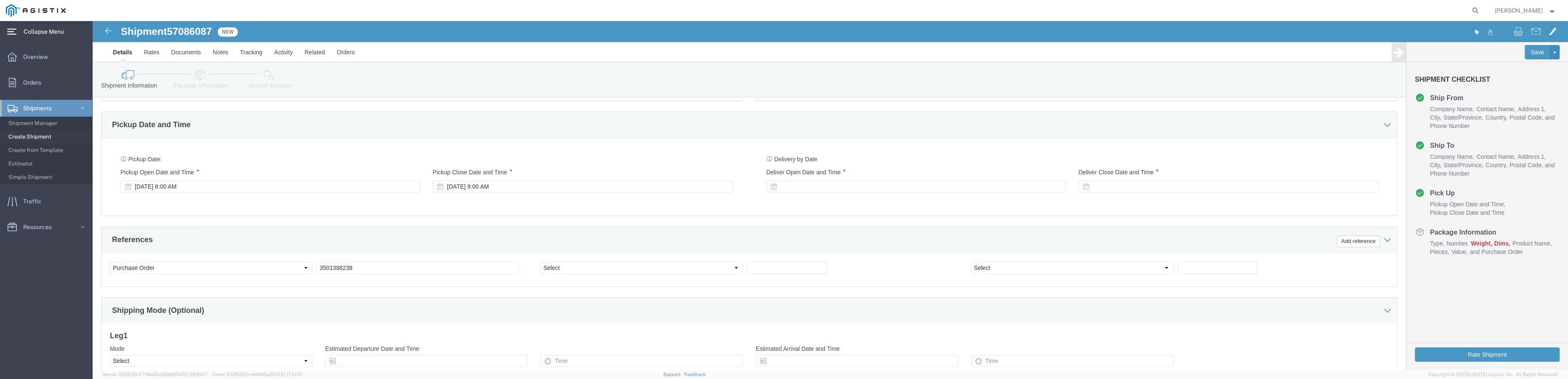
scroll to position [327, 0]
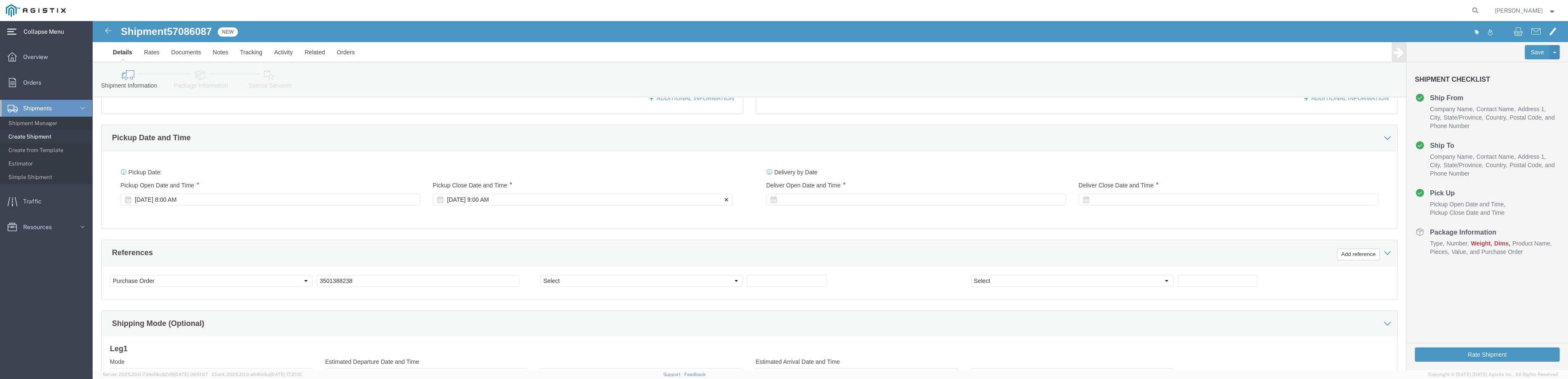
click icon
click div "[DATE] 9:00 AM"
click input "12:00 AM"
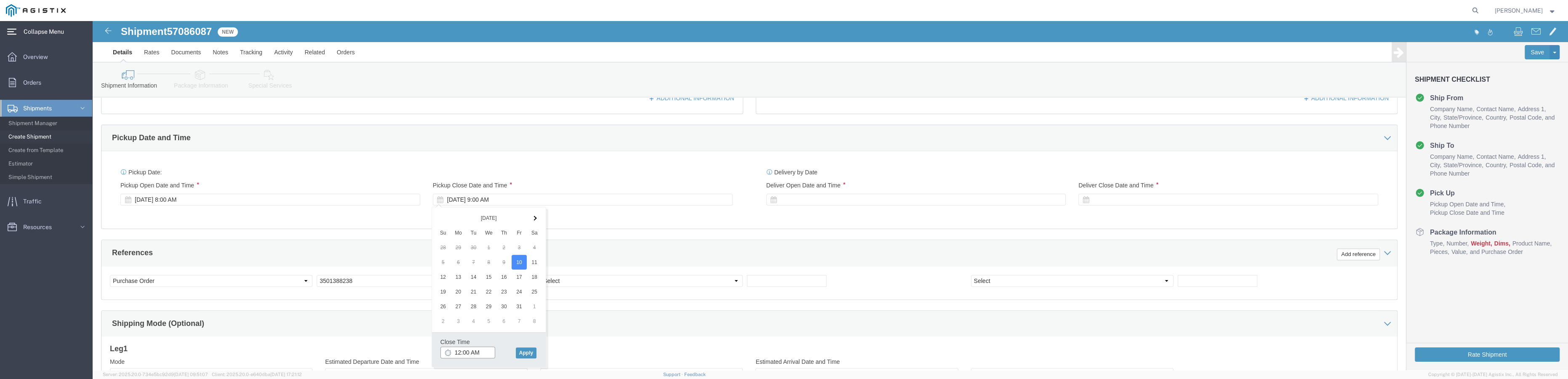
click input "12:00 AM"
type input "12:00 PM"
click button "Apply"
click div
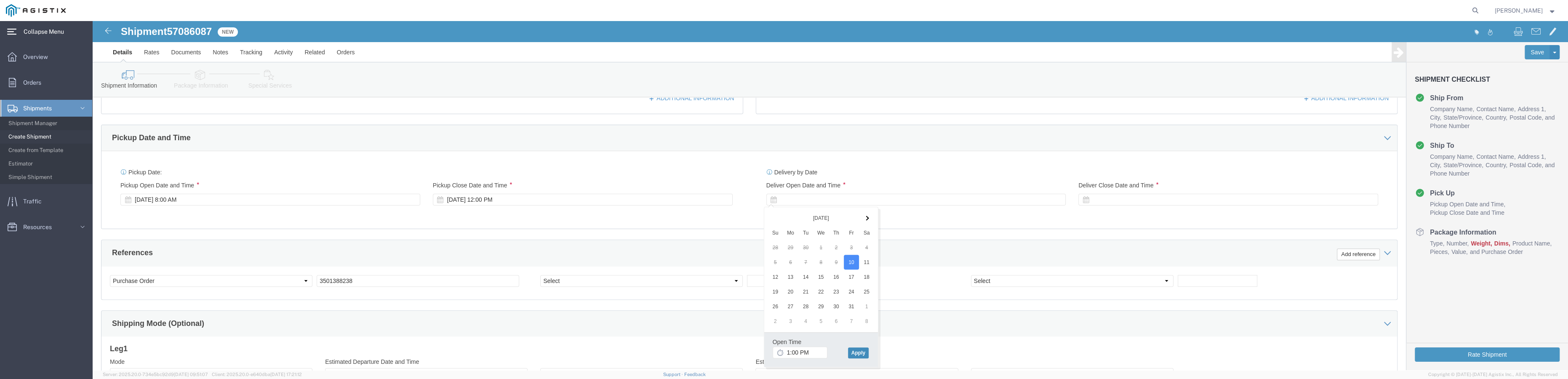
click button "Apply"
click div
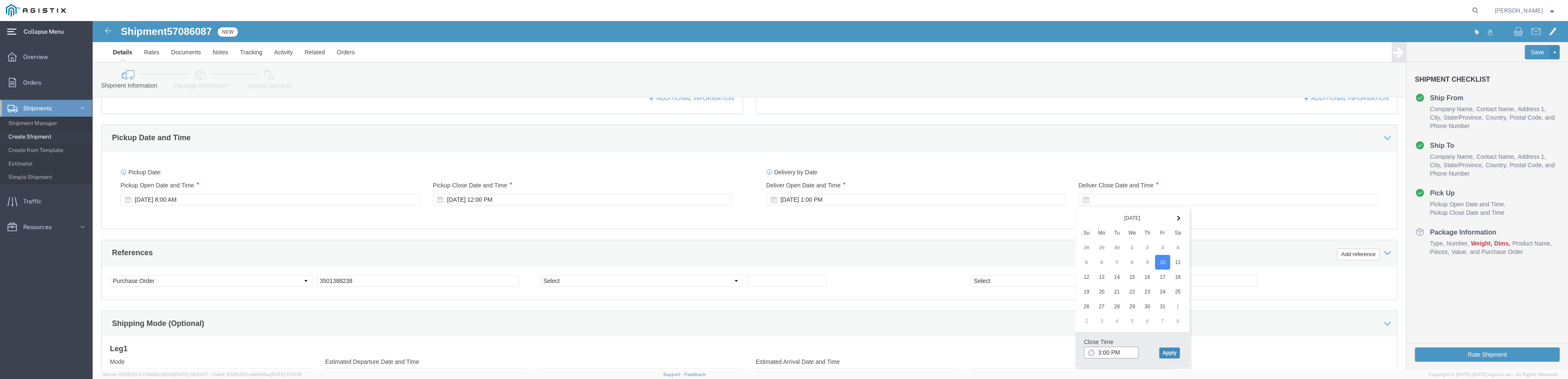
type input "3:00 PM"
click button "Apply"
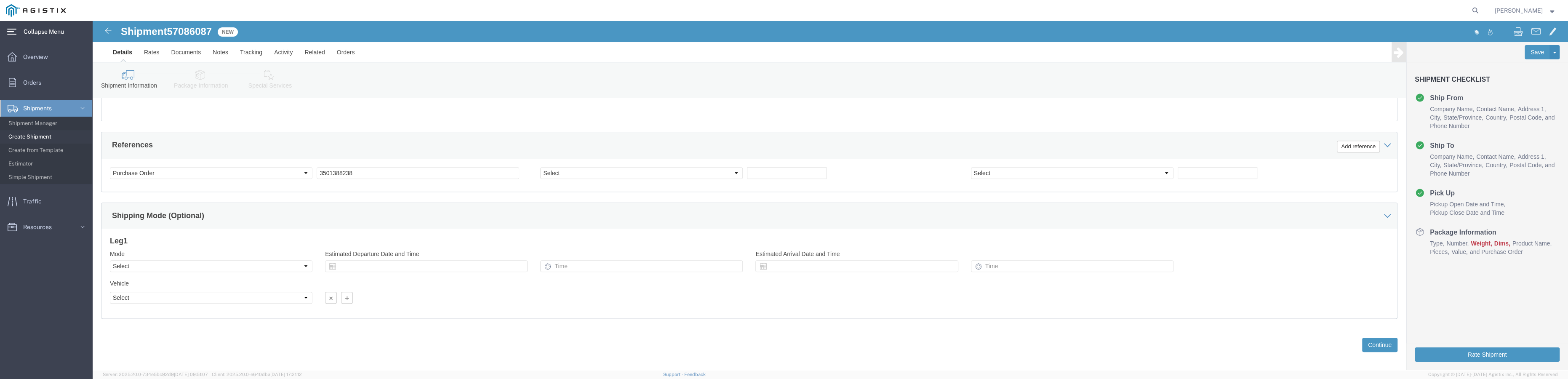
scroll to position [442, 0]
click select "Select Air Less than Truckload Multi-Leg Ocean Freight Rail Small Parcel Truckl…"
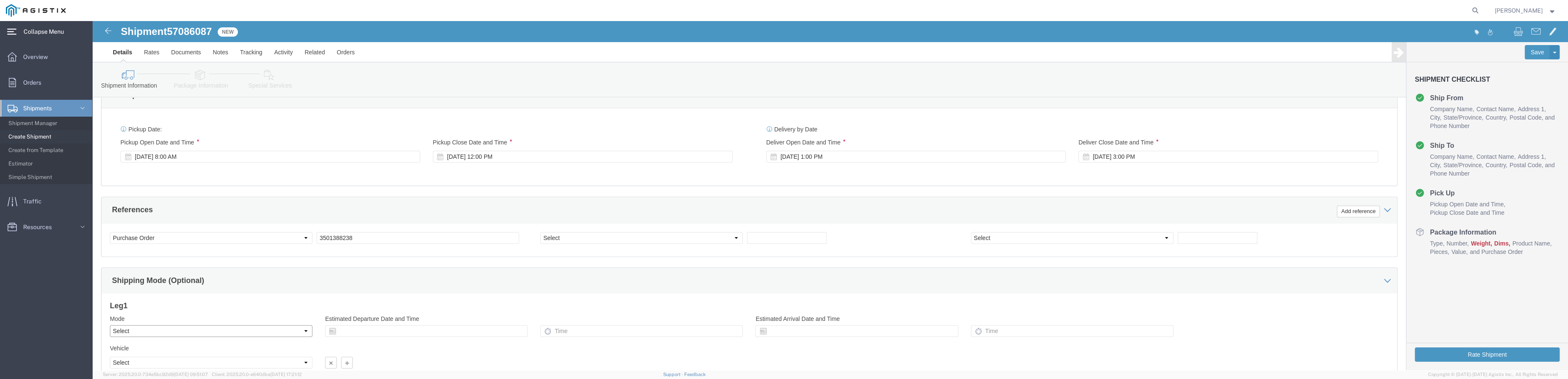
scroll to position [366, 0]
click icon
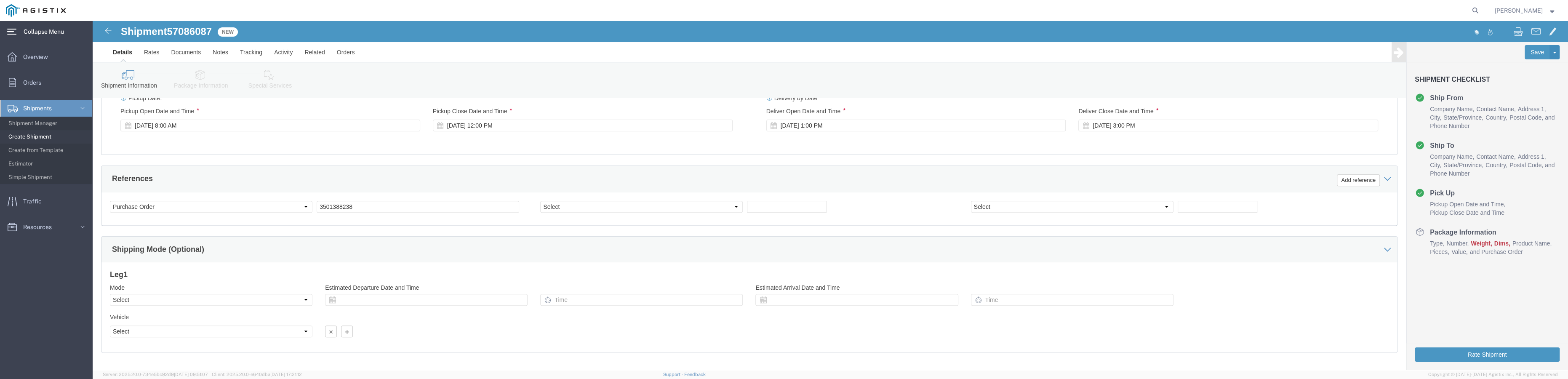
scroll to position [442, 0]
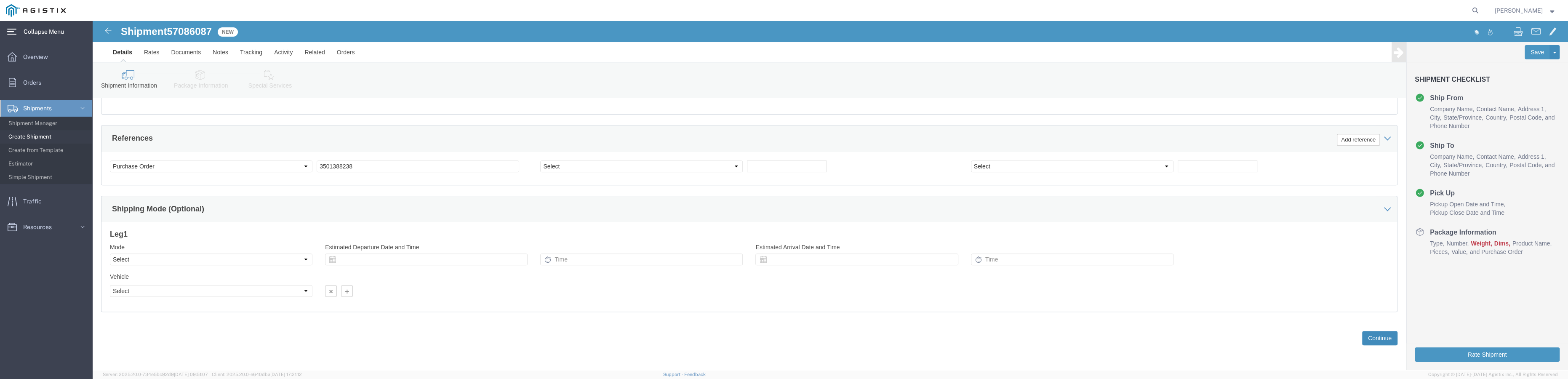
click button "Continue"
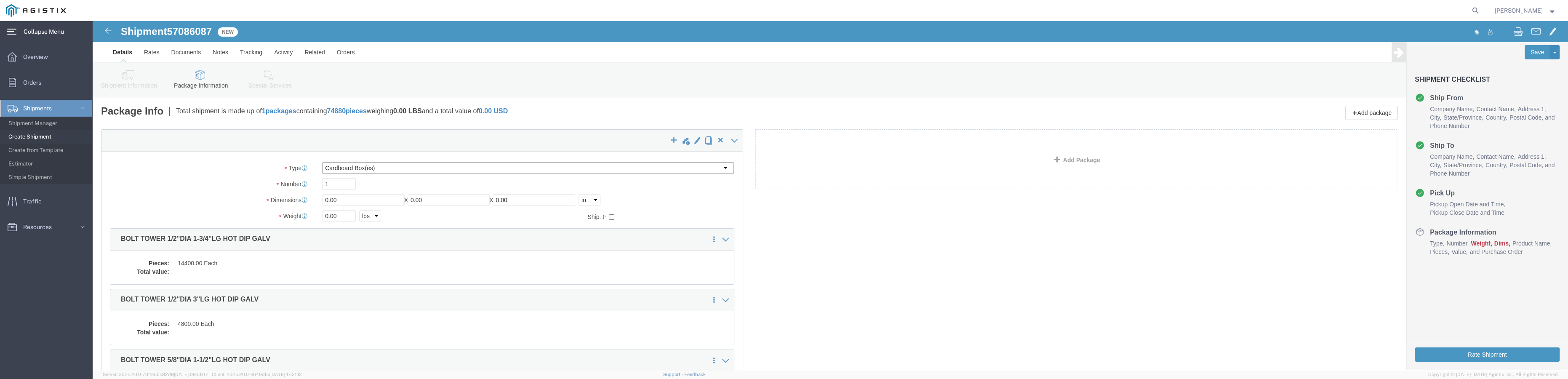
click select "Select Bulk Bundle(s) Cardboard Box(es) Carton(s) Crate(s) Drum(s) (Fiberboard)…"
select select "PSNS"
click select "Select Bulk Bundle(s) Cardboard Box(es) Carton(s) Crate(s) Drum(s) (Fiberboard)…"
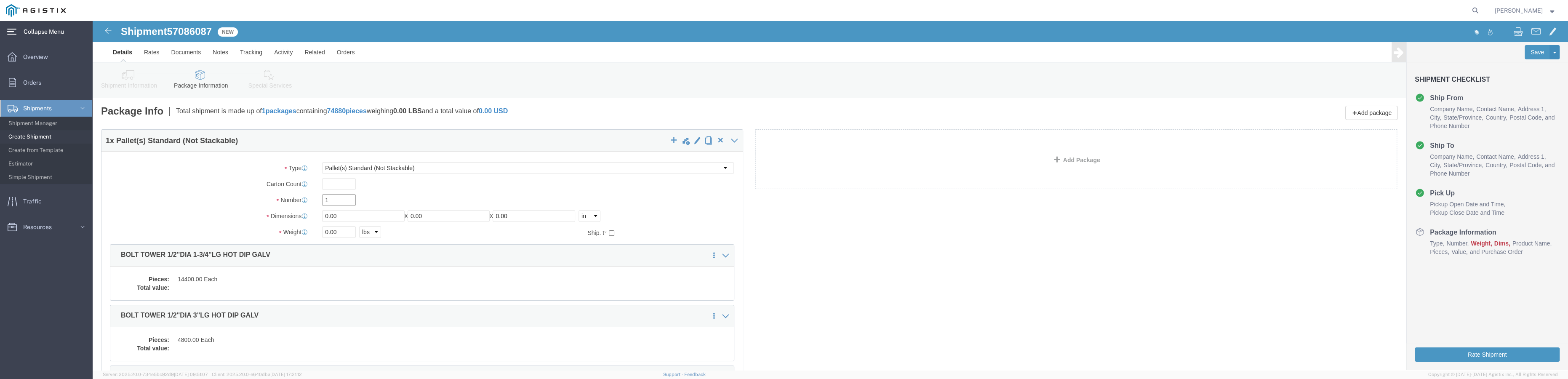
click input "1"
click dd "14400.00 Each"
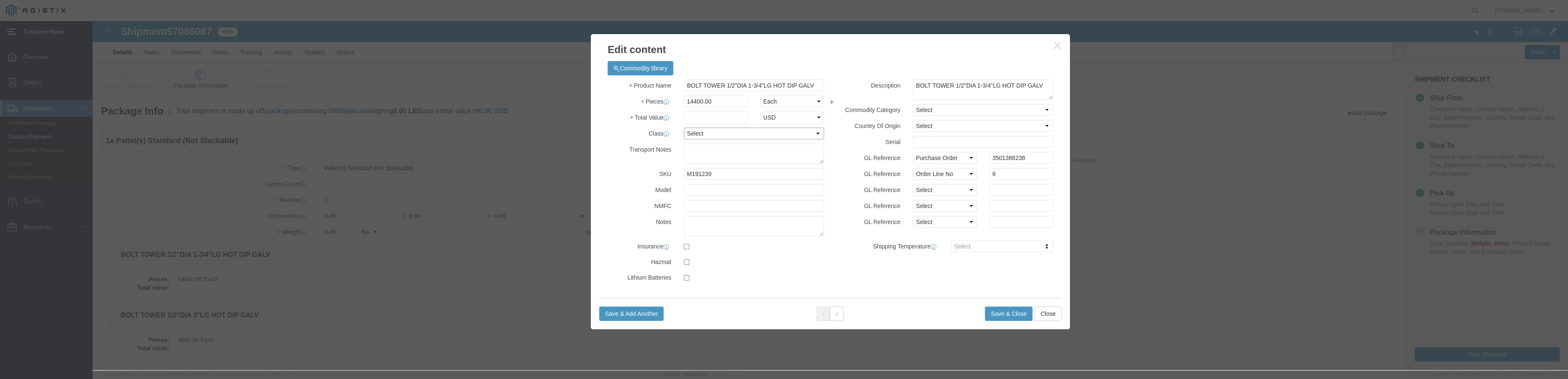
click select "Select 50 55 60 65 70 85 92.5 100 125 175 250 300 400"
select select "55"
click select "Select 50 55 60 65 70 85 92.5 100 125 175 250 300 400"
click button "Close"
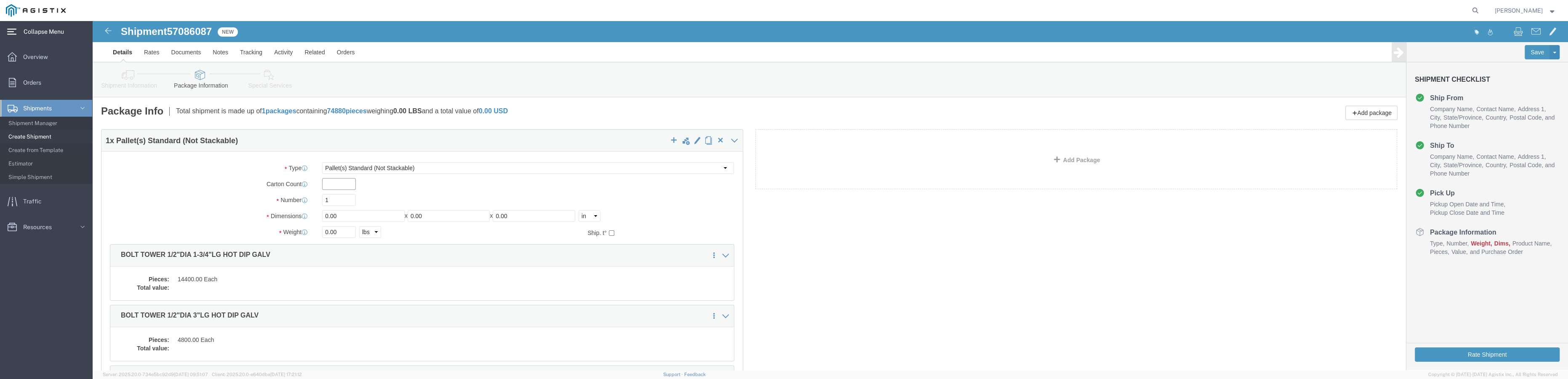
click input "text"
click input "1"
type input "18"
click input "0.00"
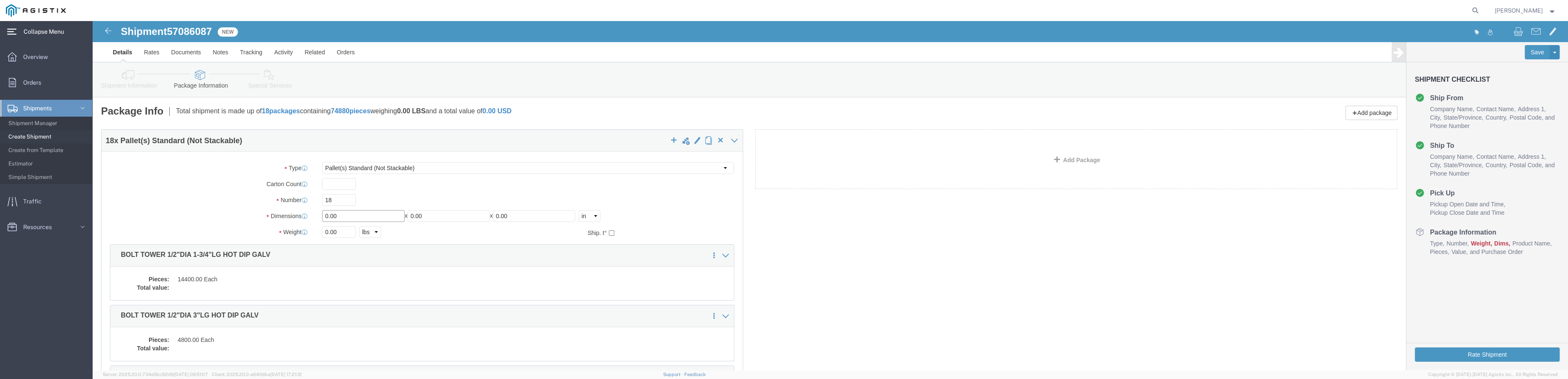
click input "0.00"
type input "36"
click input "0.00"
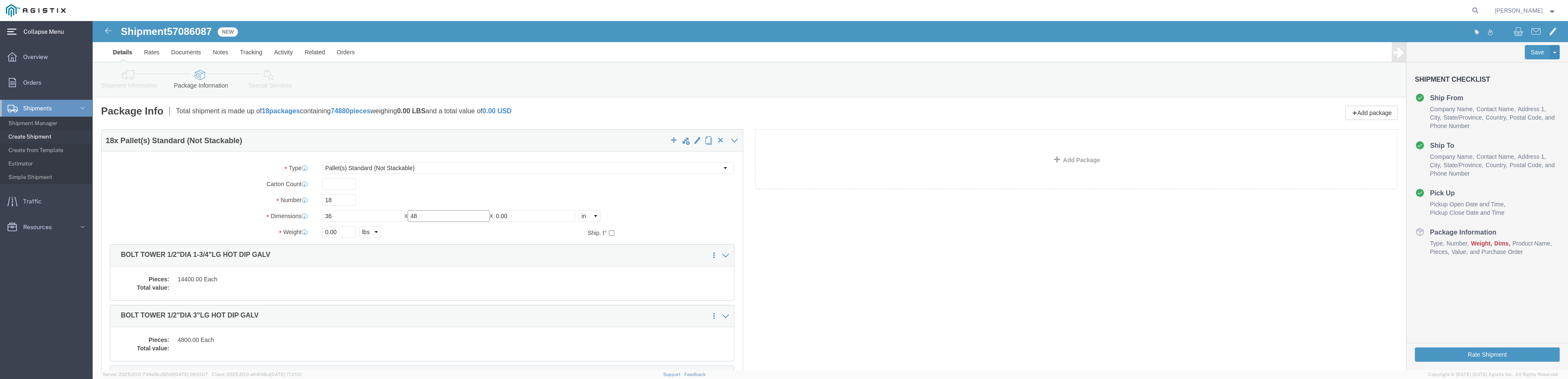
type input "48"
click input "0.00"
type input "30"
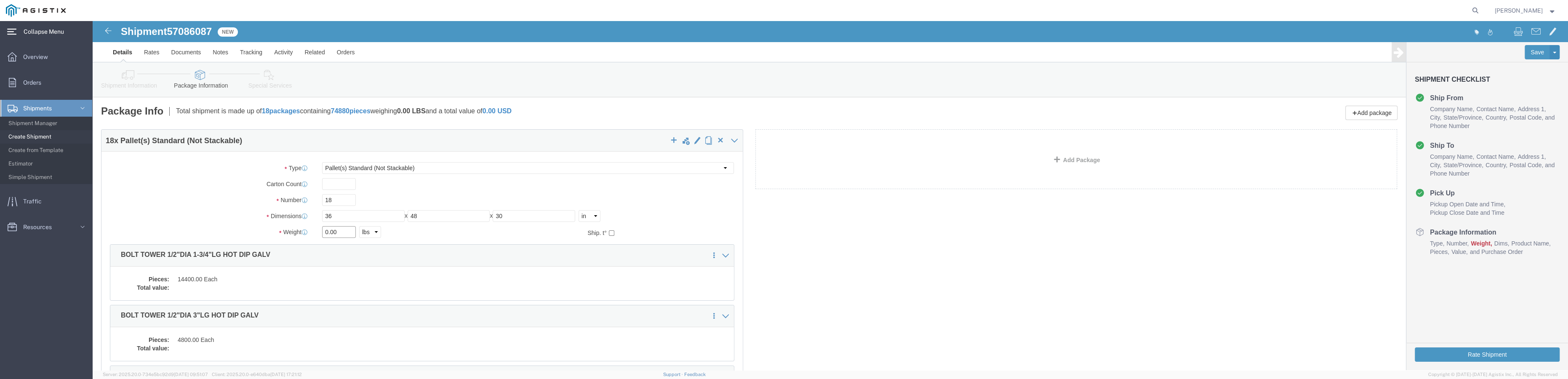
click input "0.00"
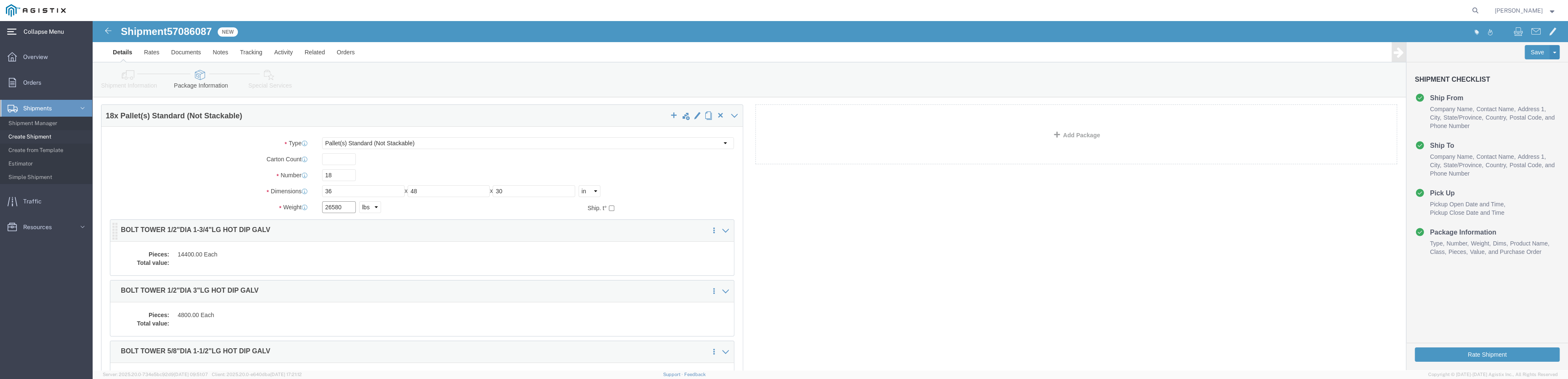
scroll to position [38, 0]
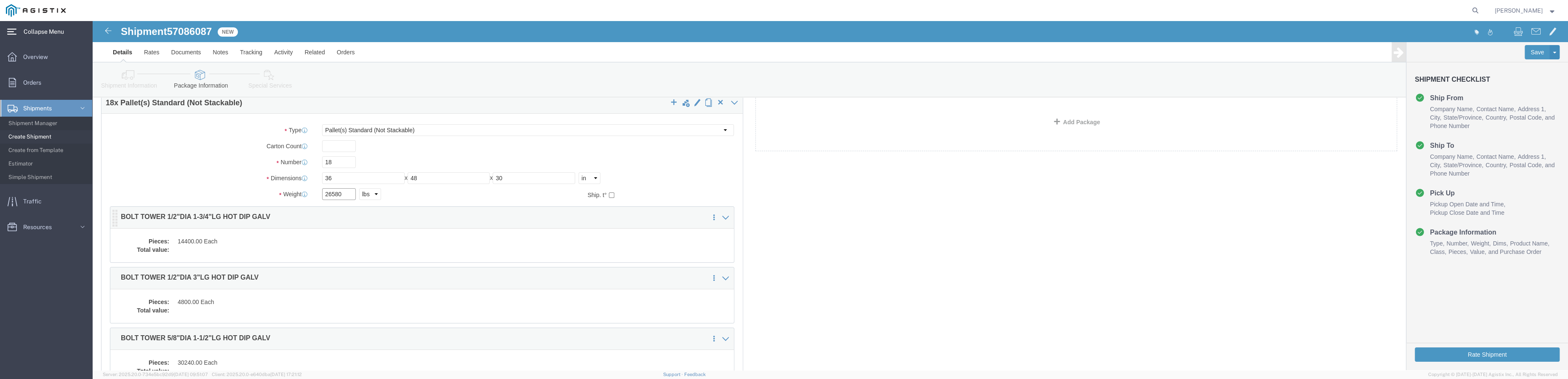
type input "26580"
click dd "14400.00 Each"
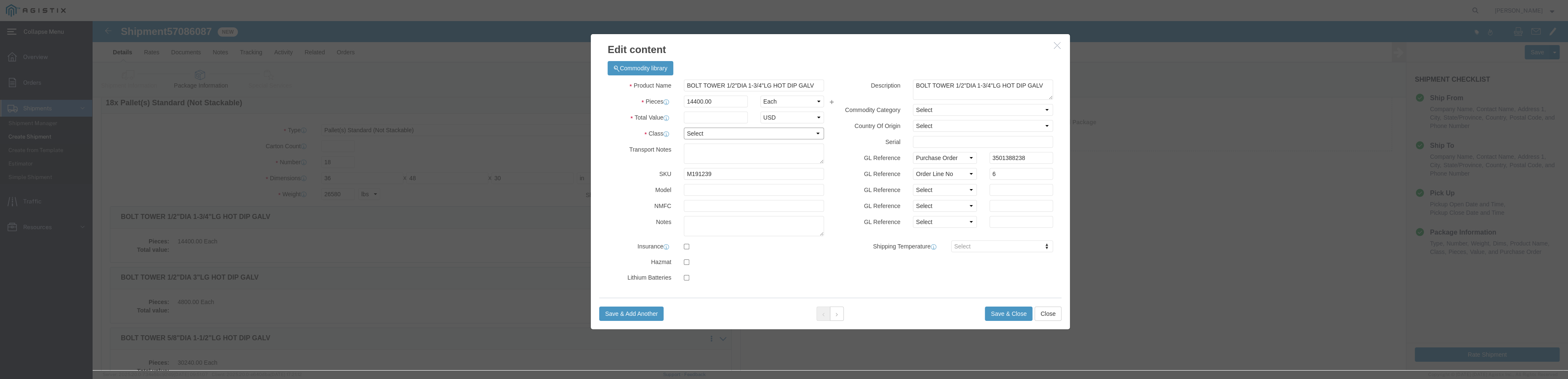
click select "Select 50 55 60 65 70 85 92.5 100 125 175 250 300 400"
select select "55"
click select "Select 50 55 60 65 70 85 92.5 100 125 175 250 300 400"
click input "text"
type input "11808"
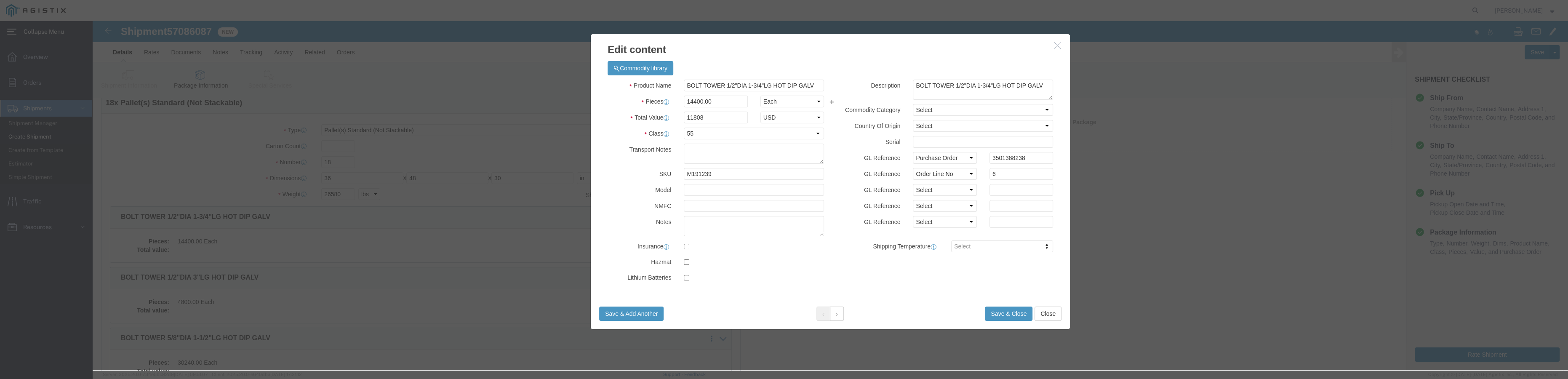
click label
click input "checkbox"
checkbox input "true"
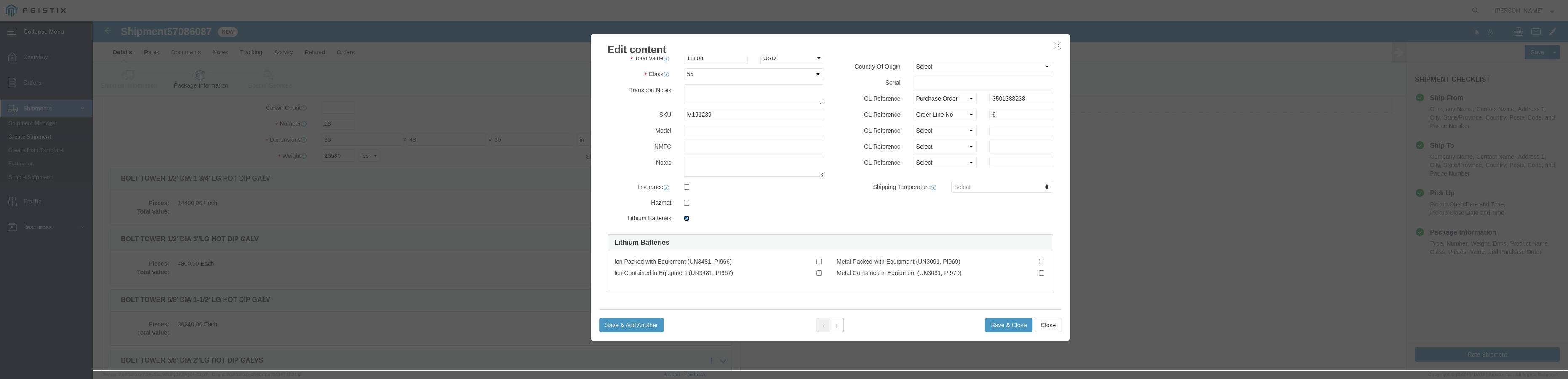
scroll to position [0, 0]
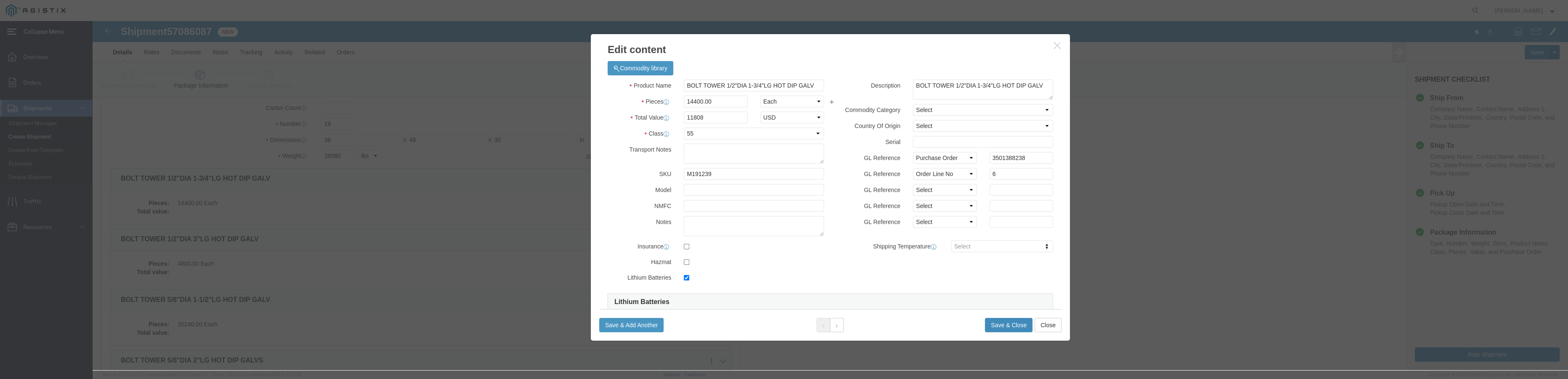
click button "Save & Close"
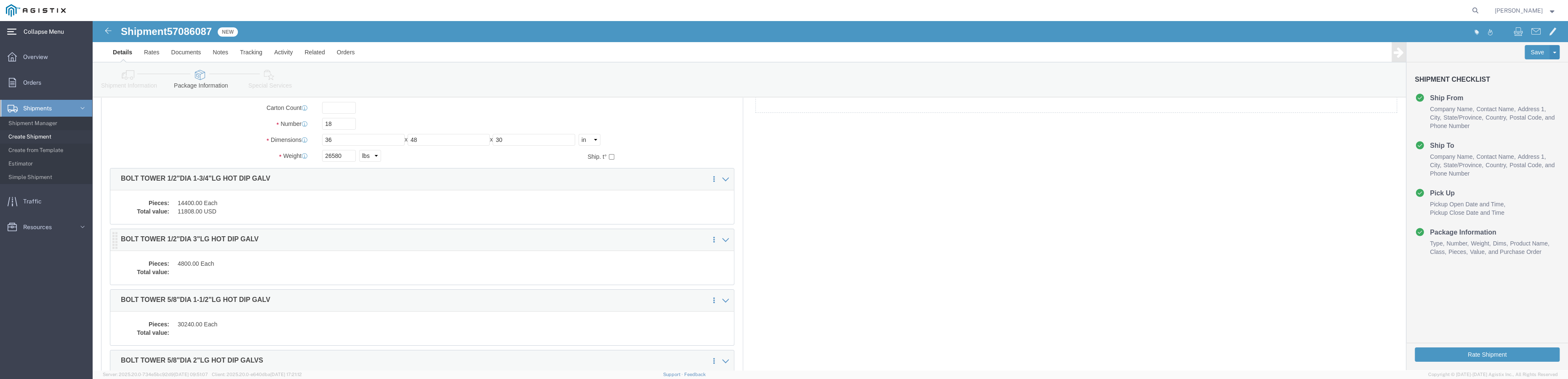
click div "Pieces: 4800.00 Each Total value:"
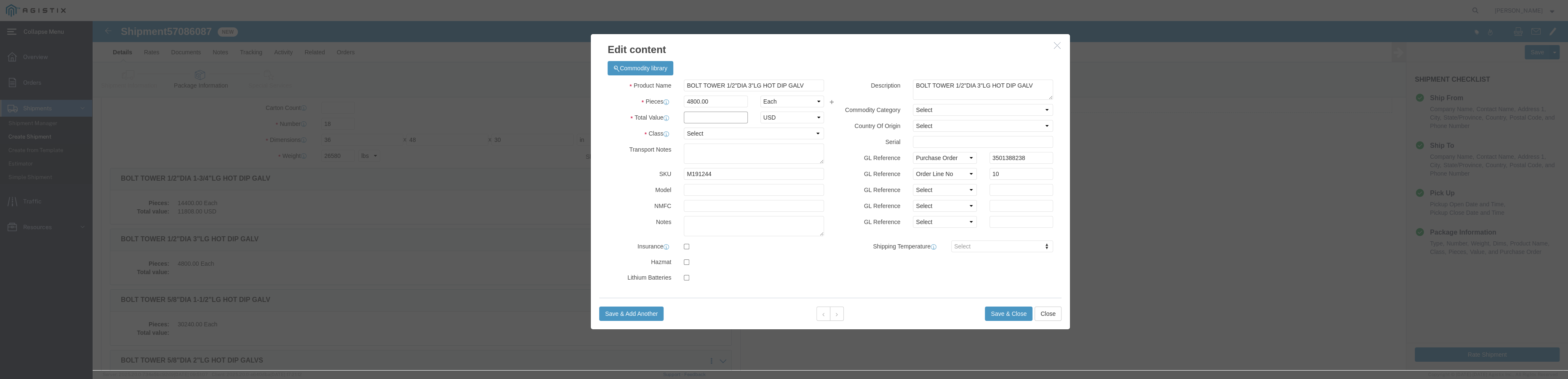
click input "text"
type input "5760"
click select "Select 50 55 60 65 70 85 92.5 100 125 175 250 300 400"
select select "55"
click select "Select 50 55 60 65 70 85 92.5 100 125 175 250 300 400"
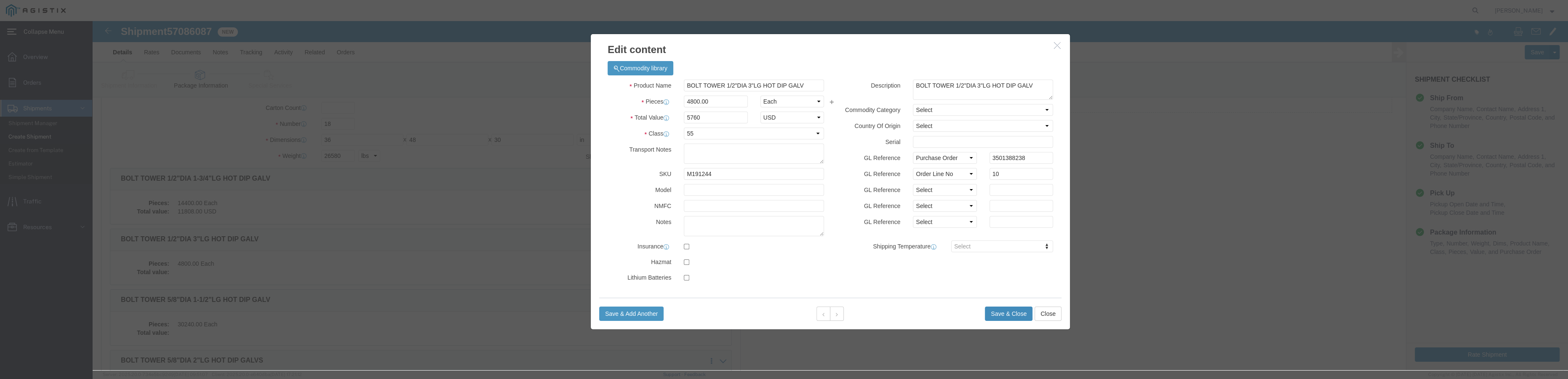
click button "Save & Close"
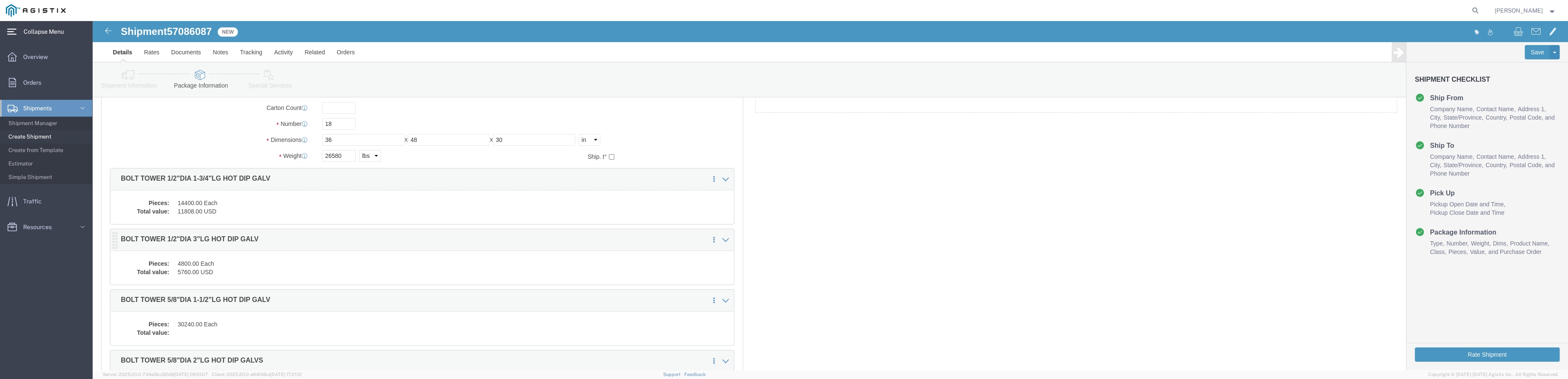
scroll to position [153, 0]
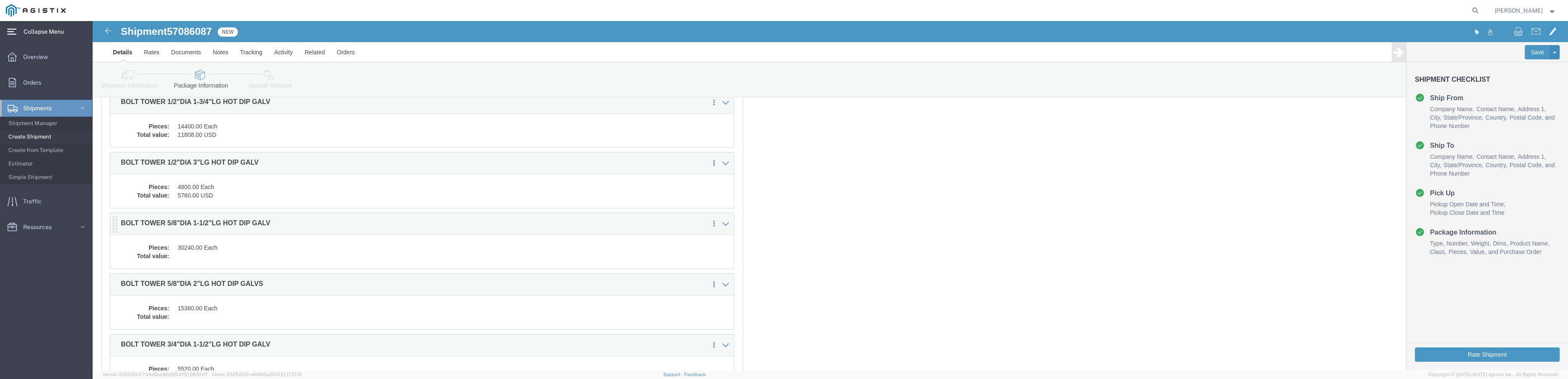
click dd
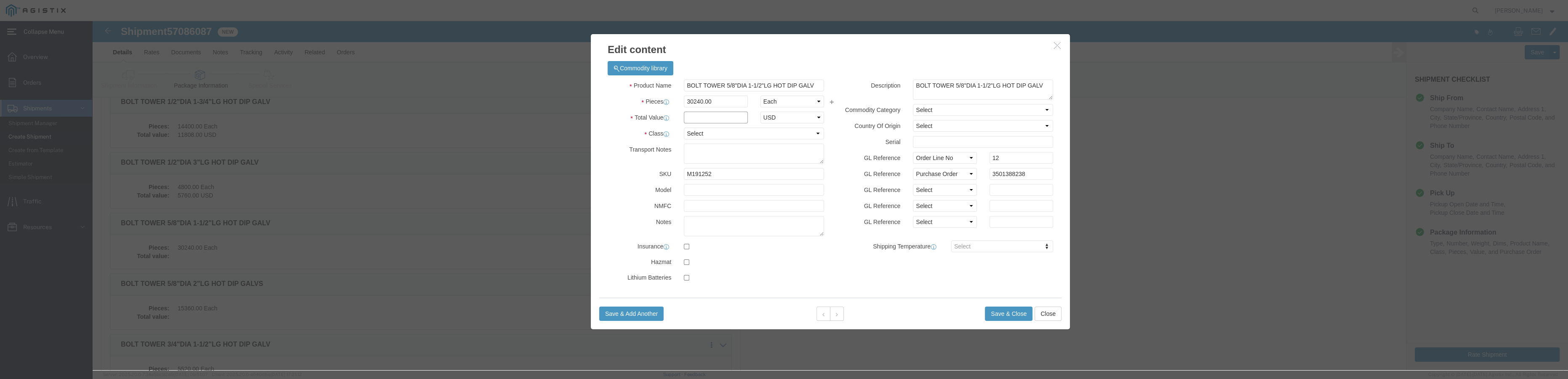
click input "text"
type input "29938"
click button "Save & Close"
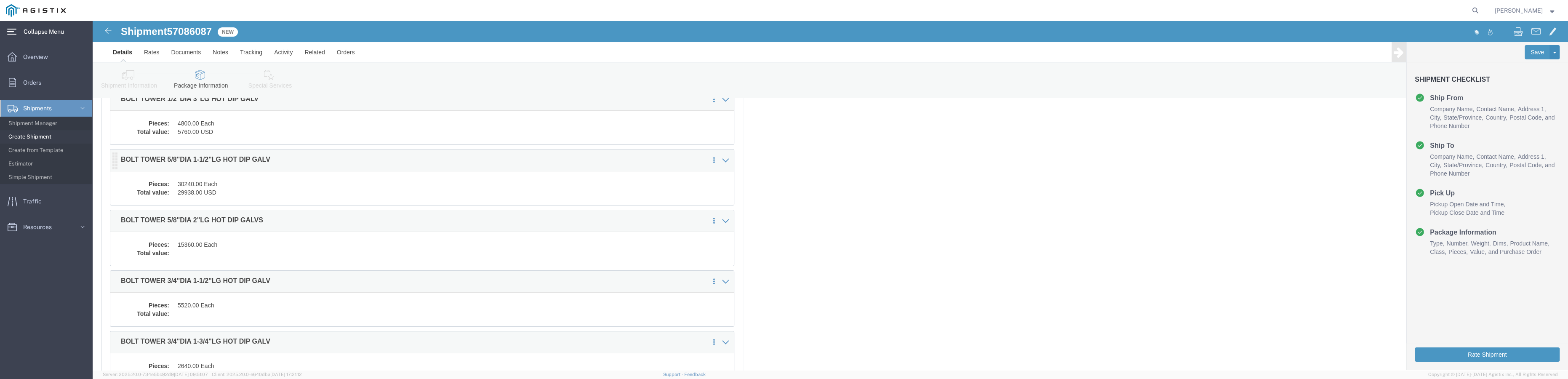
scroll to position [230, 0]
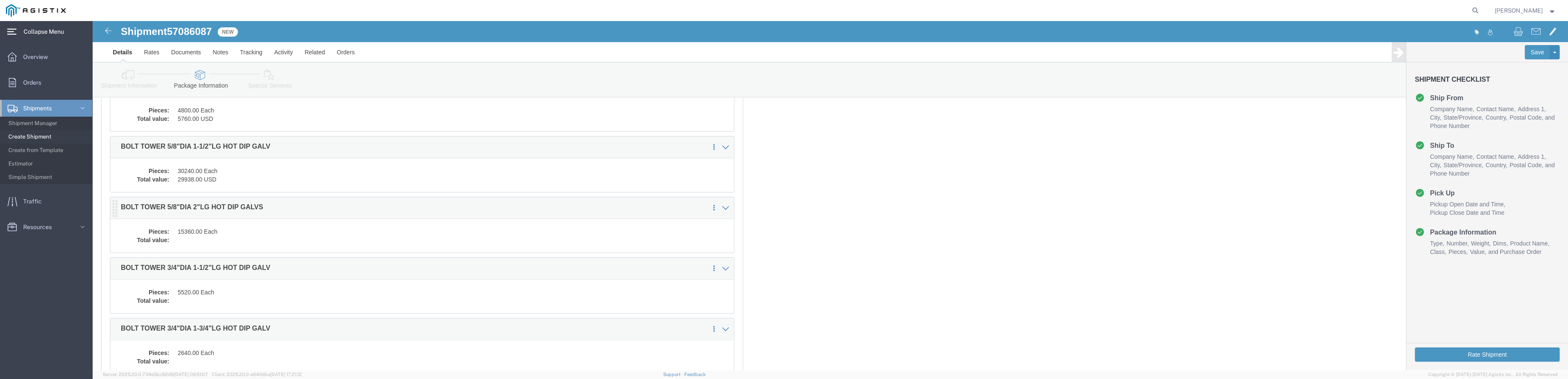
click dd
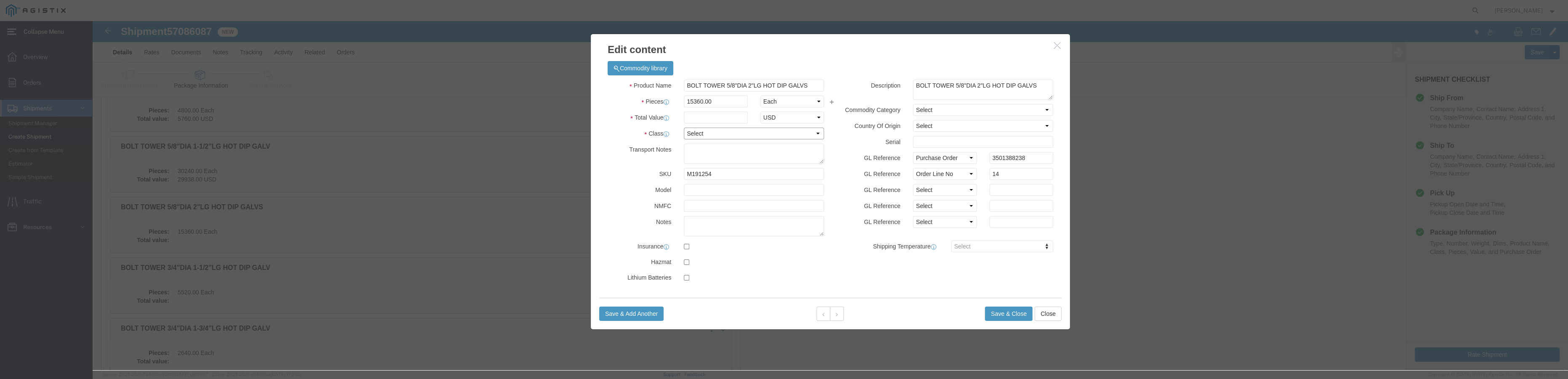
click select "Select 50 55 60 65 70 85 92.5 100 125 175 250 300 400"
select select "55"
click select "Select 50 55 60 65 70 85 92.5 100 125 175 250 300 400"
click input "text"
type input "16436"
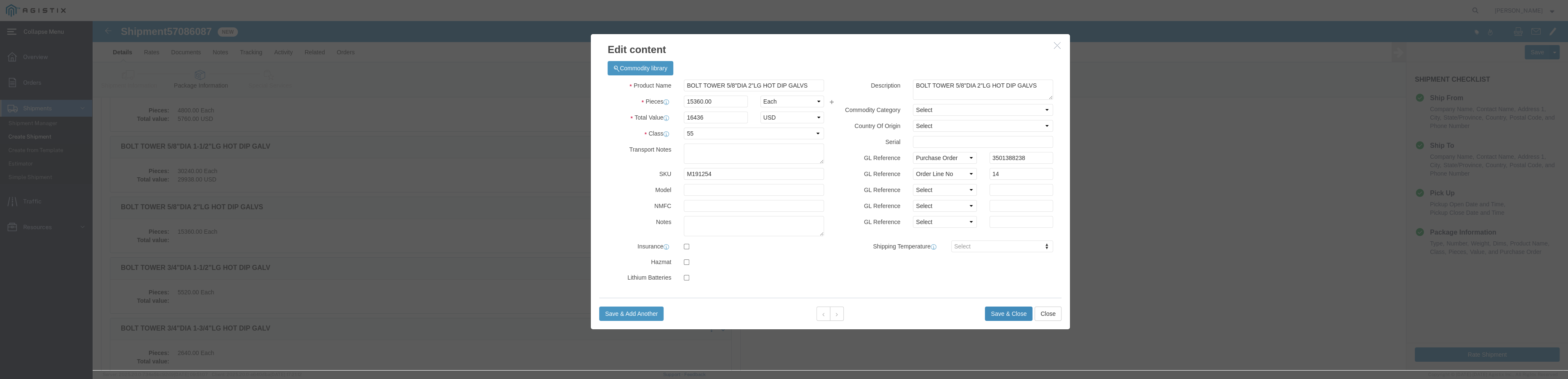
click button "Save & Close"
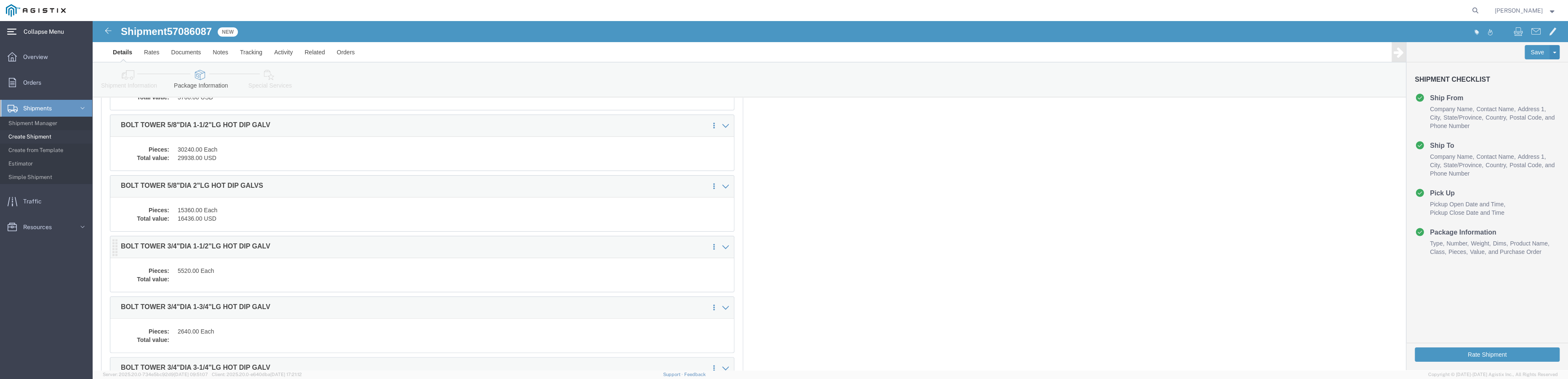
scroll to position [268, 0]
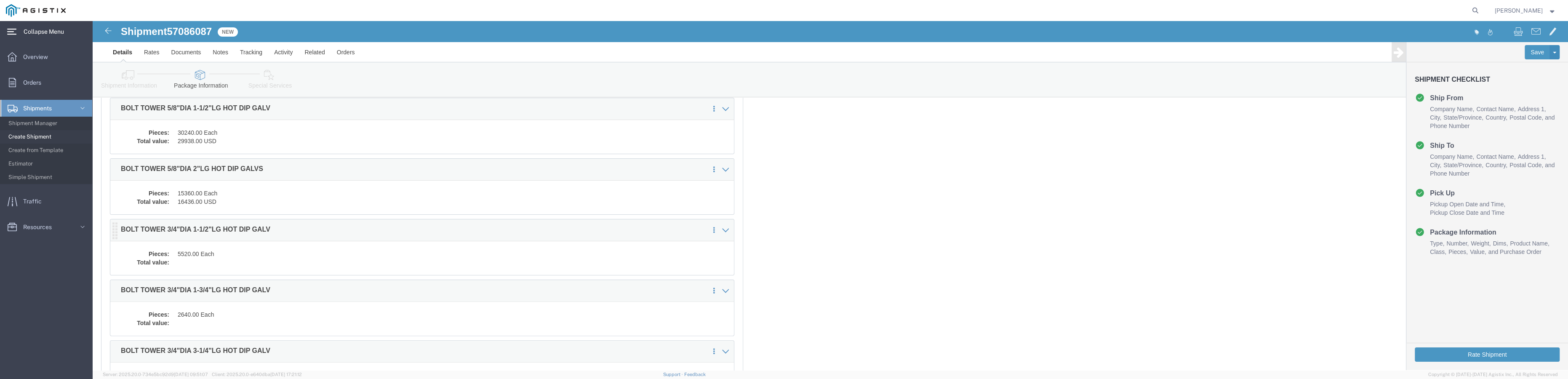
click dd
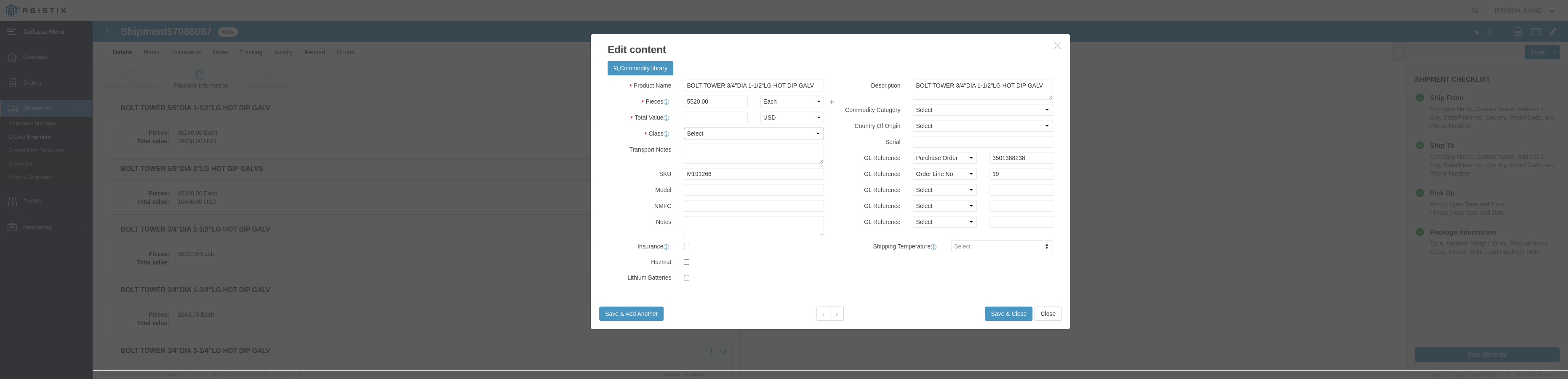
click select "Select 50 55 60 65 70 85 92.5 100 125 175 250 300 400"
select select "55"
click select "Select 50 55 60 65 70 85 92.5 100 125 175 250 300 400"
click input "text"
type input "7176"
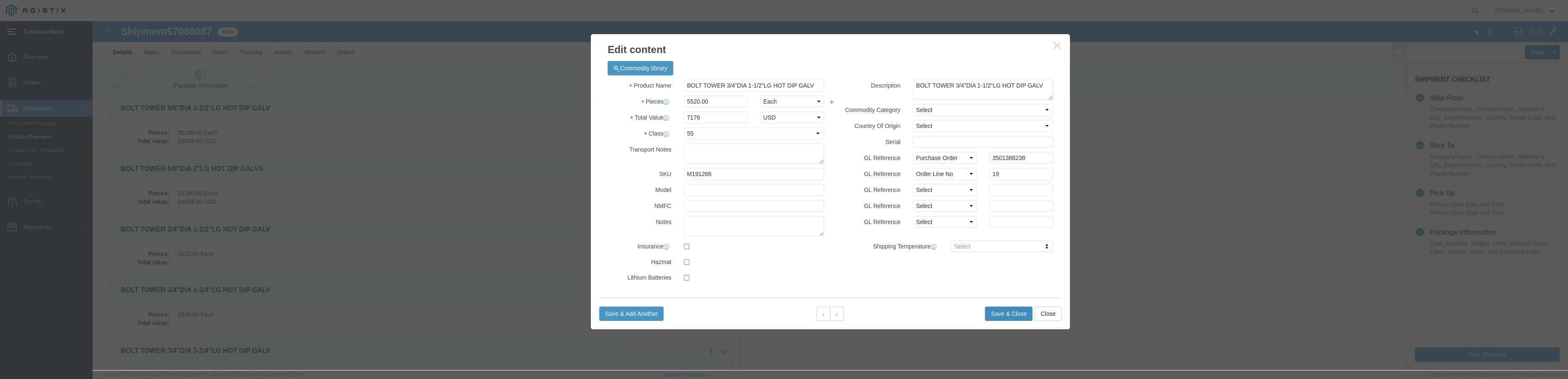
click button "Save & Close"
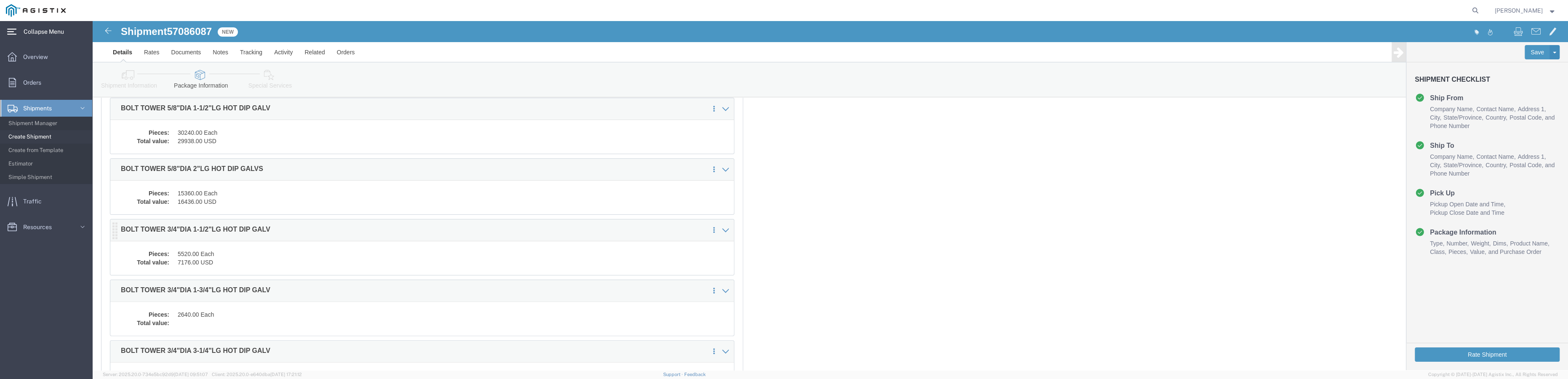
scroll to position [306, 0]
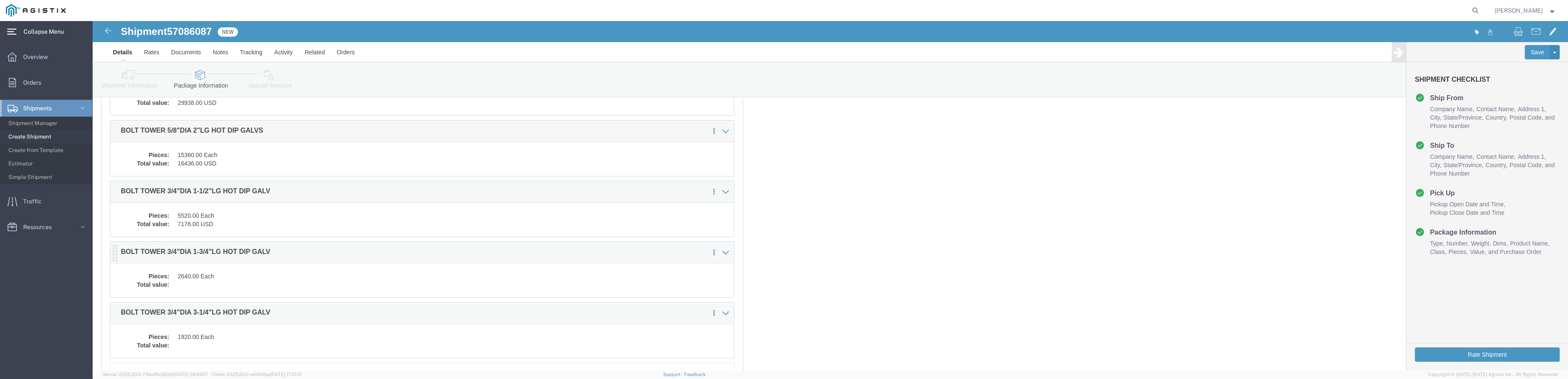
click dd "2640.00 Each"
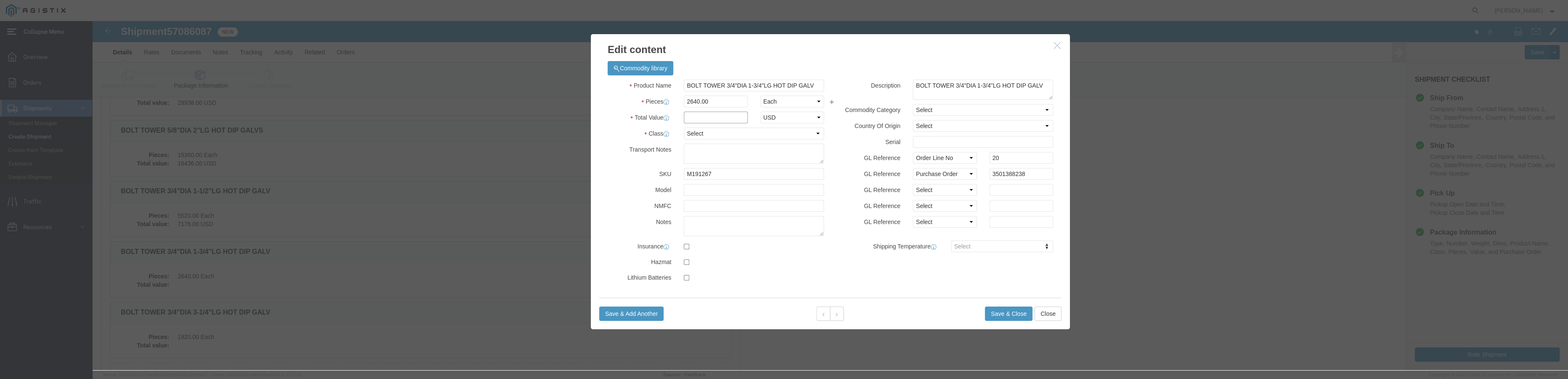
click input "text"
type input "3617"
click select "Select 50 55 60 65 70 85 92.5 100 125 175 250 300 400"
select select "55"
click select "Select 50 55 60 65 70 85 92.5 100 125 175 250 300 400"
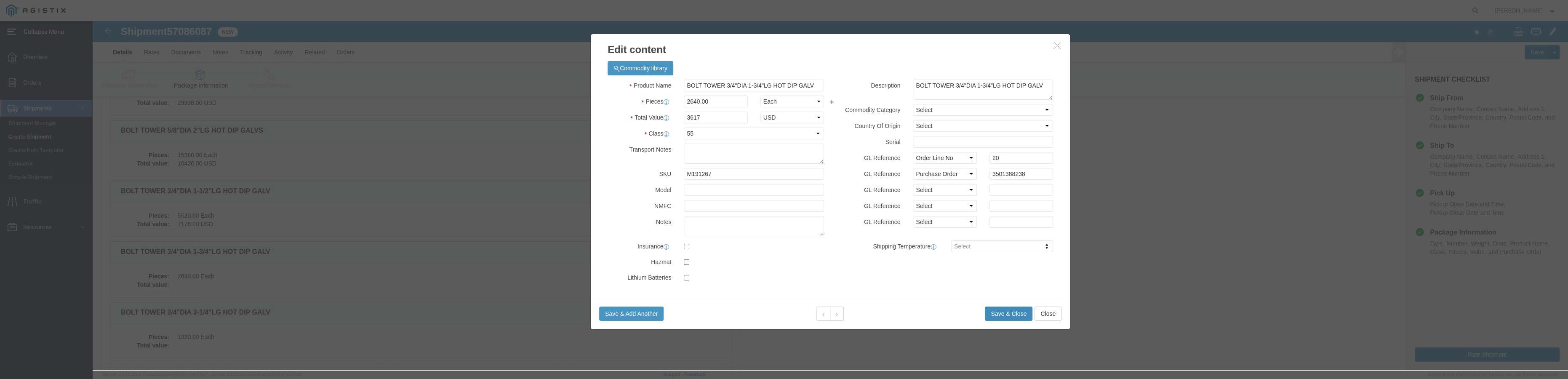
click button "Save & Close"
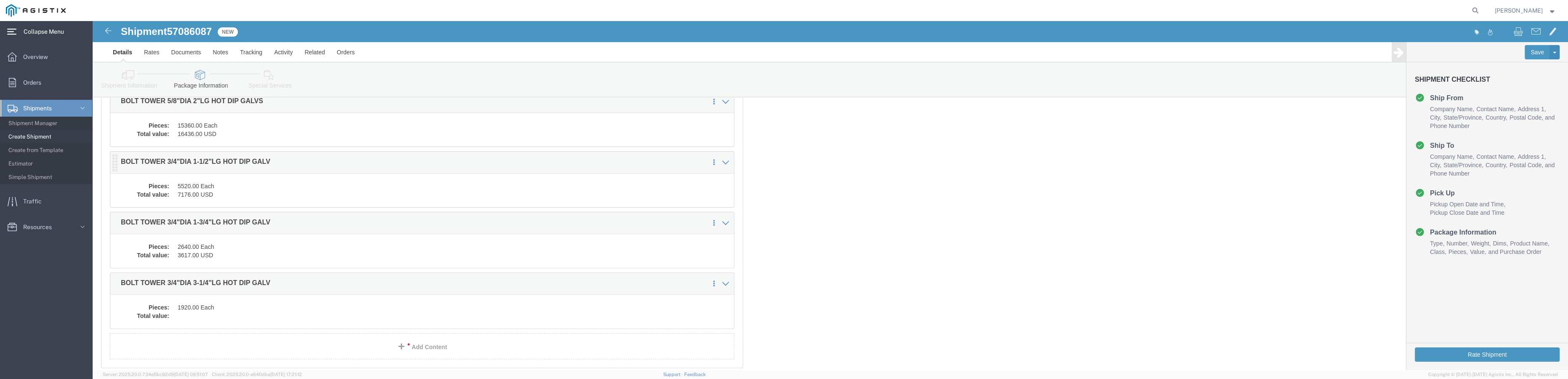
scroll to position [383, 0]
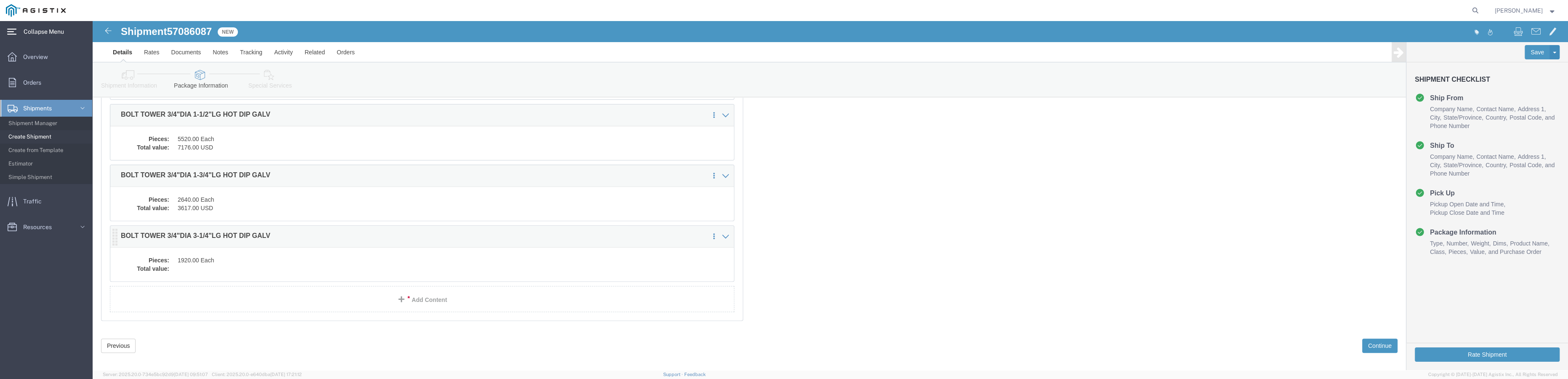
click dd "1920.00 Each"
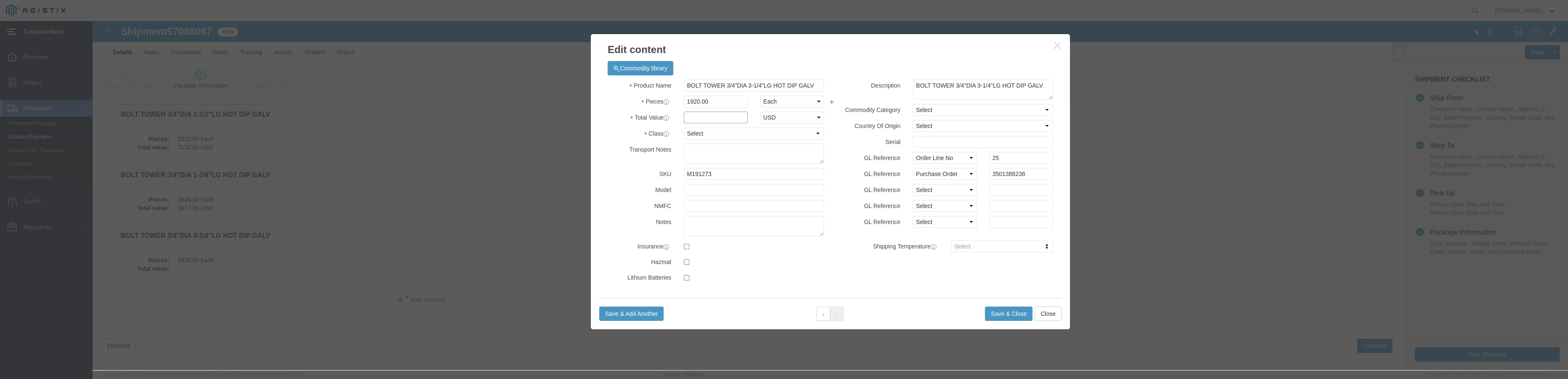
click input "text"
type input "4896"
click select "Select 50 55 60 65 70 85 92.5 100 125 175 250 300 400"
select select "55"
click select "Select 50 55 60 65 70 85 92.5 100 125 175 250 300 400"
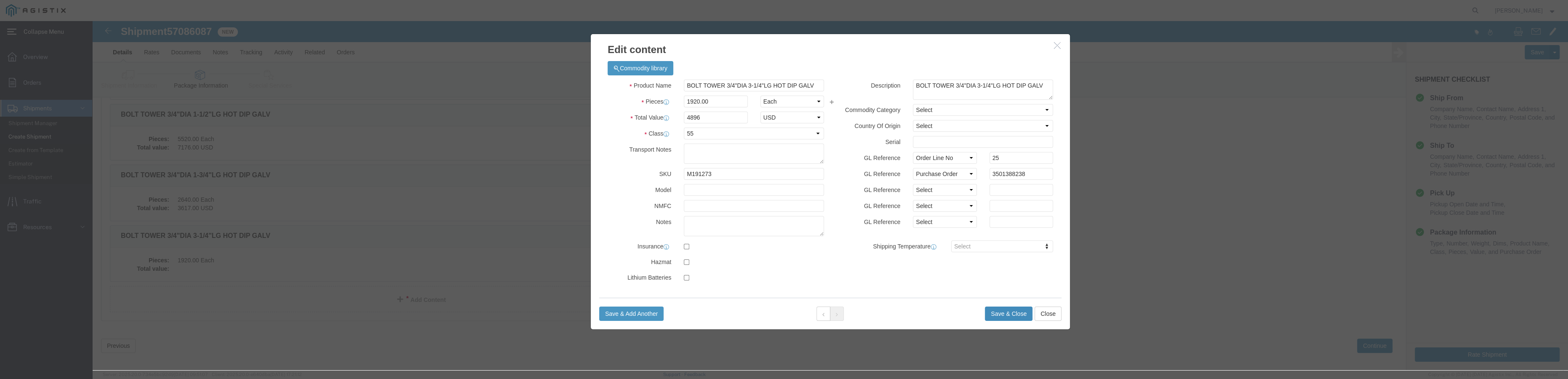
click button "Save & Close"
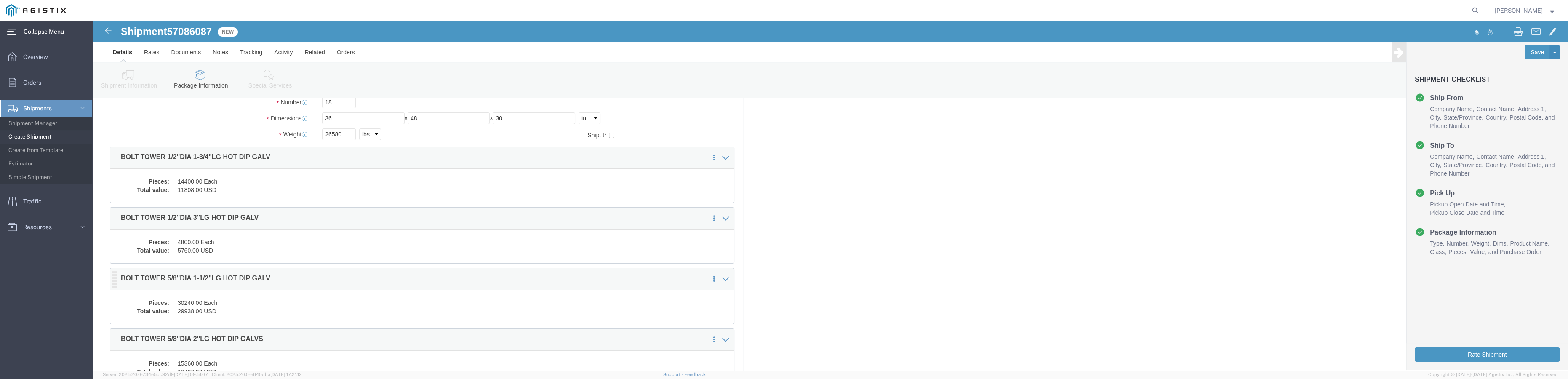
scroll to position [115, 0]
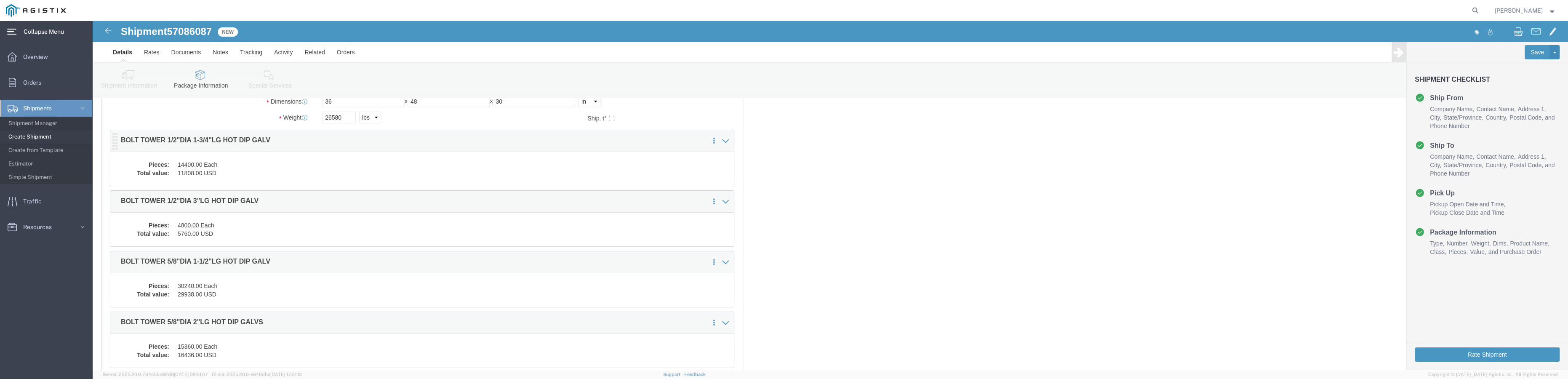
click dd "11808.00 USD"
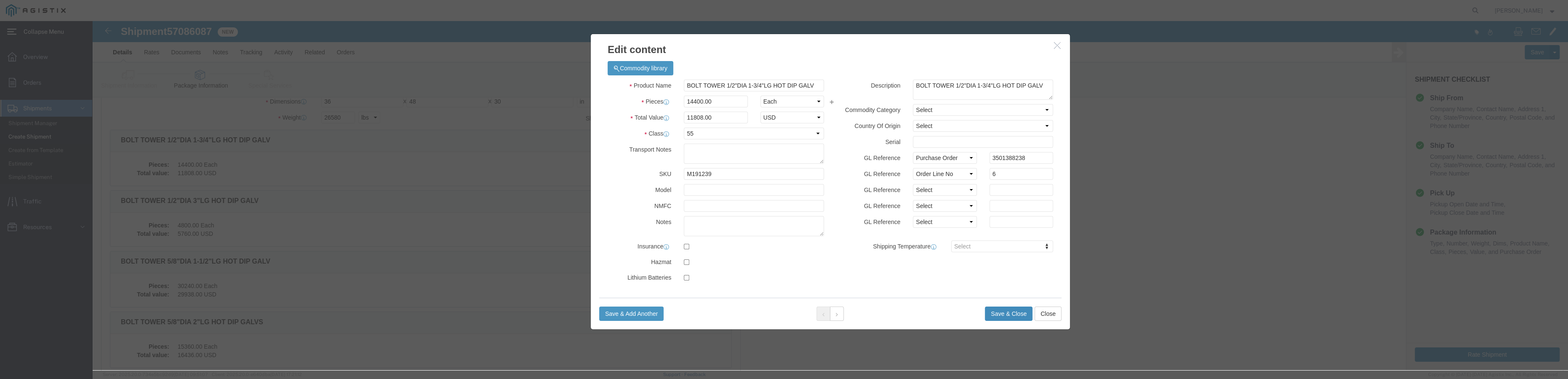
click button "Save & Close"
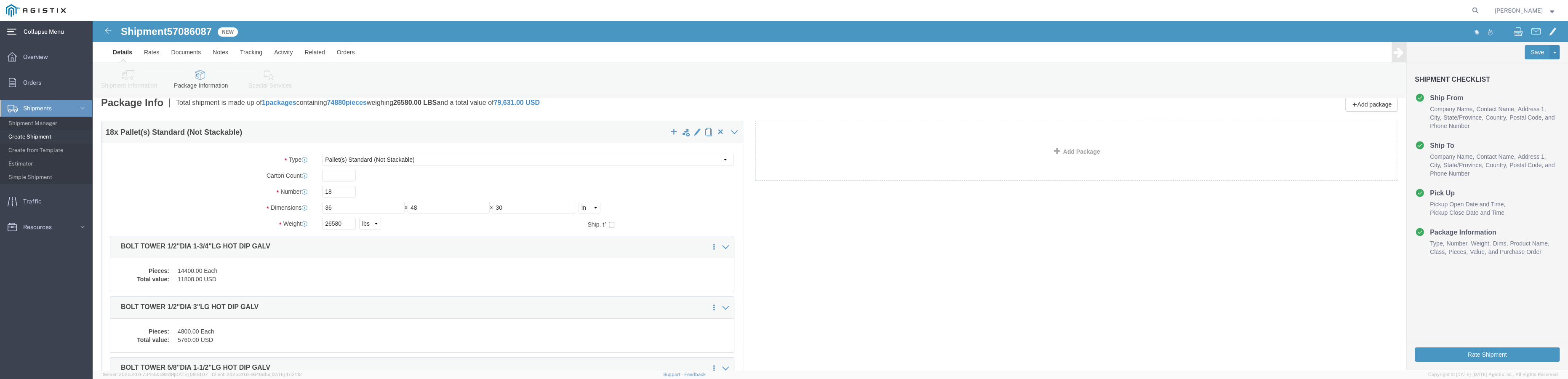
scroll to position [0, 0]
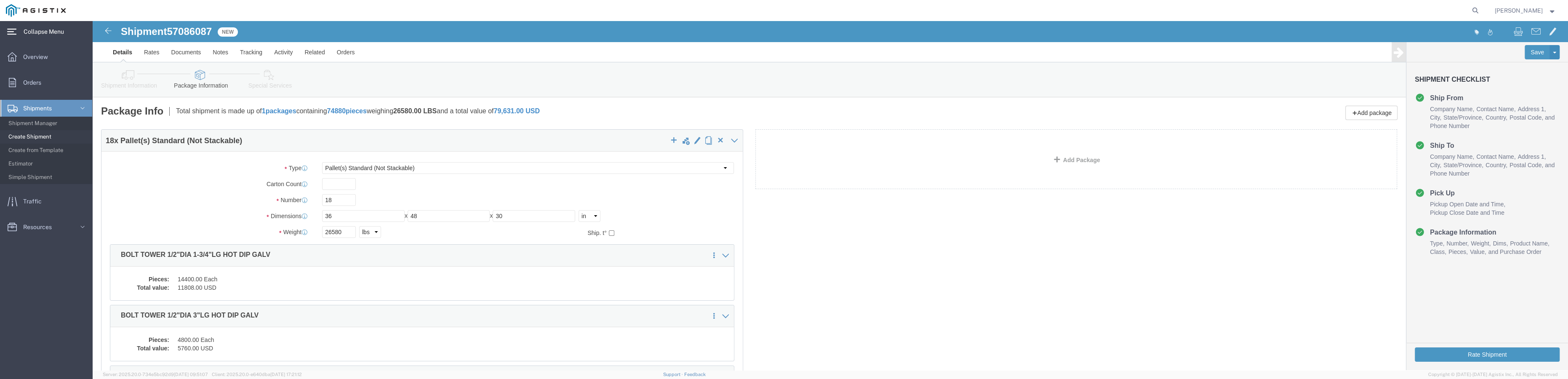
click link "Details"
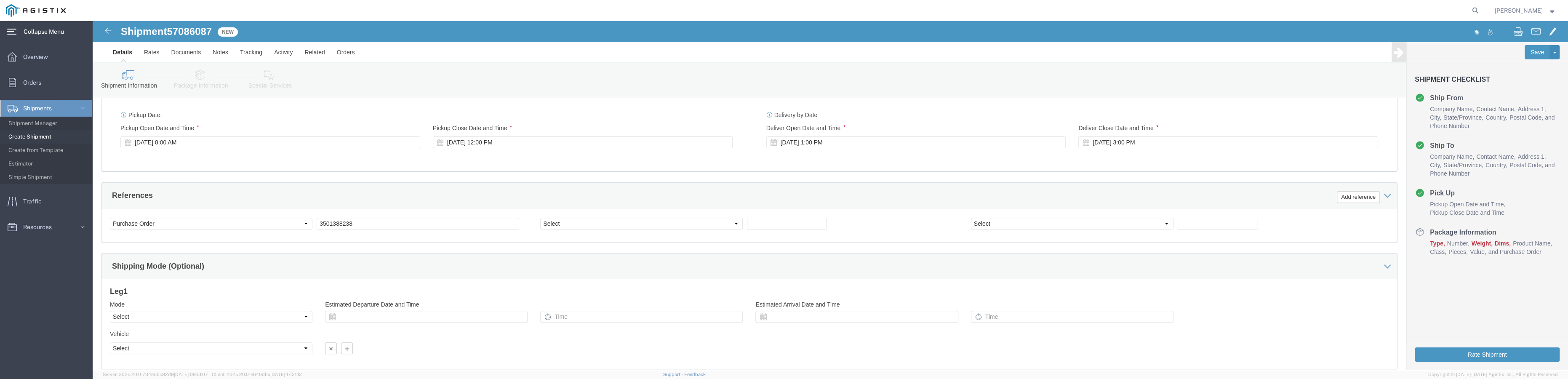
scroll to position [442, 0]
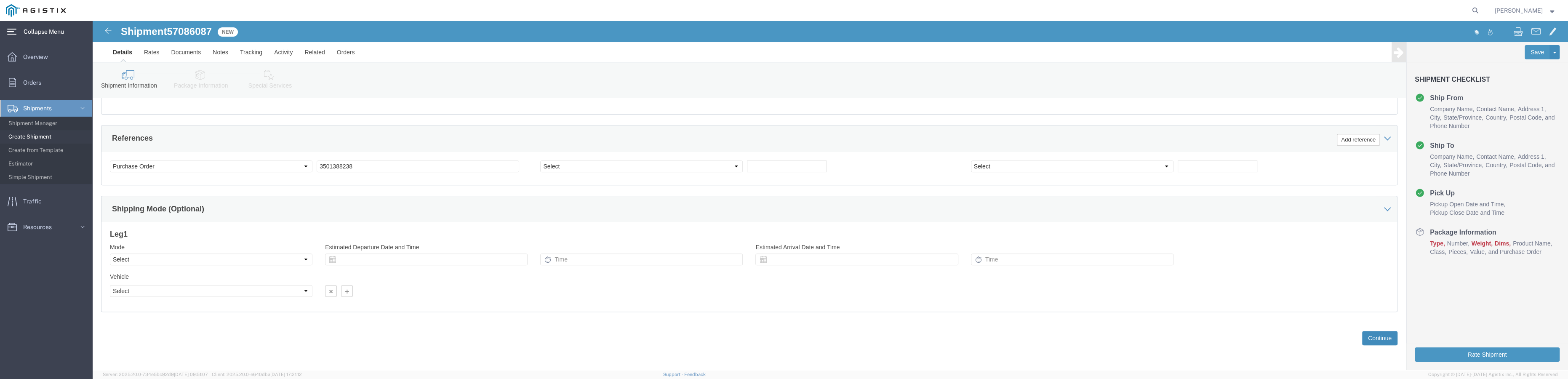
click button "Continue"
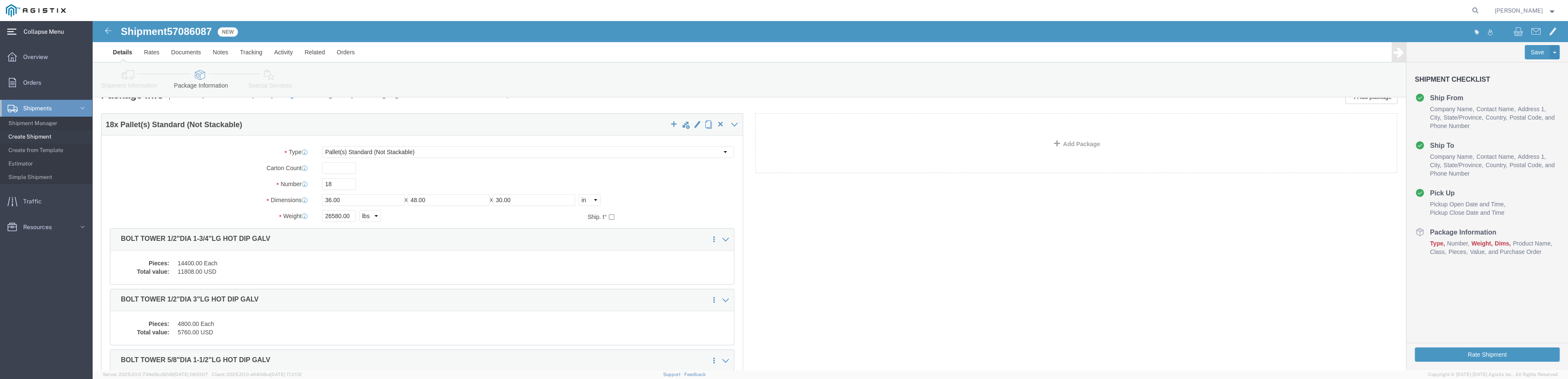
scroll to position [0, 0]
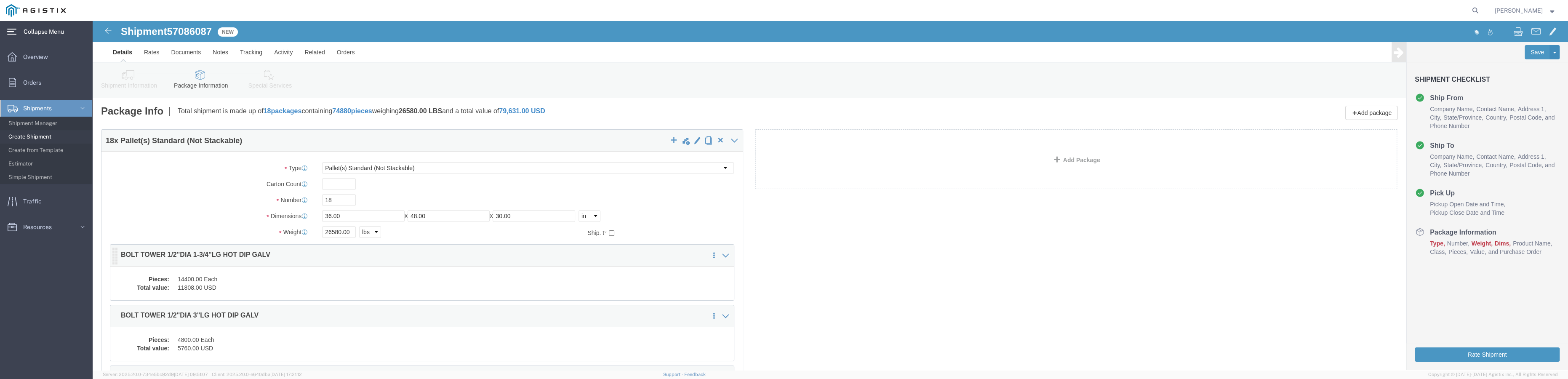
click dd "14400.00 Each"
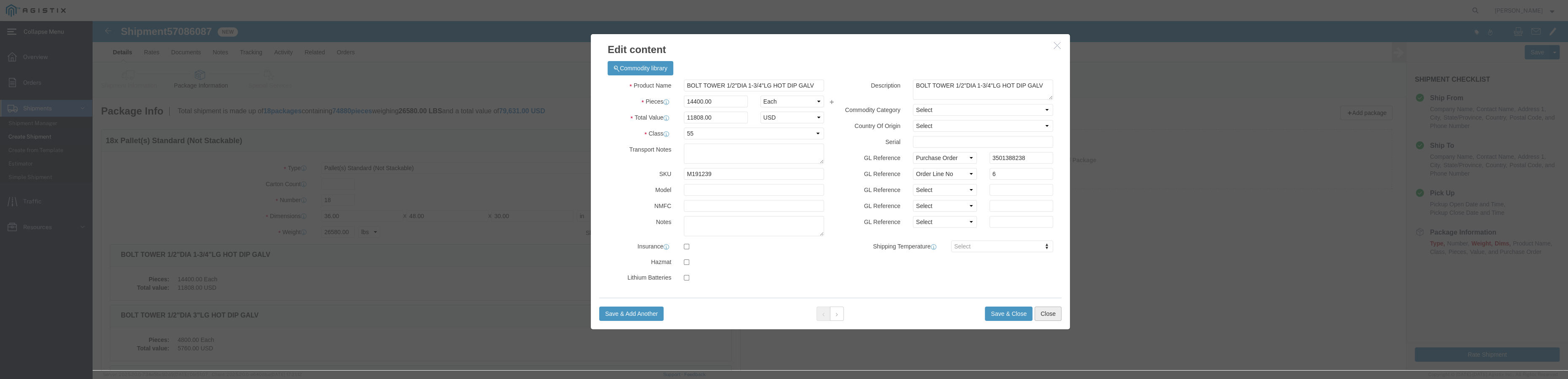
click button "Close"
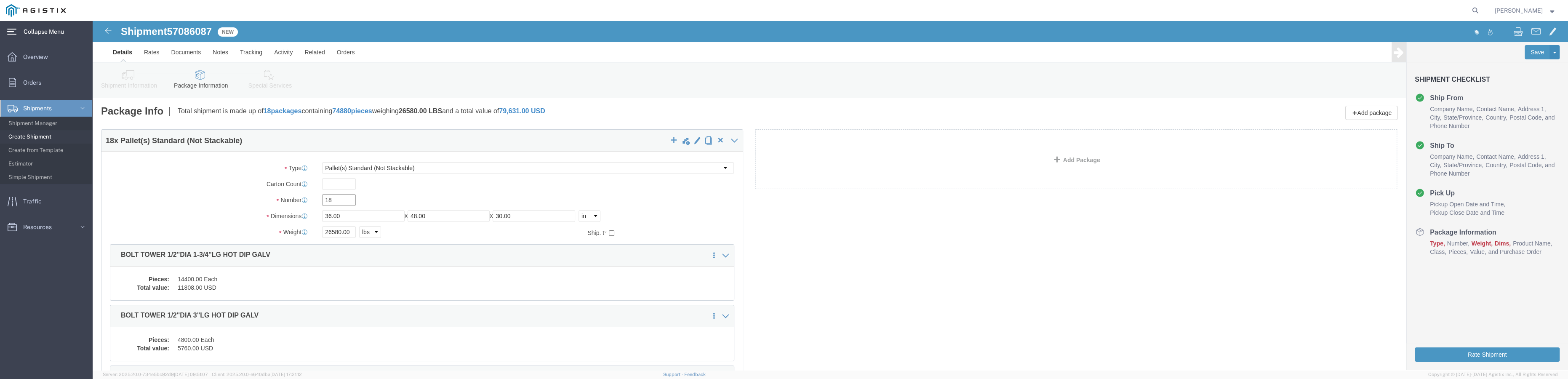
click input "18"
click button "Rate Shipment"
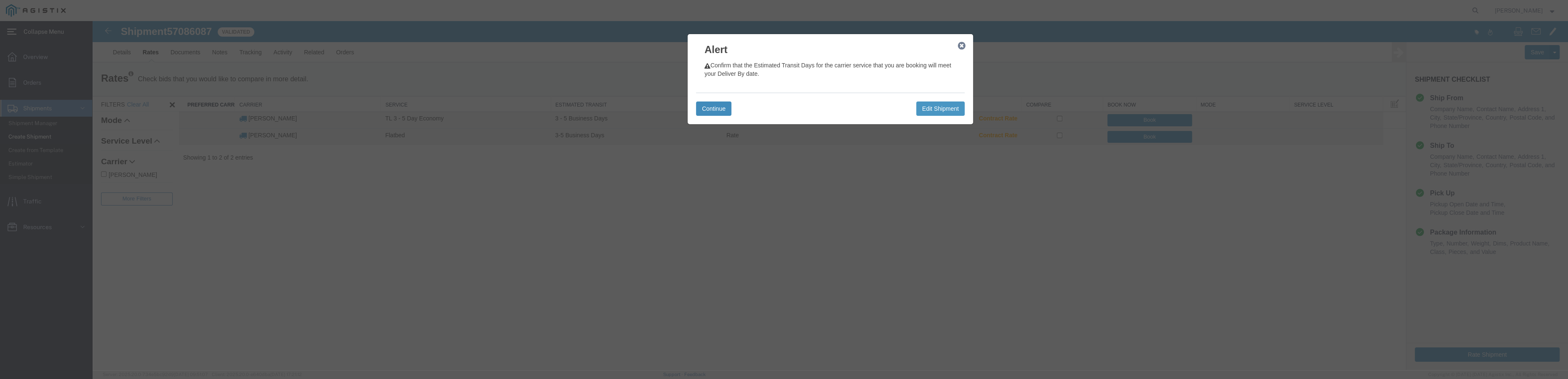
click at [713, 108] on button "Continue" at bounding box center [713, 108] width 35 height 14
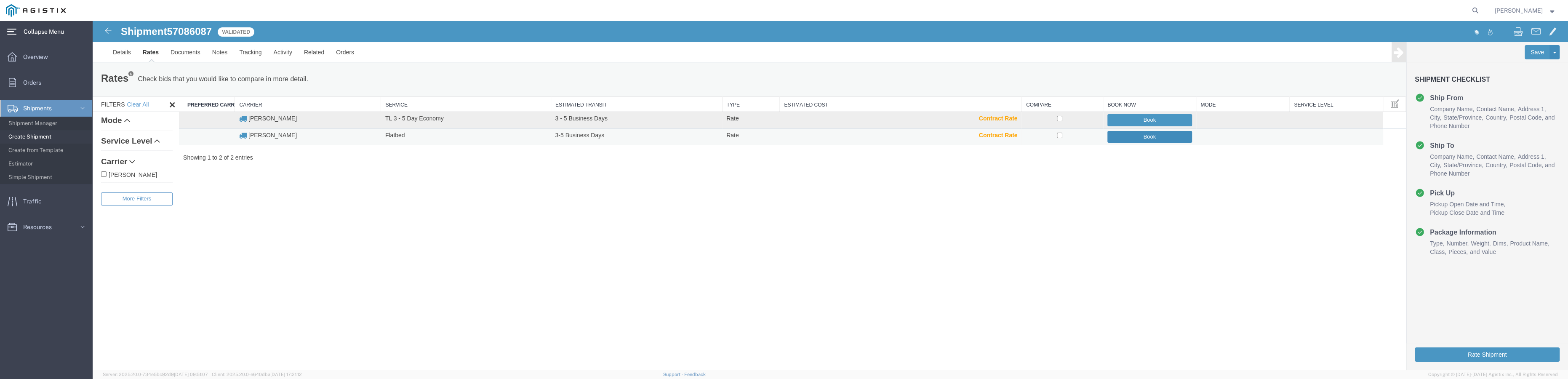
click at [1148, 137] on button "Book" at bounding box center [1150, 137] width 85 height 12
